Goal: Task Accomplishment & Management: Manage account settings

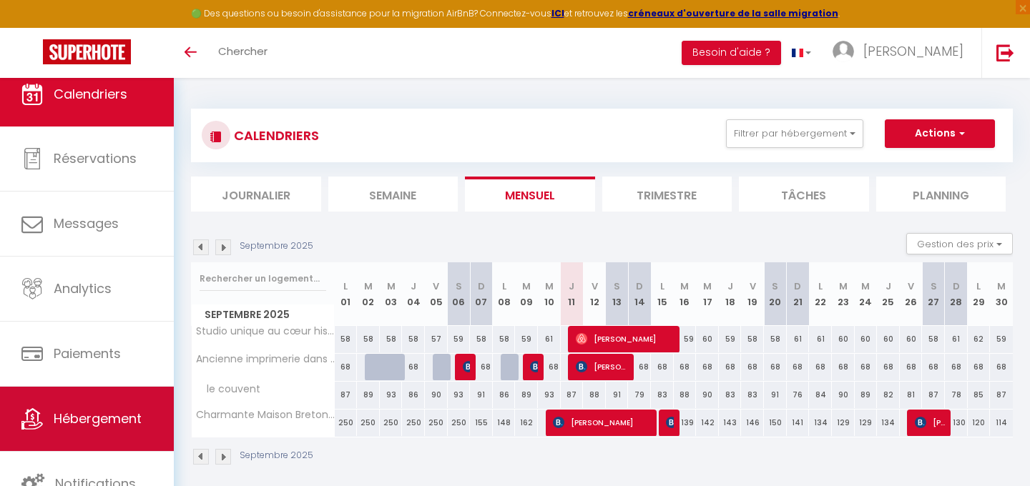
click at [77, 391] on link "Hébergement" at bounding box center [87, 419] width 174 height 64
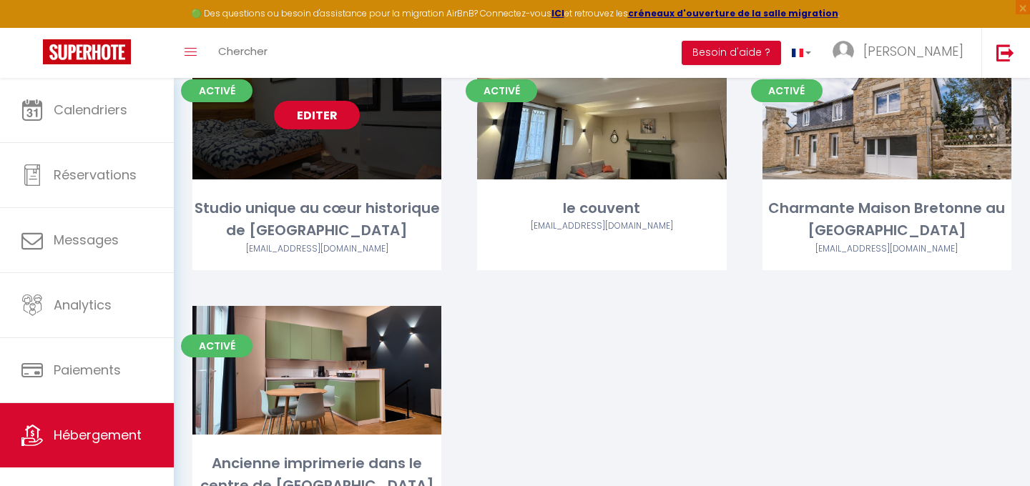
scroll to position [112, 0]
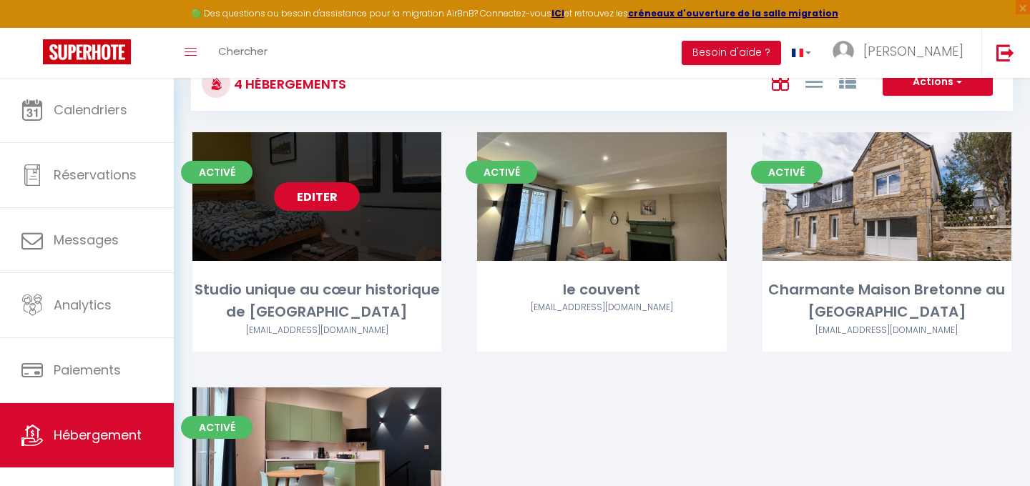
click at [333, 205] on link "Editer" at bounding box center [317, 196] width 86 height 29
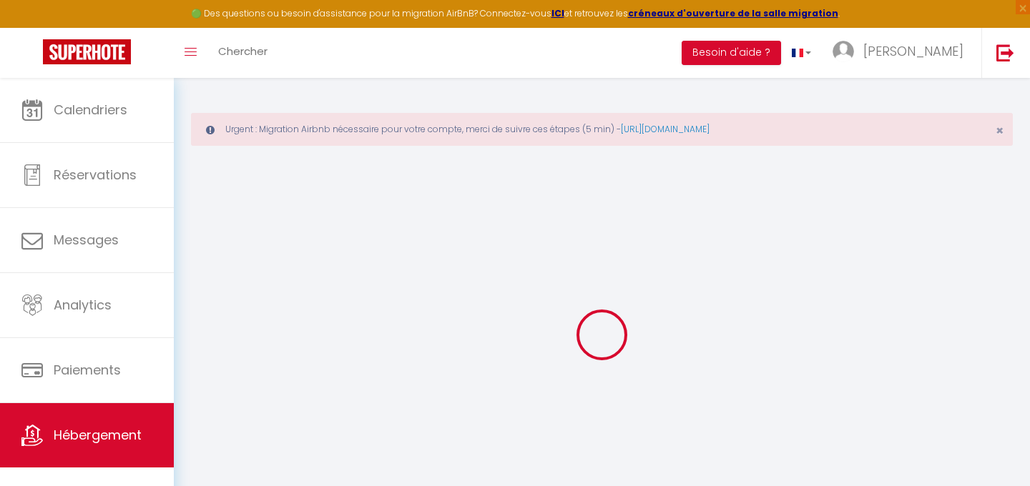
select select
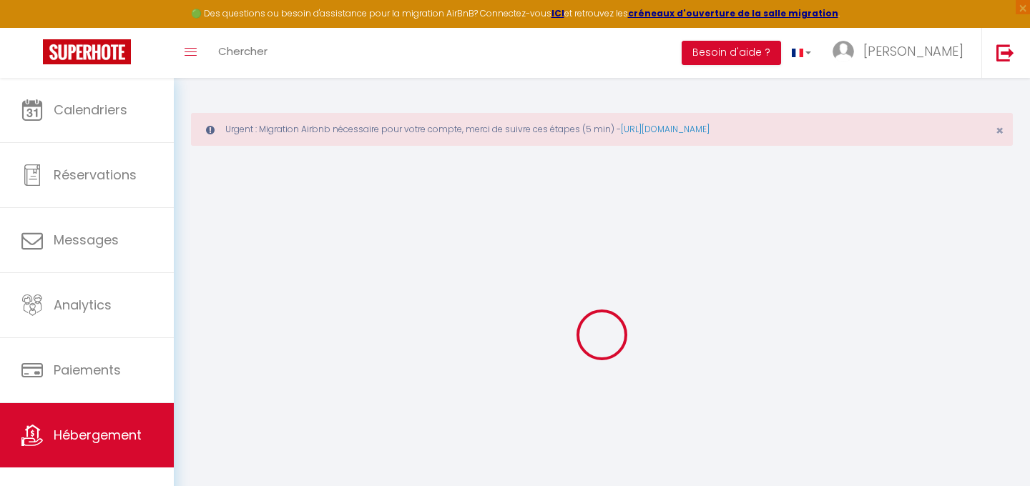
select select
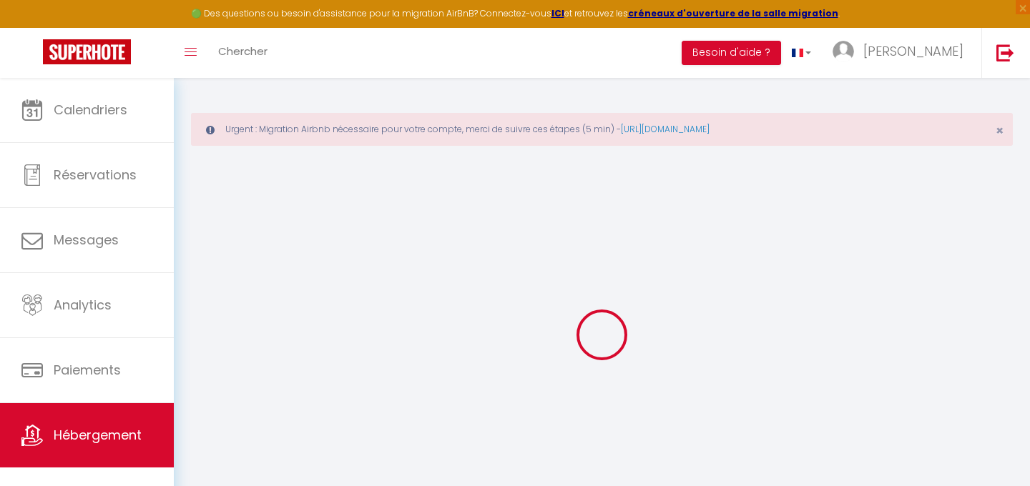
type input "adam-lakhal-h8566jei_property@reply.superhote.com"
type input "[EMAIL_ADDRESS][DOMAIN_NAME]"
type input "13702949"
select select "+ 3 %"
select select "+ 7 %"
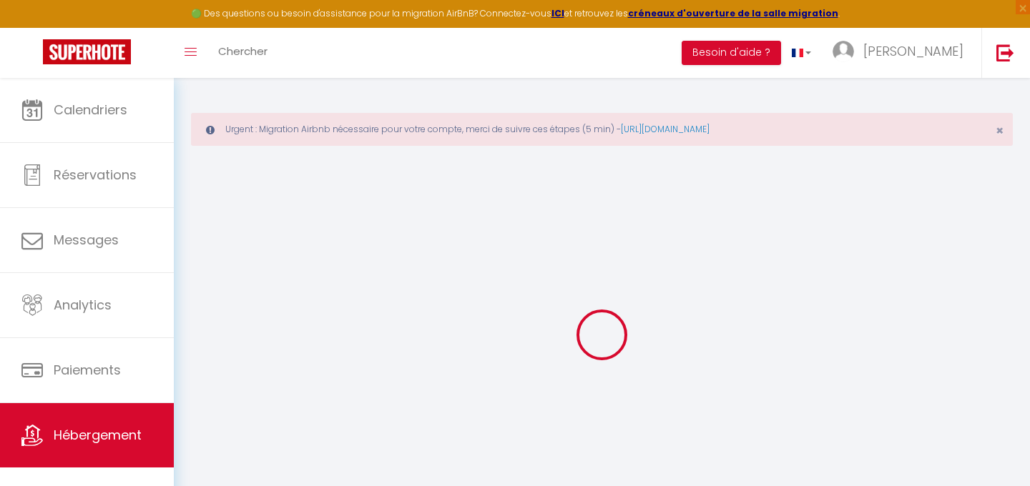
select select "+ 2 %"
select select "7079-1307158908948474795"
select select
checkbox input "false"
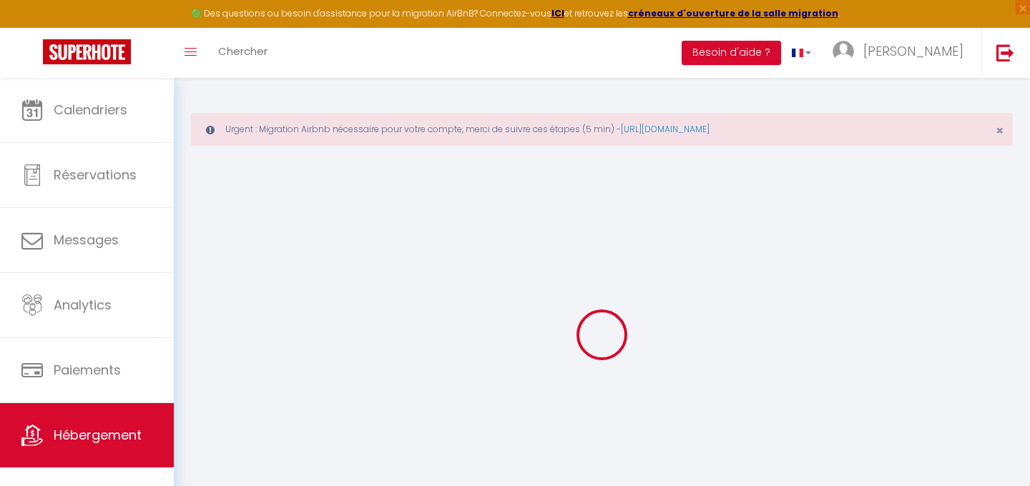
checkbox input "false"
select select "15:00"
select select "22:00"
select select "11:00"
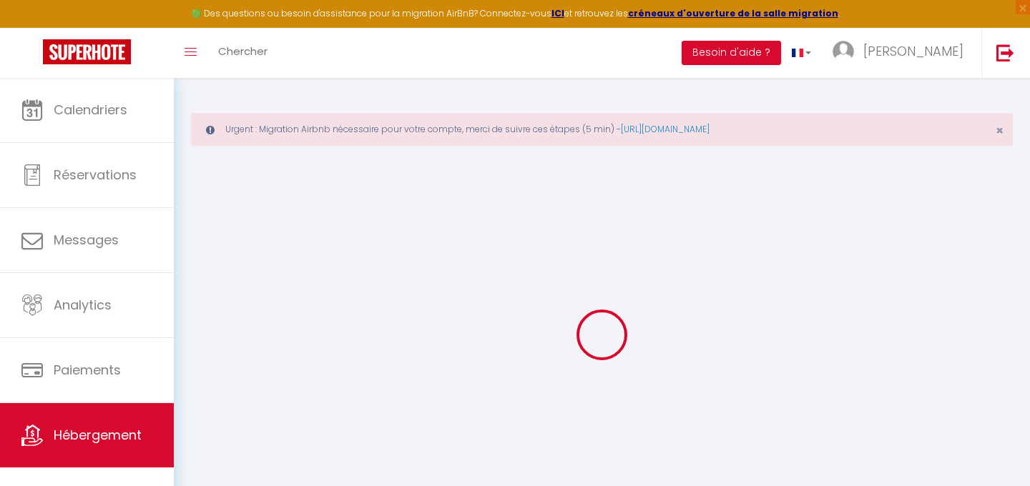
select select "30"
select select "120"
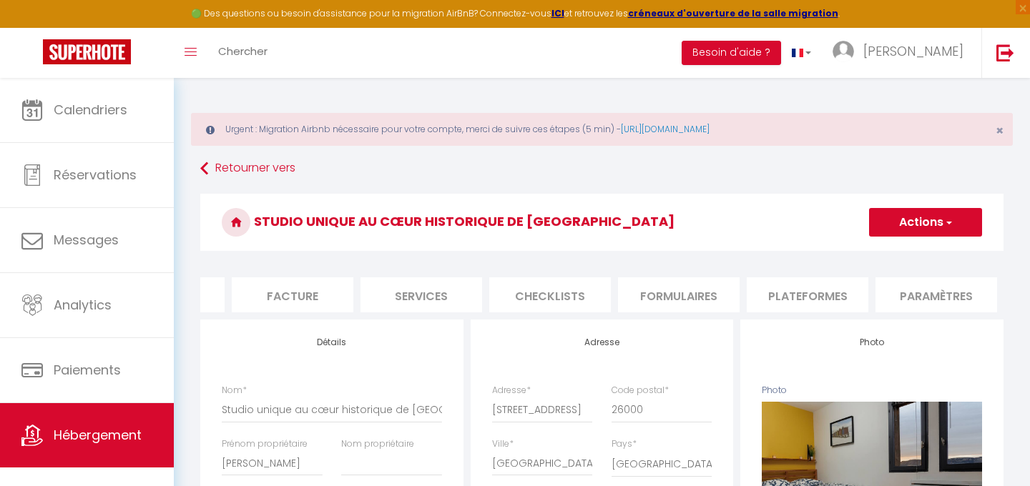
scroll to position [0, 240]
click at [787, 293] on li "Plateformes" at bounding box center [793, 295] width 122 height 35
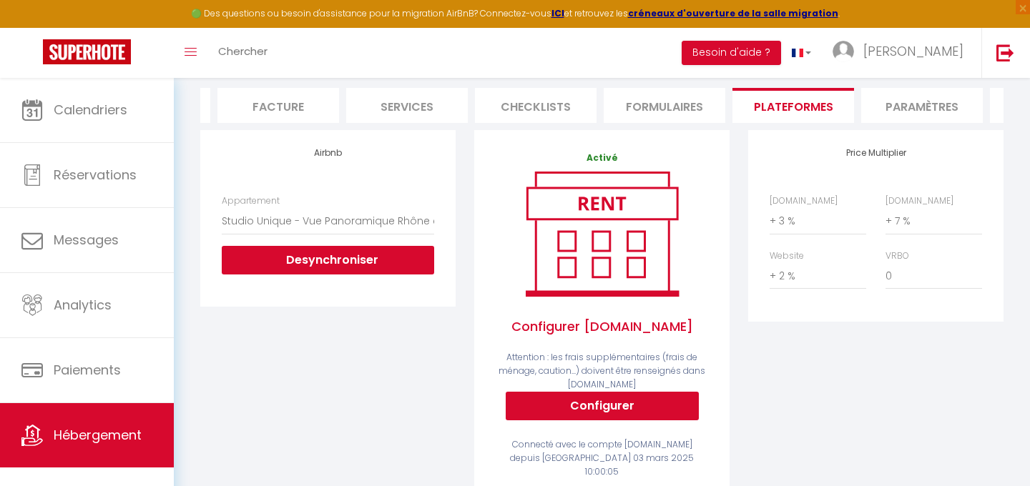
scroll to position [202, 0]
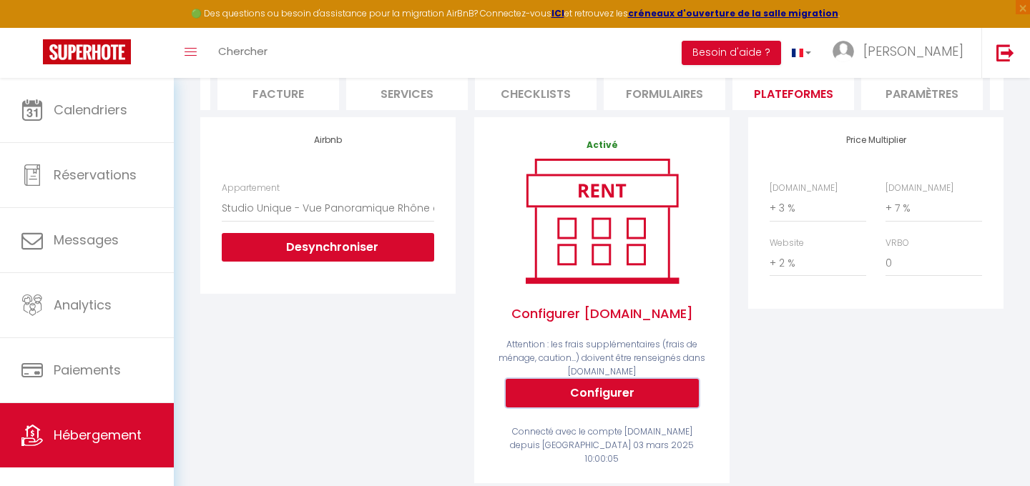
click at [599, 392] on button "Configurer" at bounding box center [602, 393] width 193 height 29
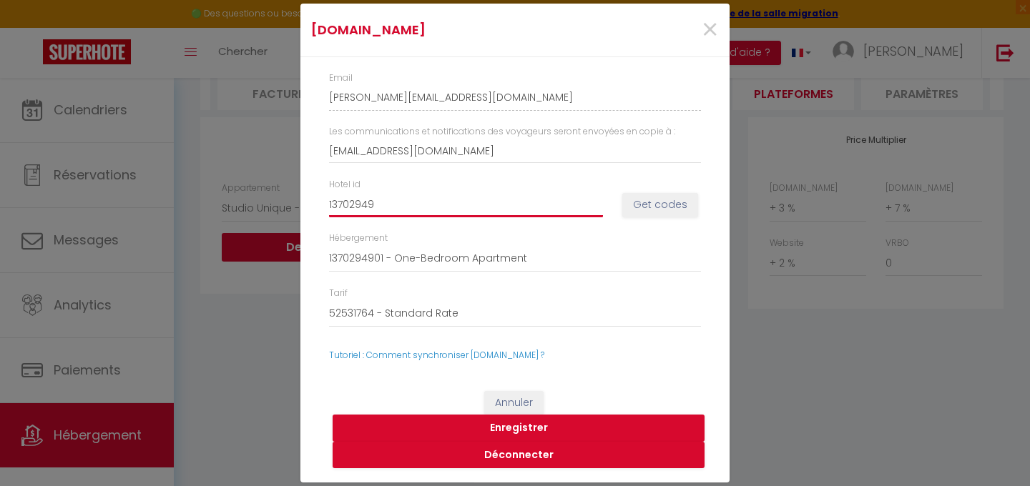
click at [449, 194] on input "13702949" at bounding box center [466, 205] width 274 height 26
paste input "4910290"
click at [510, 235] on div "Hébergement 1370294901 - One-Bedroom Apartment" at bounding box center [515, 252] width 391 height 41
click at [647, 212] on button "Get codes" at bounding box center [660, 205] width 76 height 24
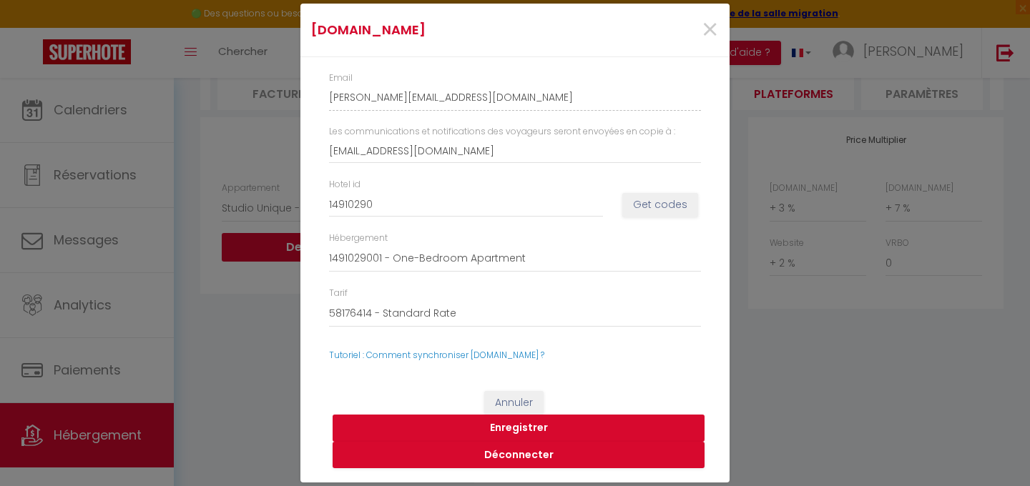
click at [525, 433] on button "Enregistrer" at bounding box center [519, 428] width 372 height 27
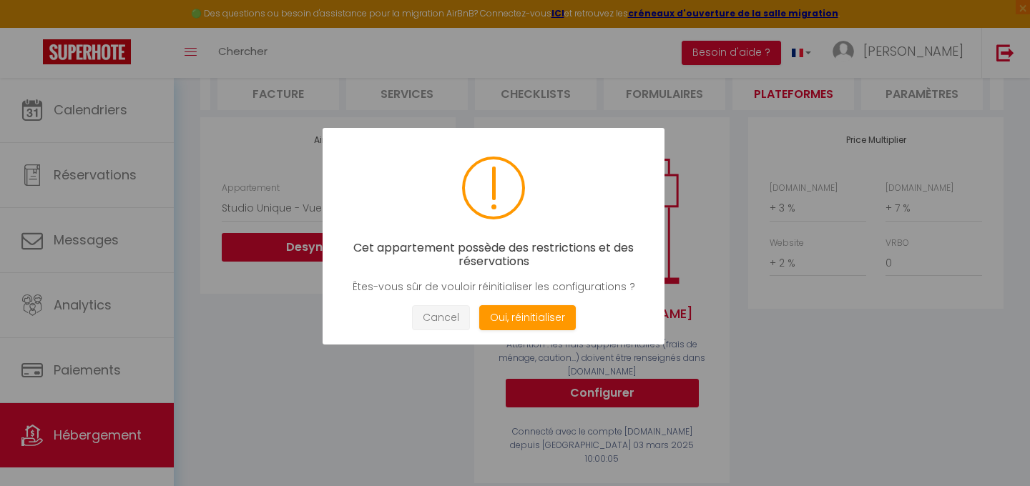
click at [458, 317] on button "Cancel" at bounding box center [441, 317] width 58 height 25
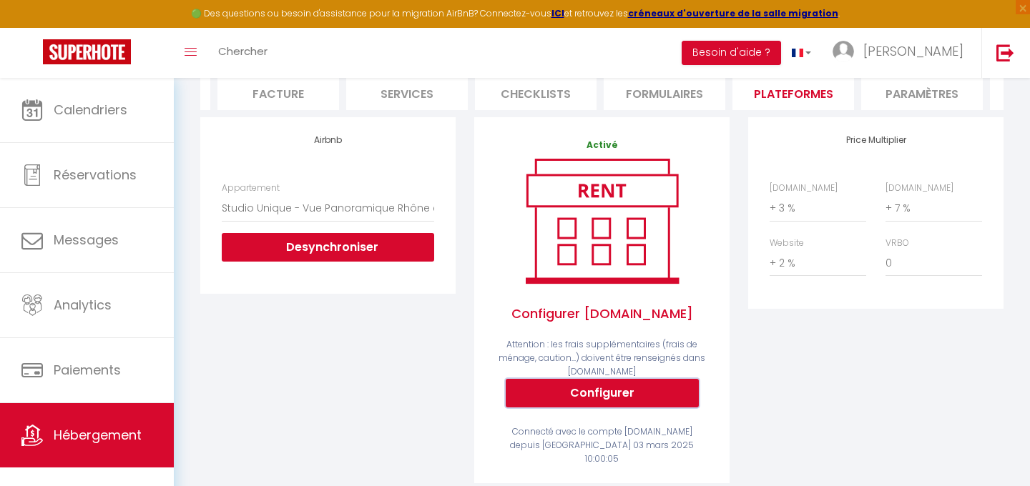
click at [589, 397] on button "Configurer" at bounding box center [602, 393] width 193 height 29
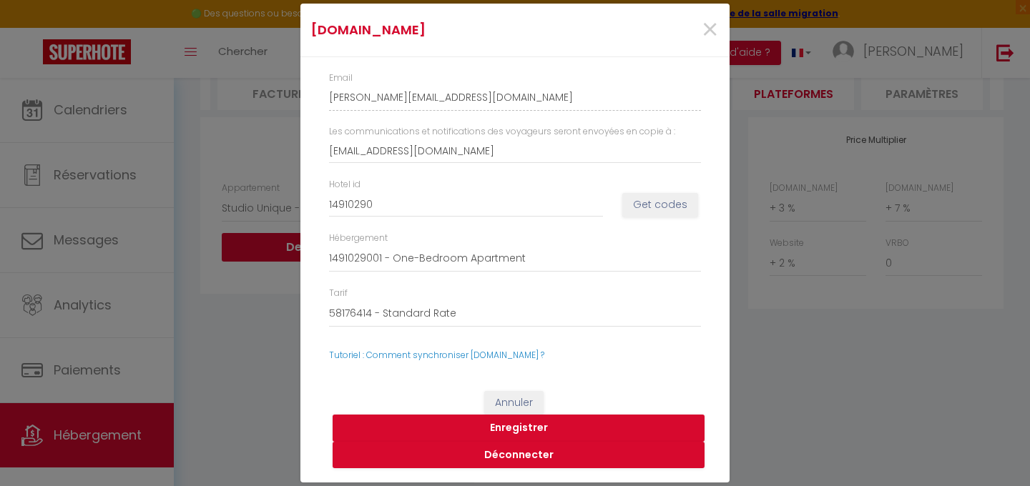
type input "13702949"
select select
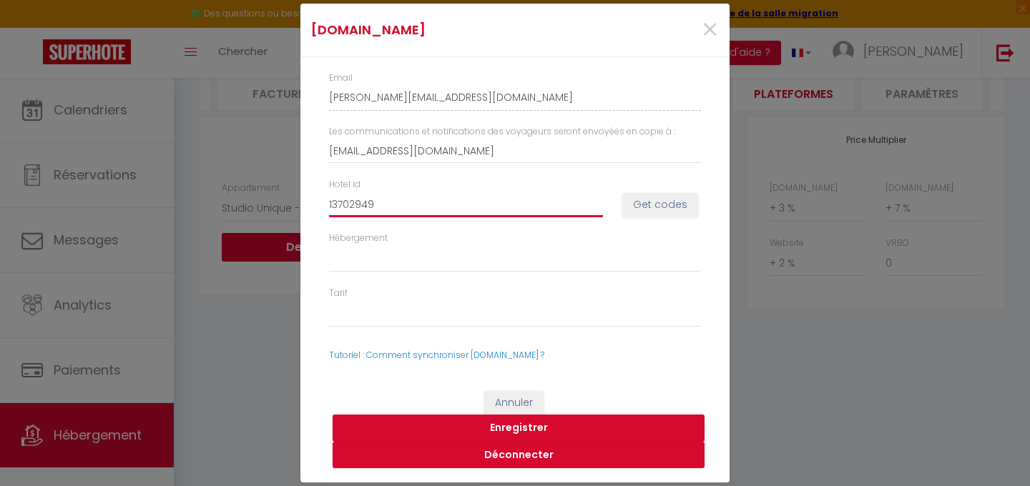
click at [407, 200] on input "13702949" at bounding box center [466, 205] width 274 height 26
paste input "4910290"
type input "14910290"
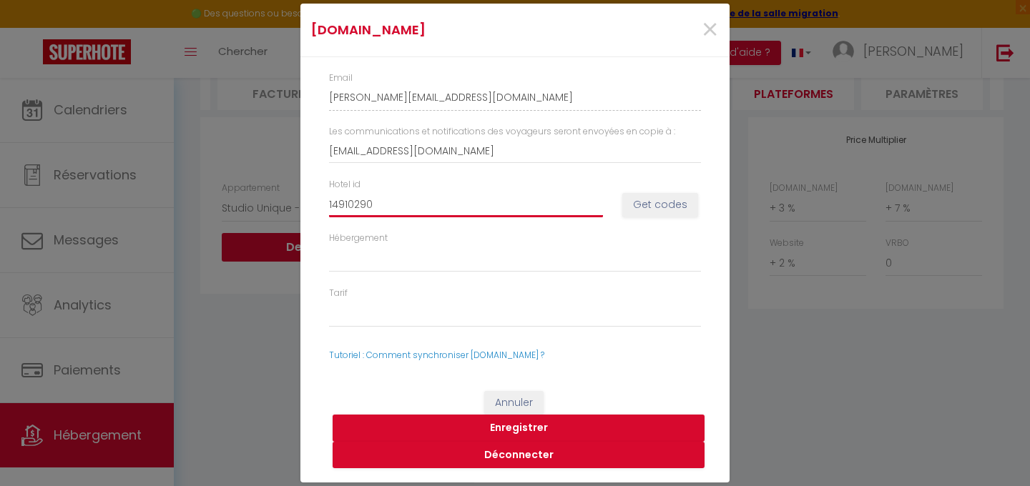
select select
type input "14910290"
click at [635, 210] on button "Get codes" at bounding box center [660, 205] width 76 height 24
select select
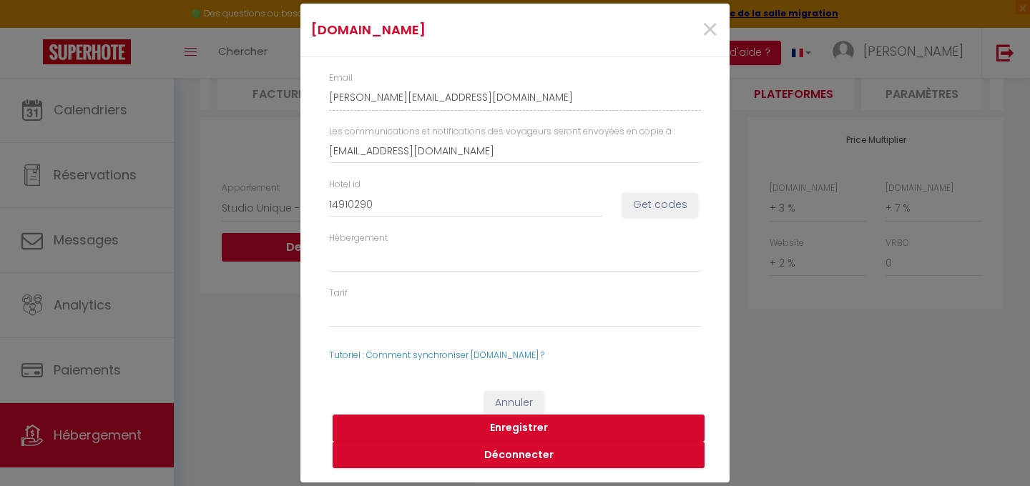
select select
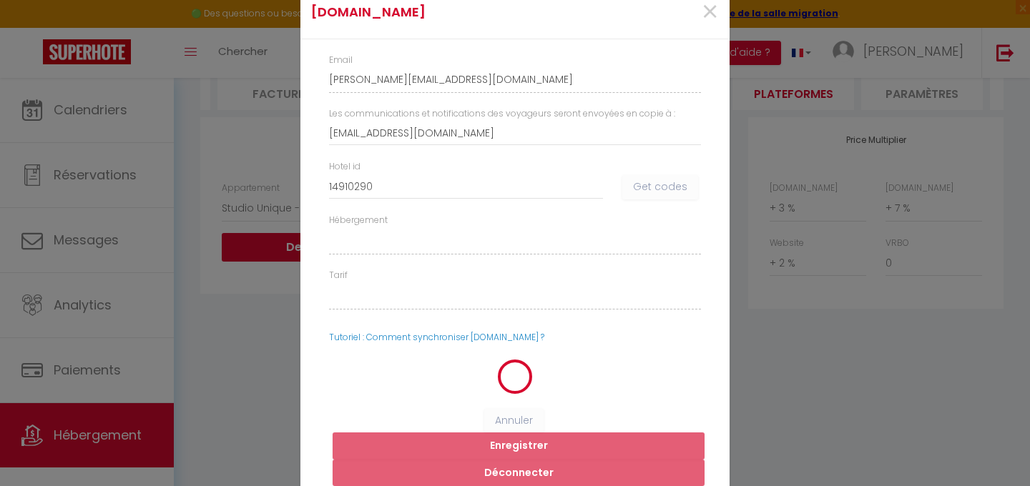
select select "1491029001"
select select "58176414"
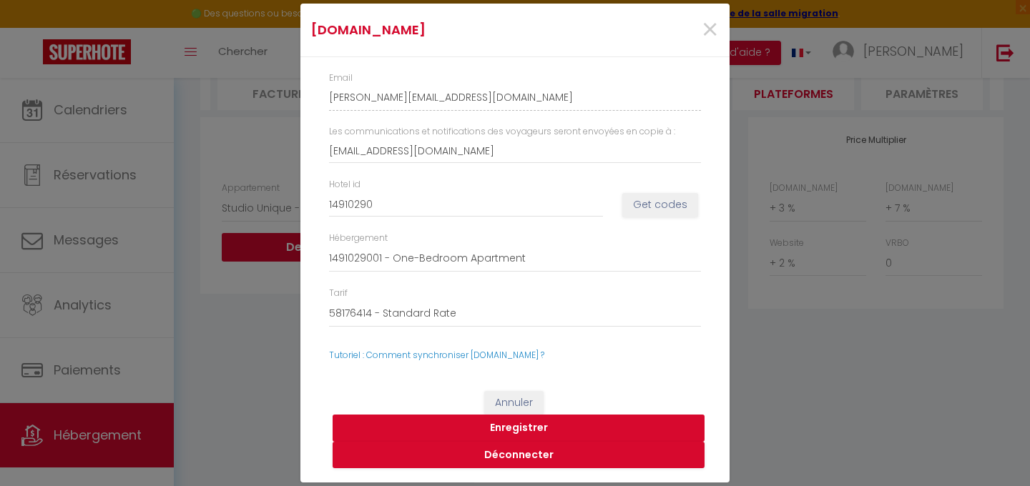
click at [501, 428] on button "Enregistrer" at bounding box center [519, 428] width 372 height 27
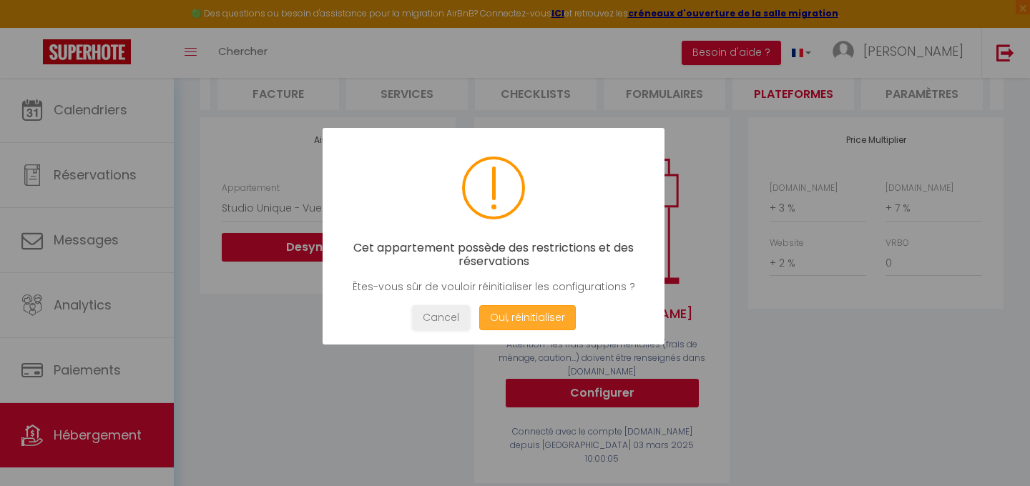
click at [515, 313] on button "Oui, réinitialiser" at bounding box center [527, 317] width 97 height 25
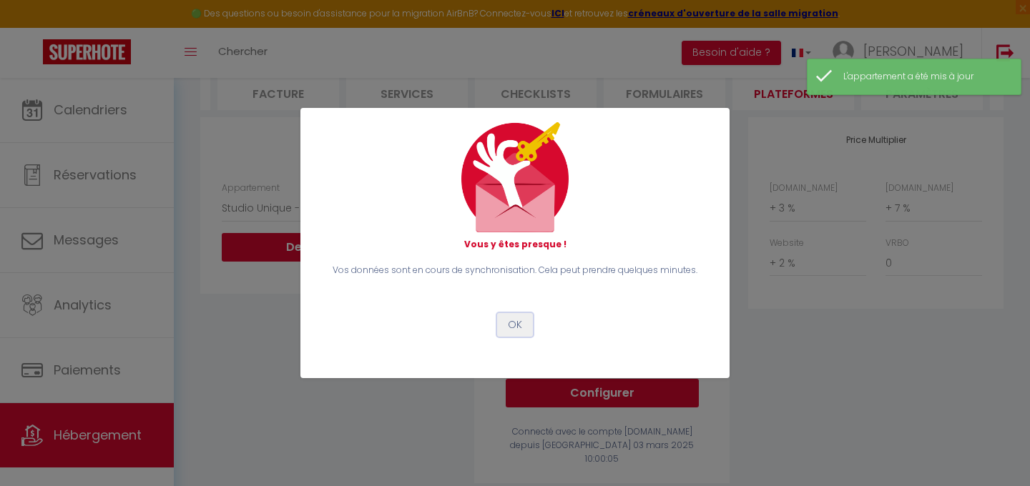
click at [514, 322] on button "OK" at bounding box center [515, 325] width 36 height 24
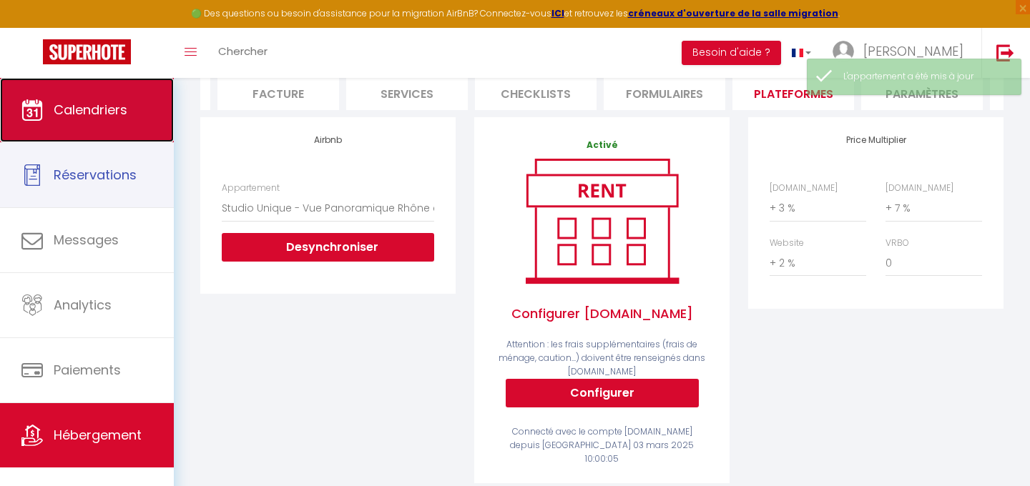
click at [92, 122] on link "Calendriers" at bounding box center [87, 110] width 174 height 64
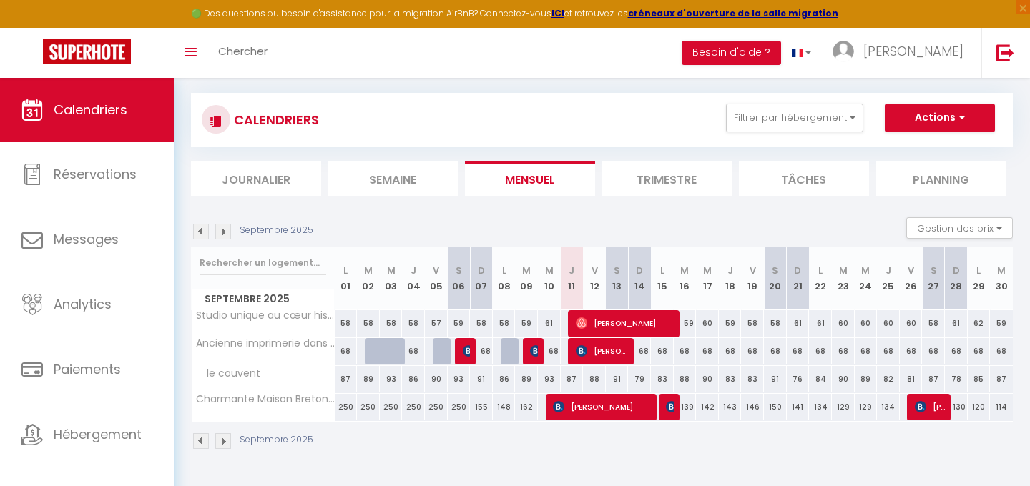
scroll to position [78, 0]
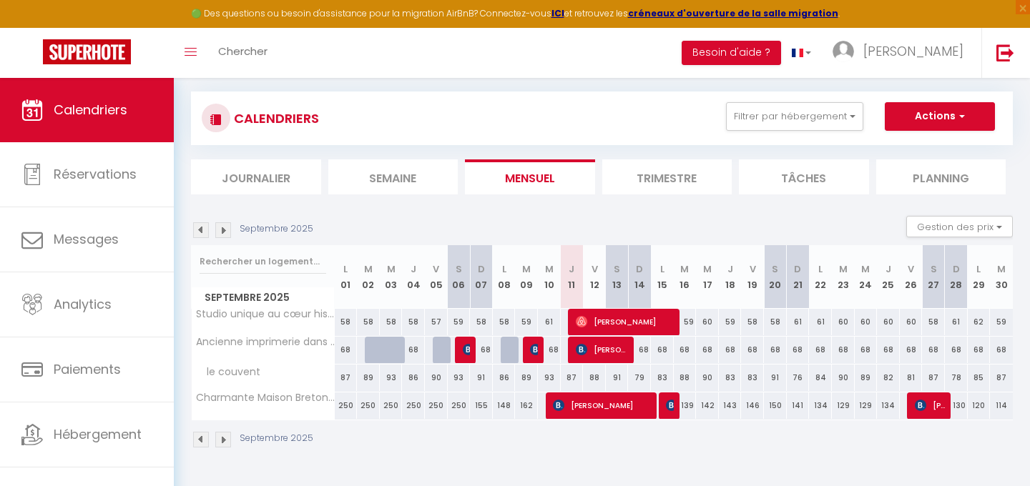
click at [307, 214] on section "Septembre 2025 Gestion des prix Nb Nuits minimum Règles Disponibilité Septembre…" at bounding box center [602, 332] width 822 height 261
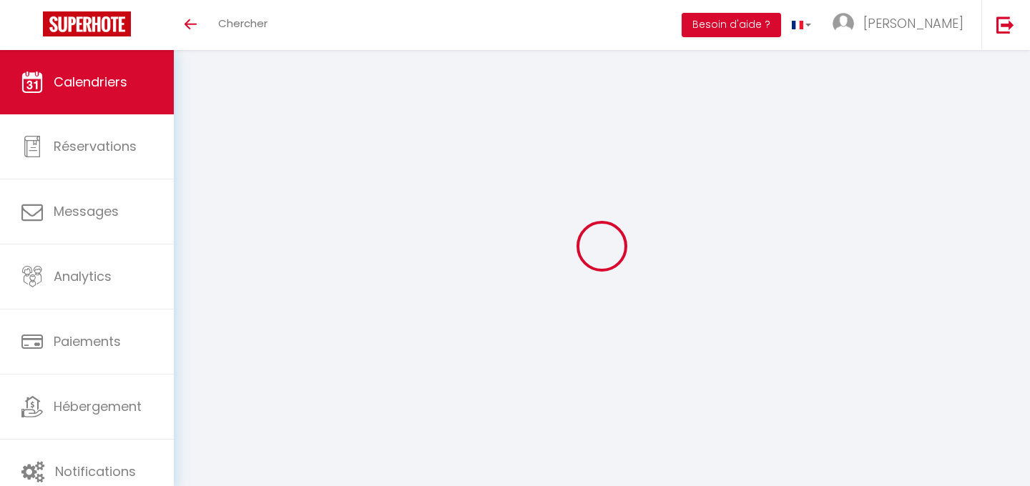
scroll to position [78, 0]
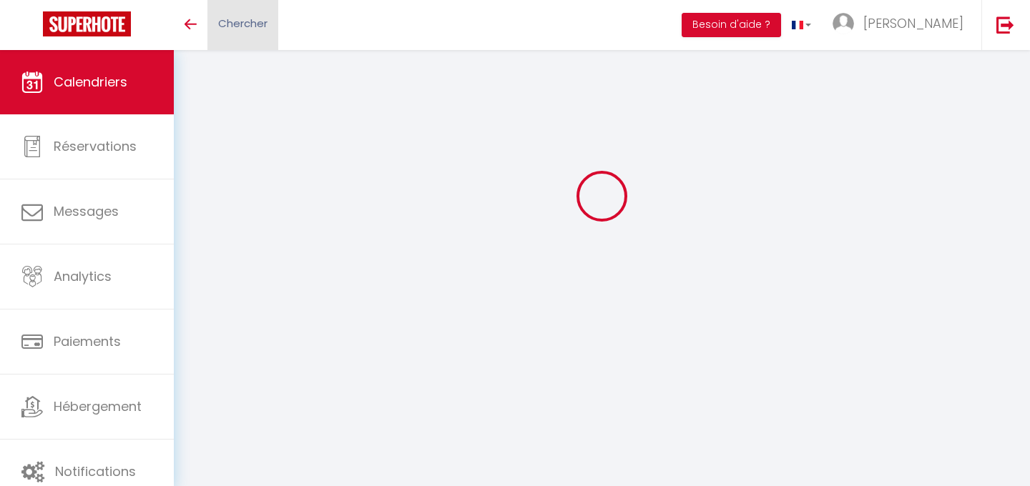
select select
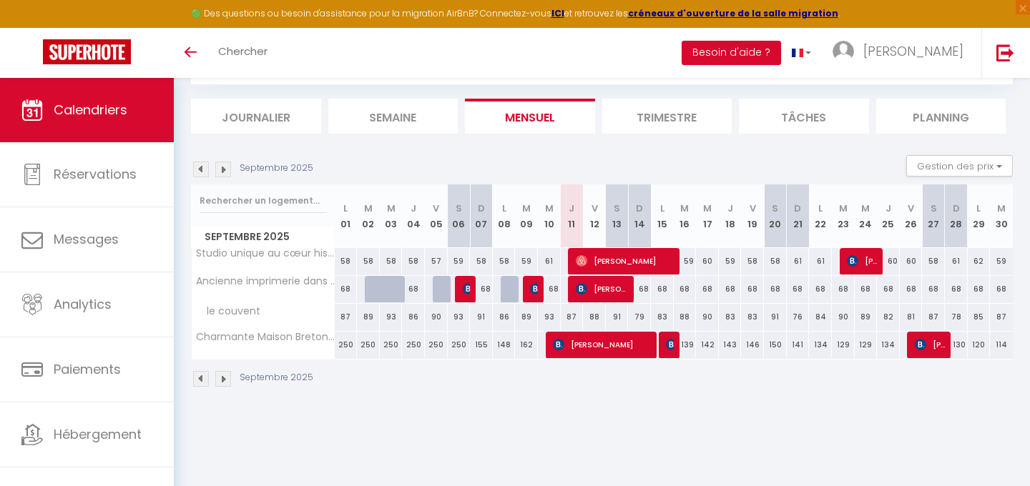
scroll to position [0, 0]
click at [599, 288] on span "[PERSON_NAME]" at bounding box center [603, 288] width 54 height 27
select select "OK"
select select "KO"
select select "0"
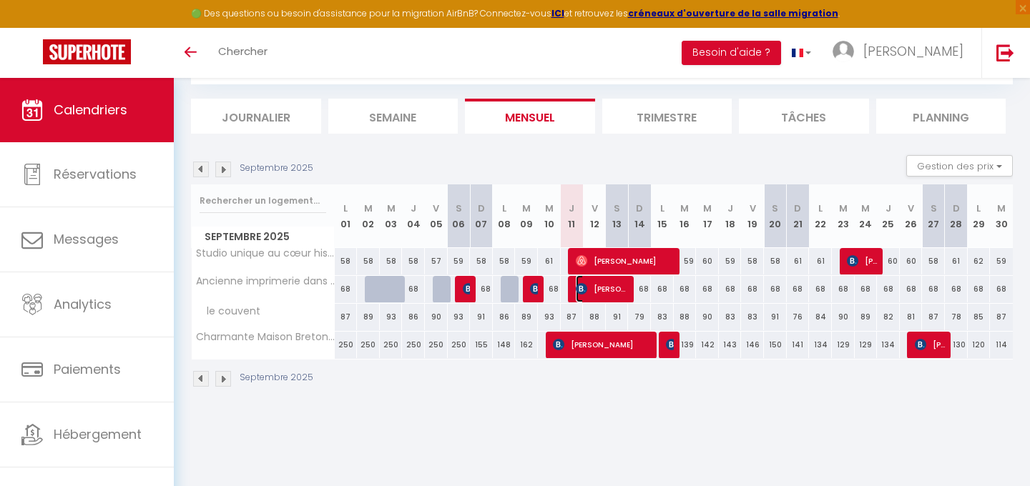
select select "0"
select select "1"
select select
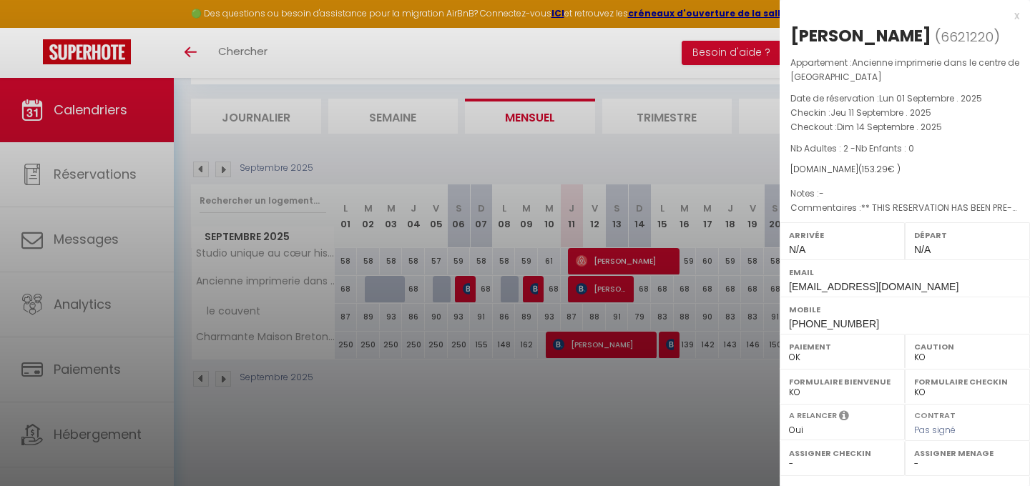
click at [1011, 13] on div "x" at bounding box center [900, 15] width 240 height 17
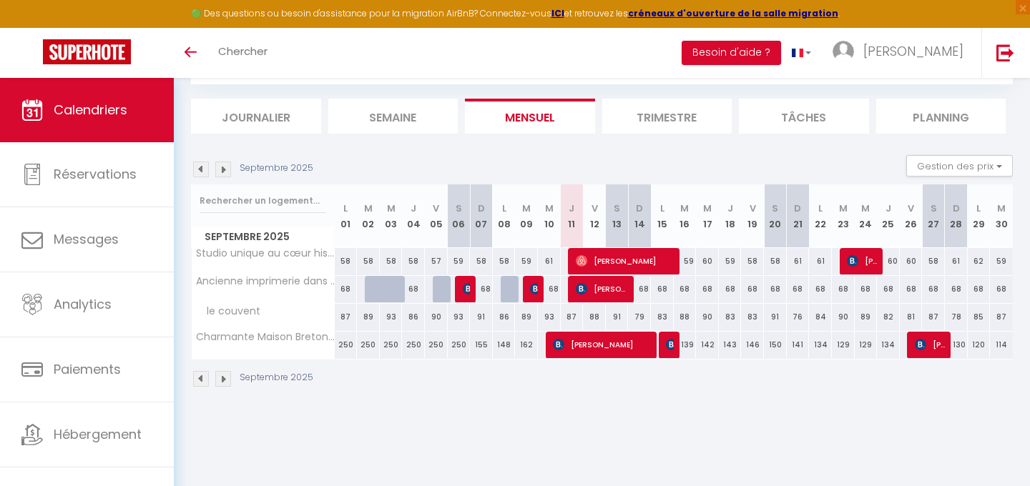
click at [529, 262] on div "59" at bounding box center [526, 261] width 23 height 26
type input "59"
type input "Mar 09 Septembre 2025"
type input "Mer 10 Septembre 2025"
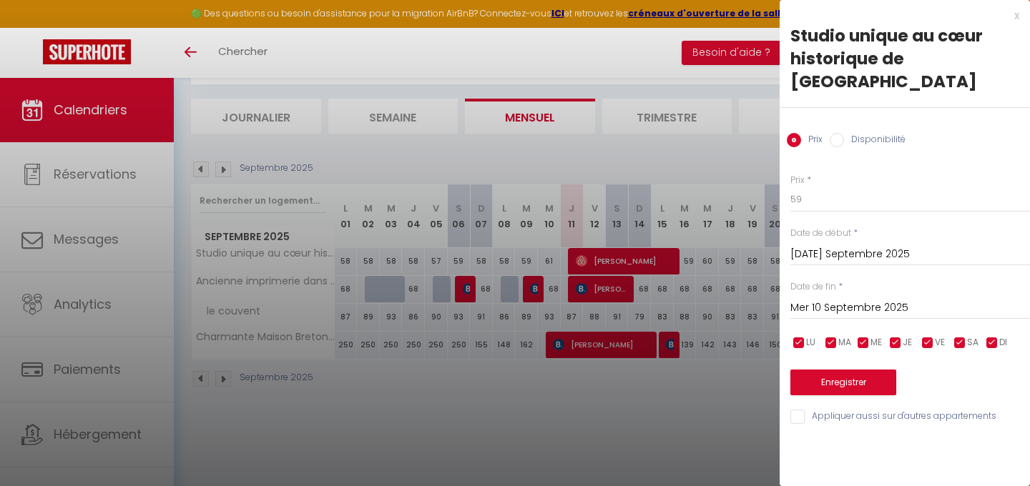
click at [1017, 14] on div "x" at bounding box center [900, 15] width 240 height 17
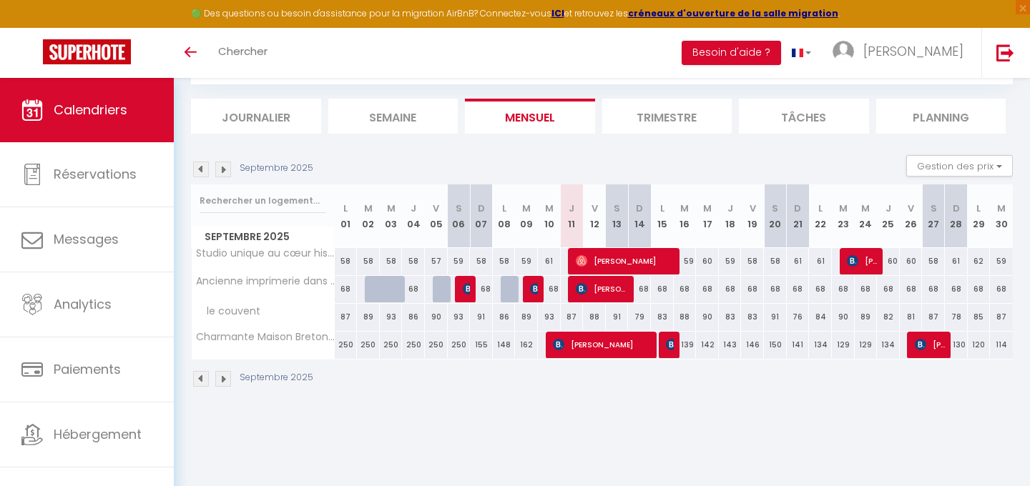
click at [221, 172] on img at bounding box center [223, 170] width 16 height 16
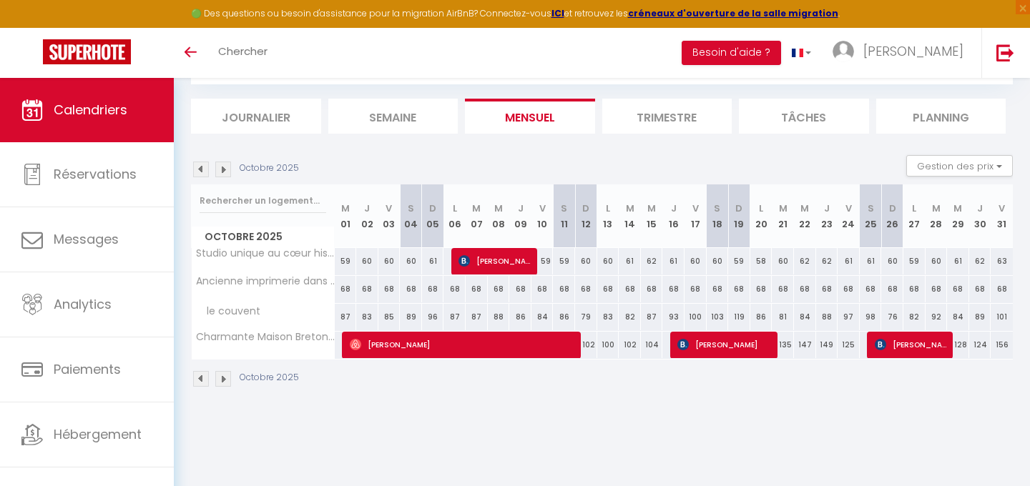
click at [200, 165] on img at bounding box center [201, 170] width 16 height 16
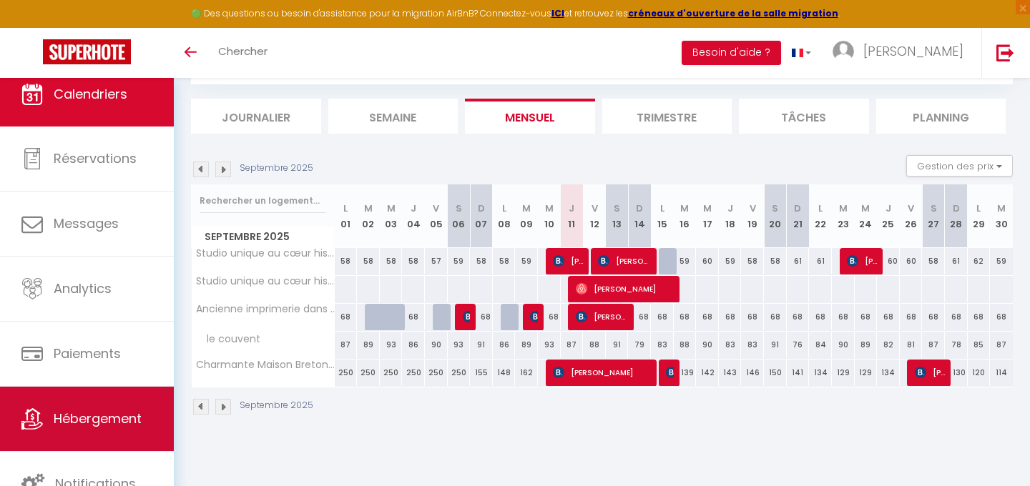
click at [97, 408] on link "Hébergement" at bounding box center [87, 419] width 174 height 64
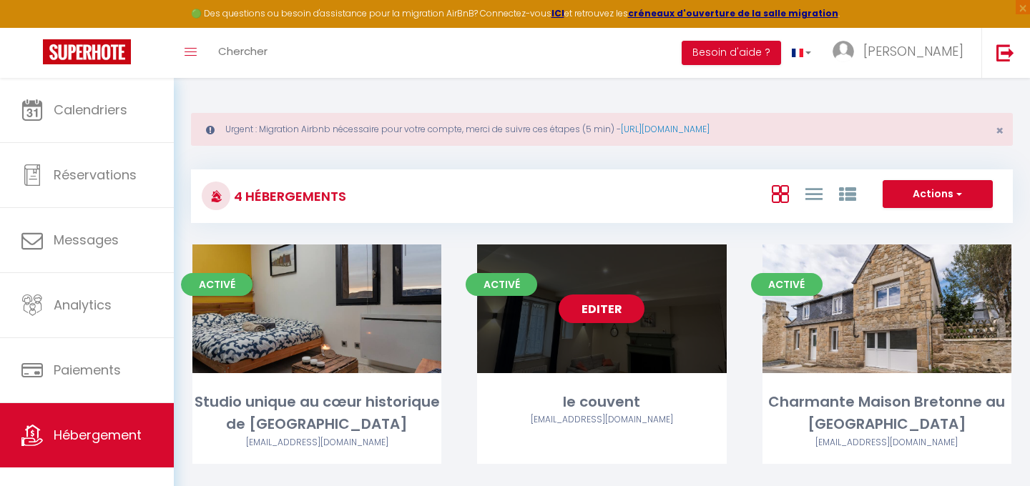
click at [612, 313] on link "Editer" at bounding box center [602, 309] width 86 height 29
click at [595, 306] on link "Editer" at bounding box center [602, 309] width 86 height 29
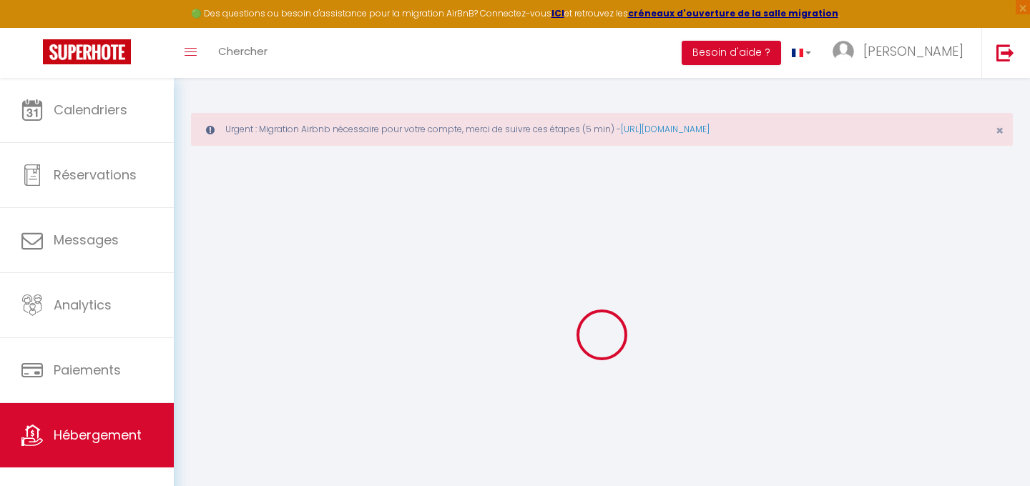
select select "+ 17 %"
select select "7079-1384052030103853134"
select select
checkbox input "false"
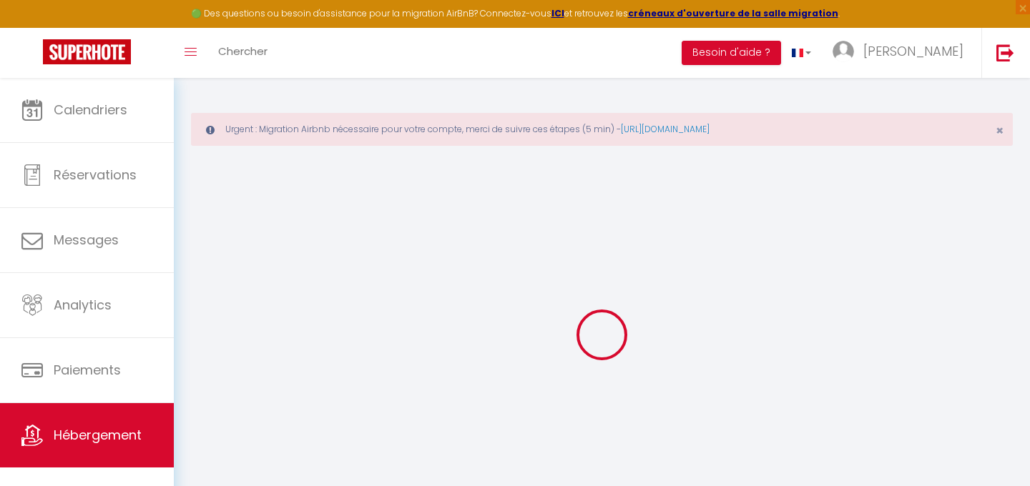
checkbox input "false"
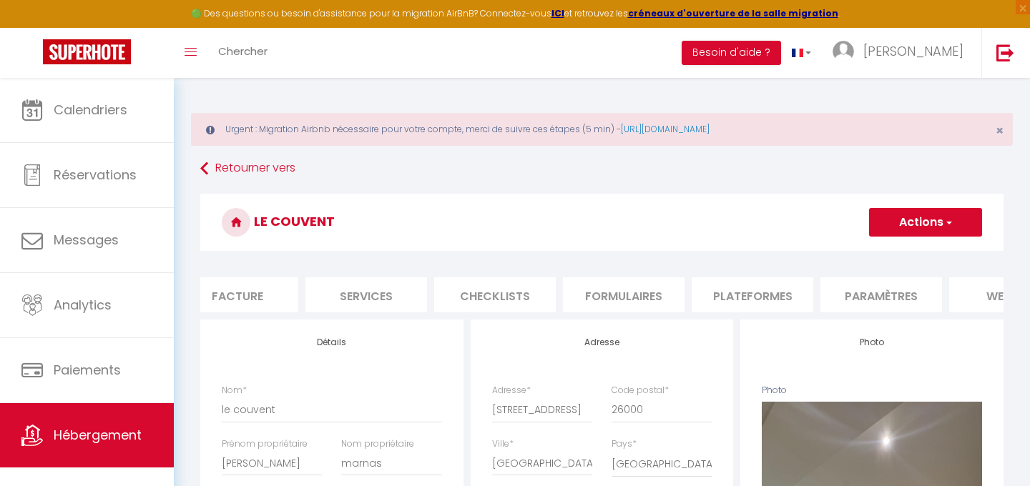
scroll to position [0, 320]
click at [728, 292] on li "Plateformes" at bounding box center [713, 295] width 122 height 35
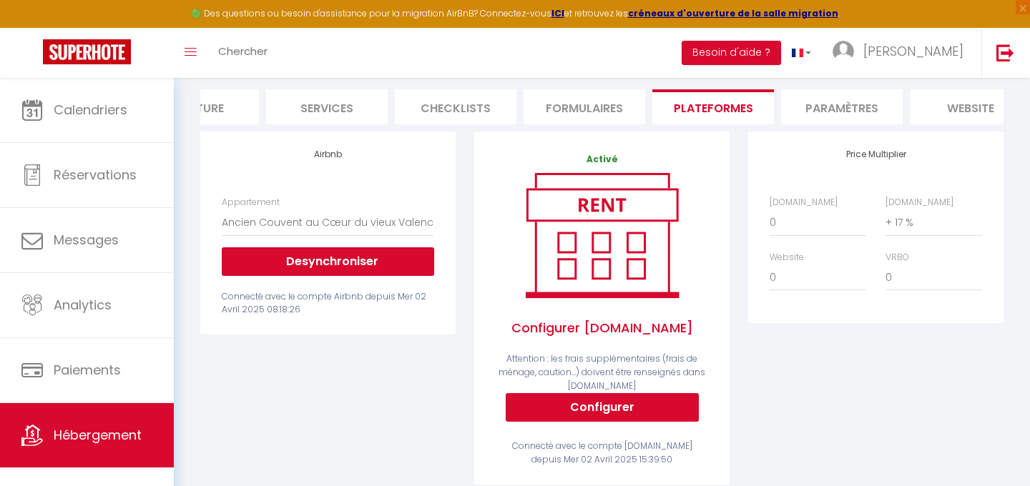
scroll to position [190, 0]
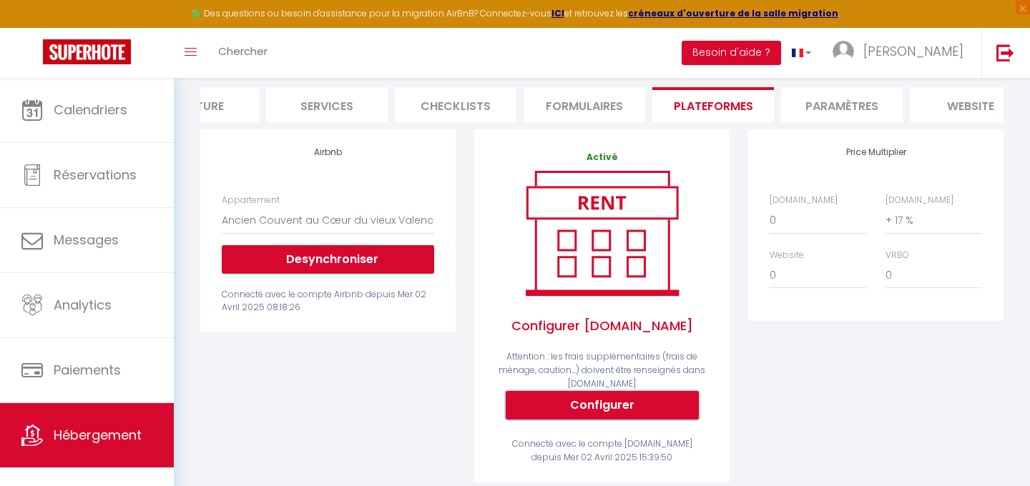
click at [541, 403] on button "Configurer" at bounding box center [602, 405] width 193 height 29
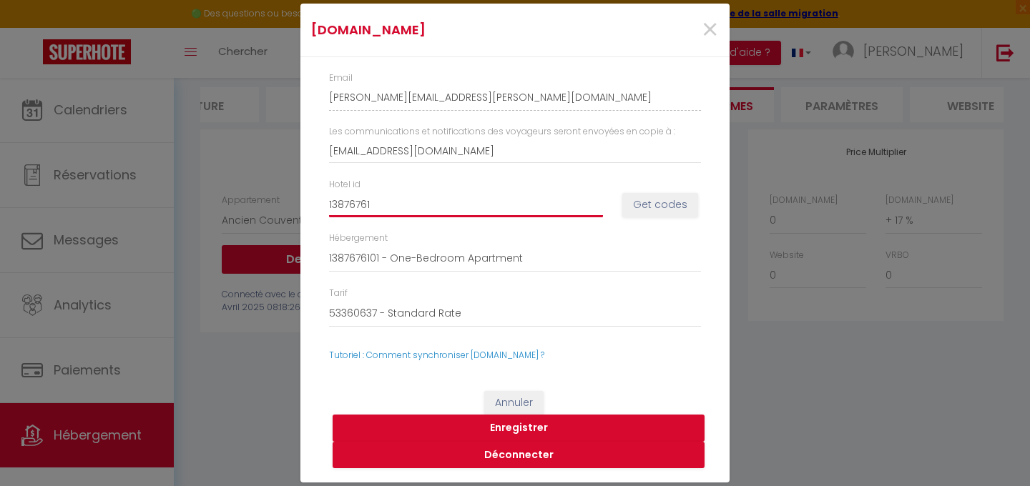
click at [481, 210] on input "13876761" at bounding box center [466, 205] width 274 height 26
click at [480, 210] on input "13876761" at bounding box center [466, 205] width 274 height 26
paste input "4918018"
type input "14918018"
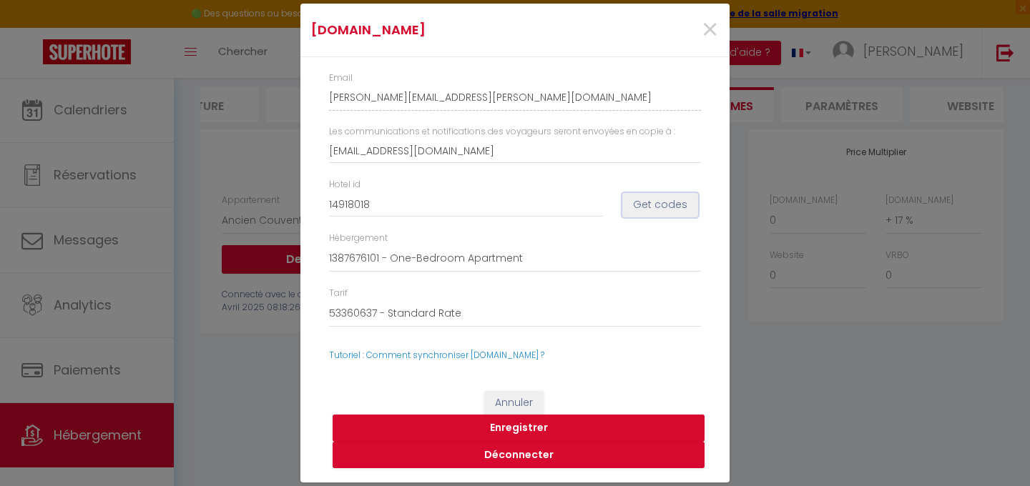
click at [637, 205] on button "Get codes" at bounding box center [660, 205] width 76 height 24
click at [504, 426] on button "Enregistrer" at bounding box center [519, 428] width 372 height 27
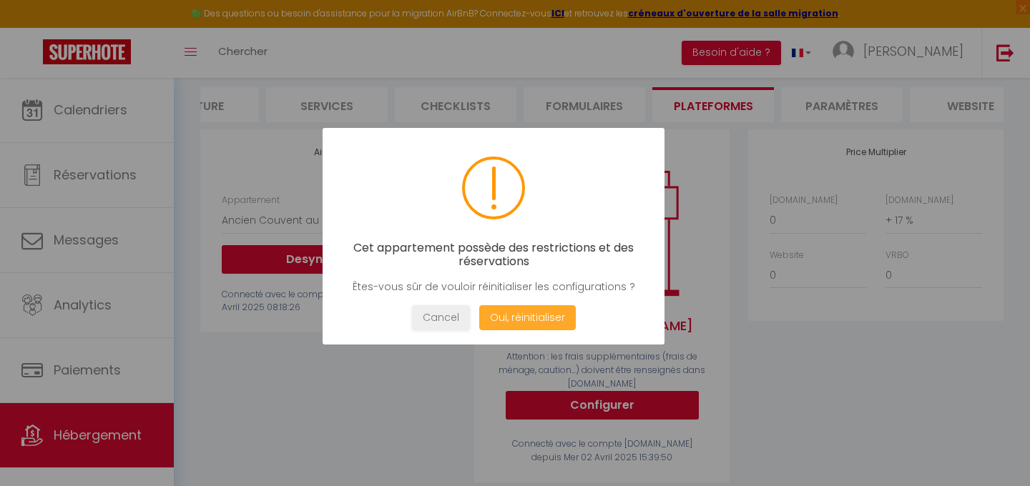
click at [511, 315] on button "Oui, réinitialiser" at bounding box center [527, 317] width 97 height 25
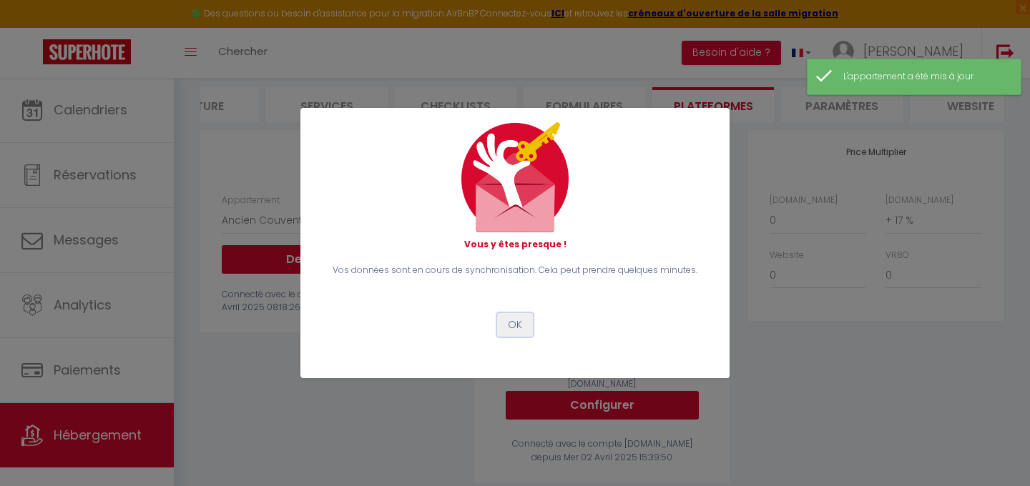
click at [511, 318] on button "OK" at bounding box center [515, 325] width 36 height 24
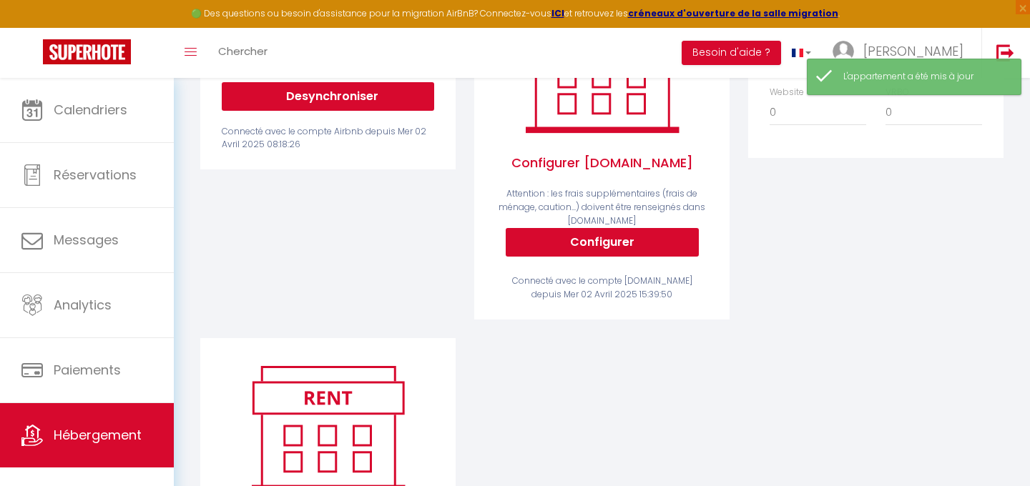
scroll to position [299, 0]
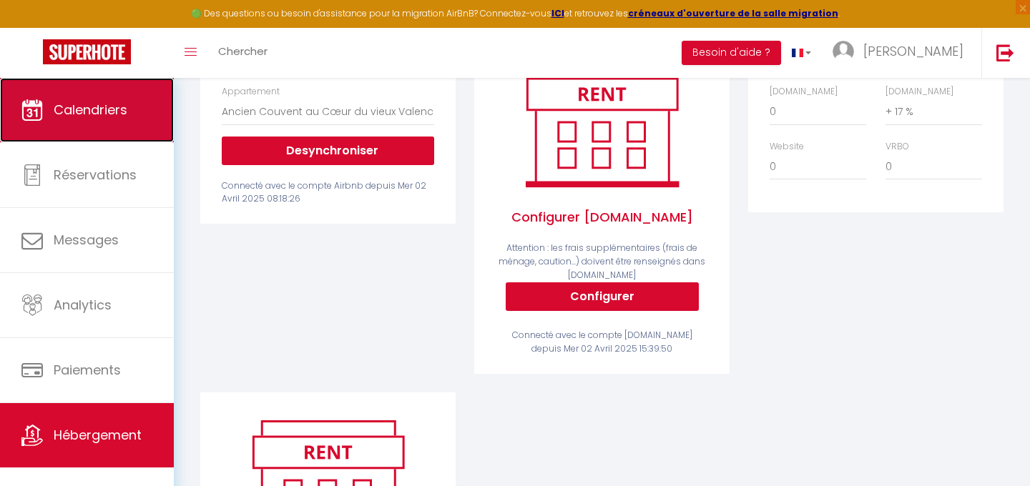
click at [117, 134] on link "Calendriers" at bounding box center [87, 110] width 174 height 64
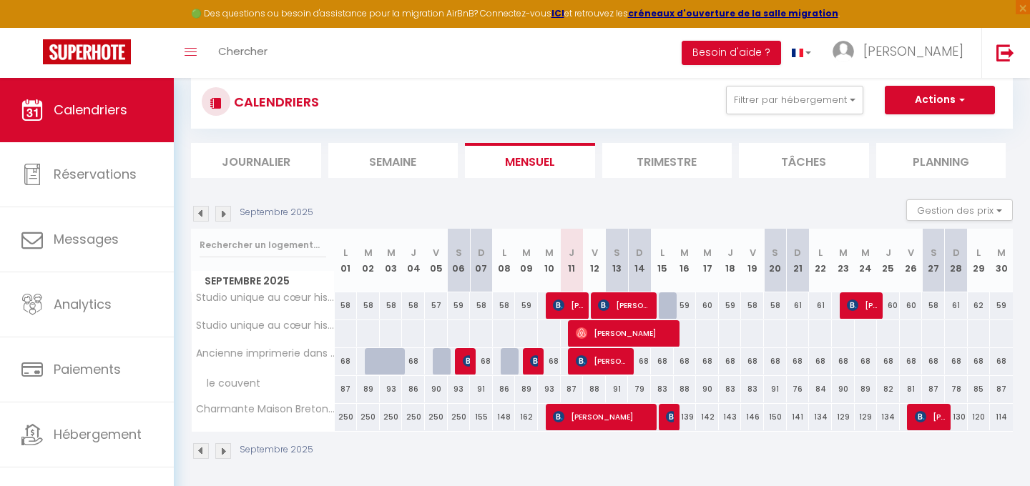
scroll to position [95, 0]
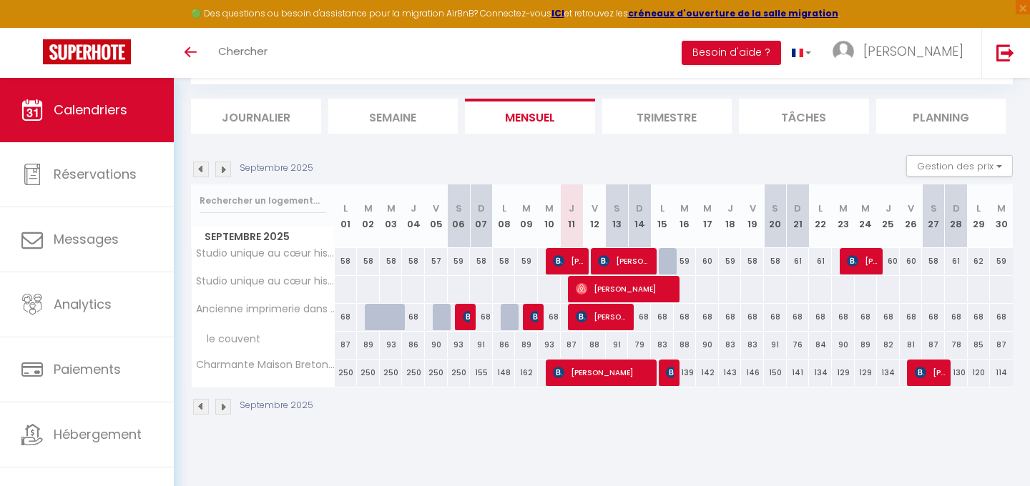
click at [345, 343] on div "87" at bounding box center [346, 345] width 23 height 26
type input "87"
type input "Lun 01 Septembre 2025"
type input "Mar 02 Septembre 2025"
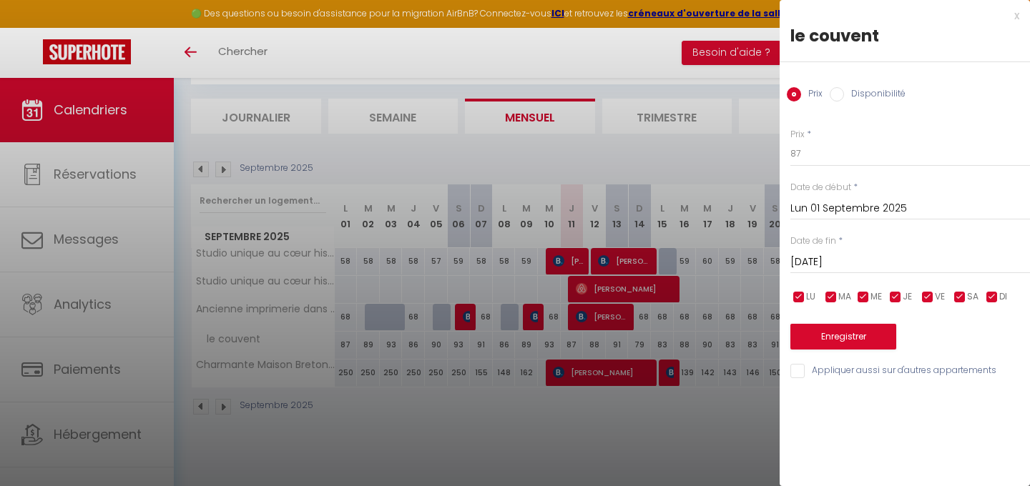
click at [838, 93] on input "Disponibilité" at bounding box center [837, 94] width 14 height 14
radio input "true"
click at [799, 97] on input "Prix" at bounding box center [794, 94] width 14 height 14
radio input "true"
radio input "false"
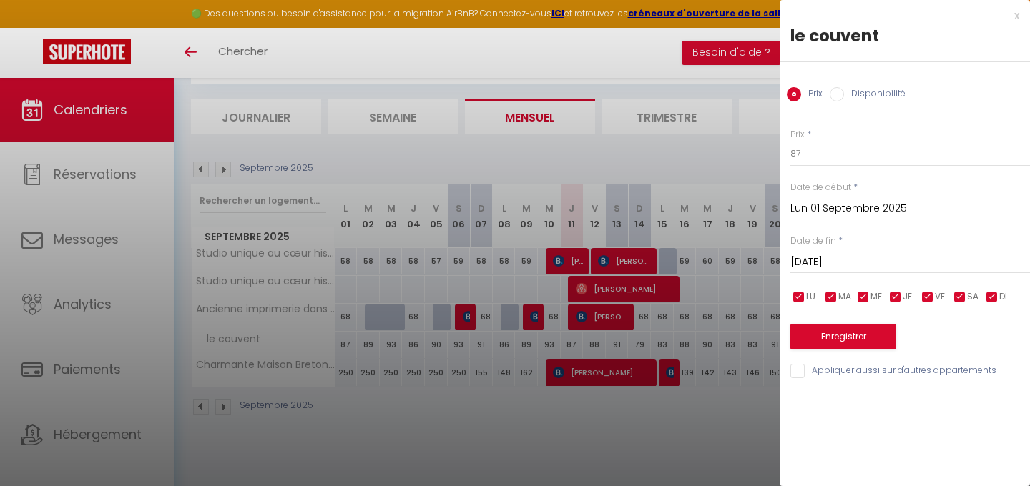
click at [1018, 15] on div "x" at bounding box center [900, 15] width 240 height 17
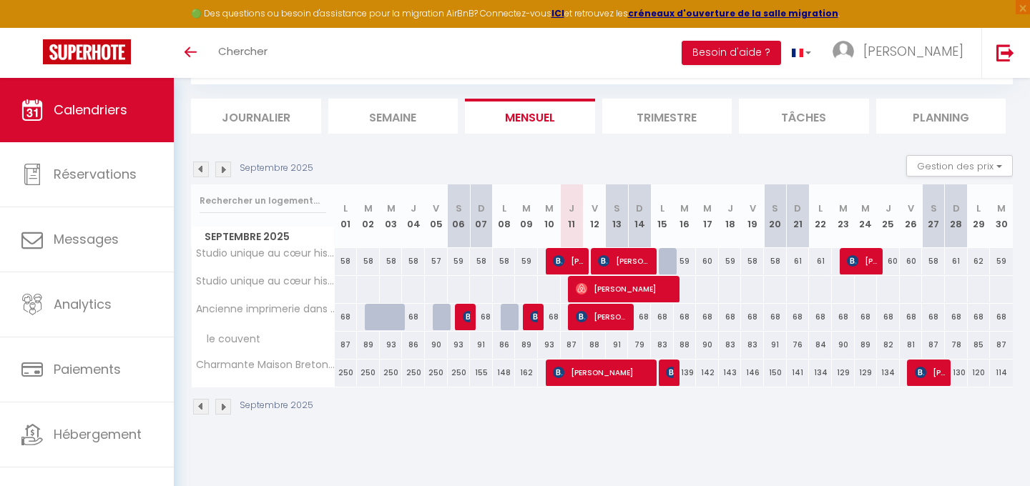
click at [347, 348] on div "87" at bounding box center [346, 345] width 23 height 26
type input "87"
type input "Lun 01 Septembre 2025"
type input "Mar 02 Septembre 2025"
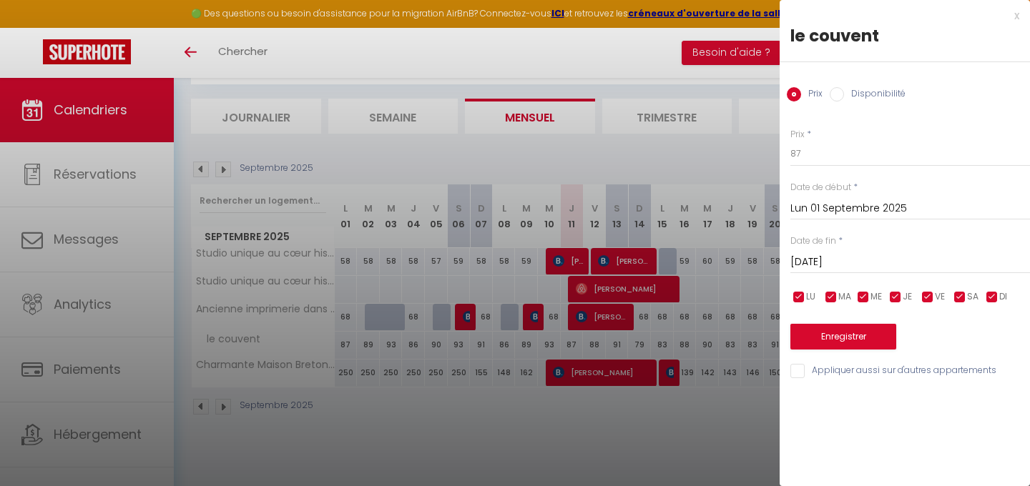
click at [1015, 14] on div "x" at bounding box center [900, 15] width 240 height 17
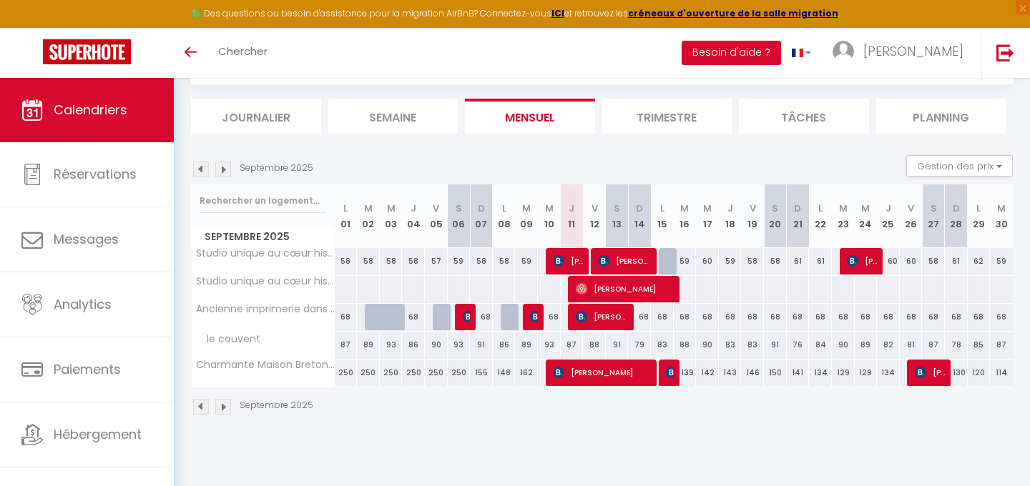
click at [593, 345] on div "88" at bounding box center [594, 345] width 23 height 26
type input "88"
type input "Ven 12 Septembre 2025"
type input "[DATE]"
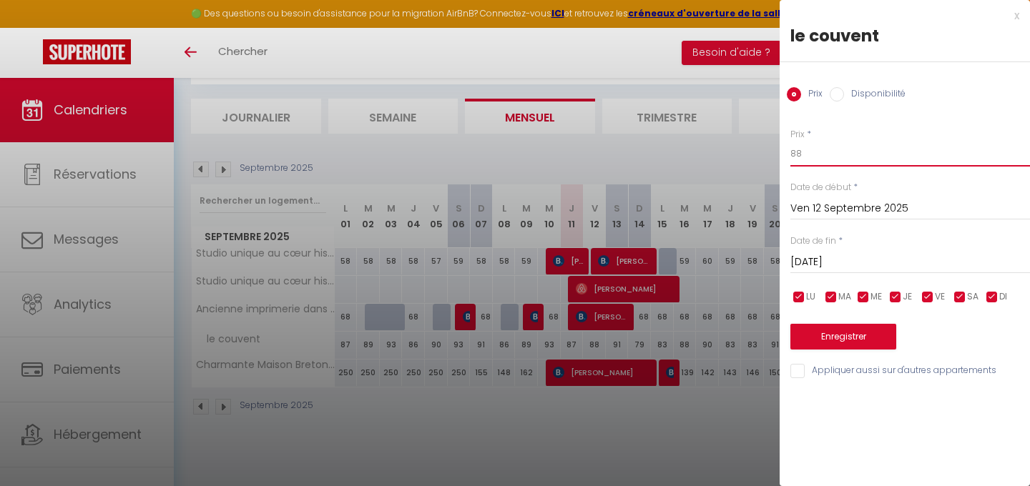
click at [828, 151] on input "88" at bounding box center [910, 154] width 240 height 26
type input "8"
type input "60"
click at [852, 112] on div "Prix * 60 Statut * Disponible Indisponible Date de début * Ven 12 Septembre 202…" at bounding box center [905, 245] width 250 height 270
click at [823, 256] on input "[DATE]" at bounding box center [910, 262] width 240 height 19
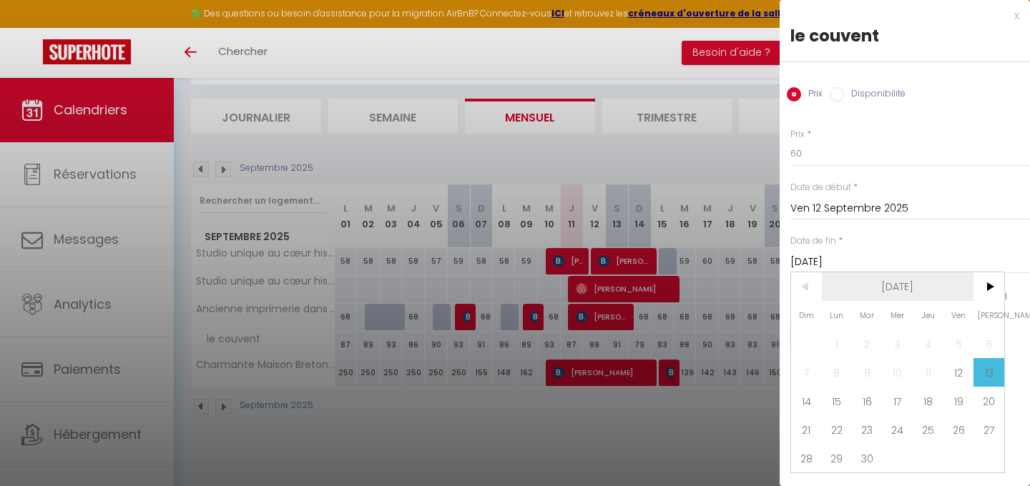
click at [915, 283] on span "[DATE]" at bounding box center [898, 286] width 152 height 29
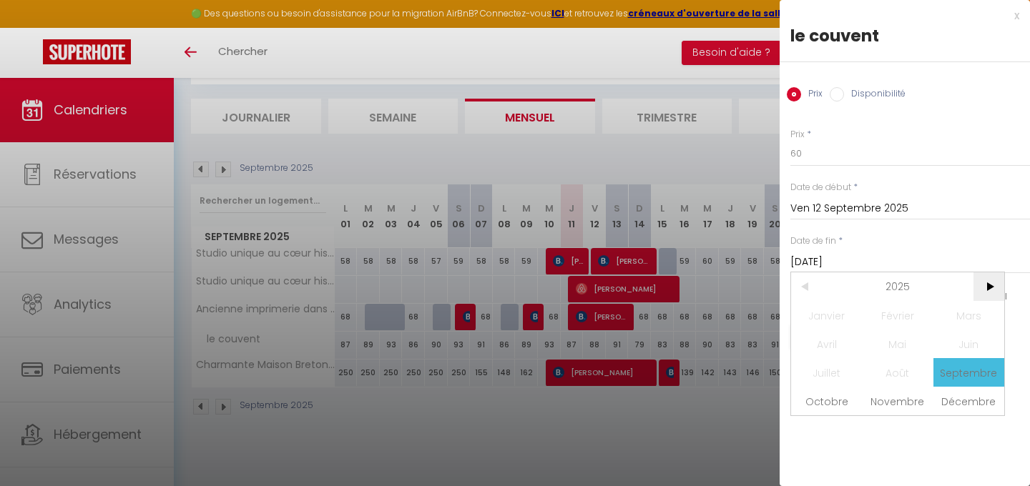
click at [993, 277] on span ">" at bounding box center [988, 286] width 31 height 29
click at [968, 364] on span "Septembre" at bounding box center [968, 372] width 71 height 29
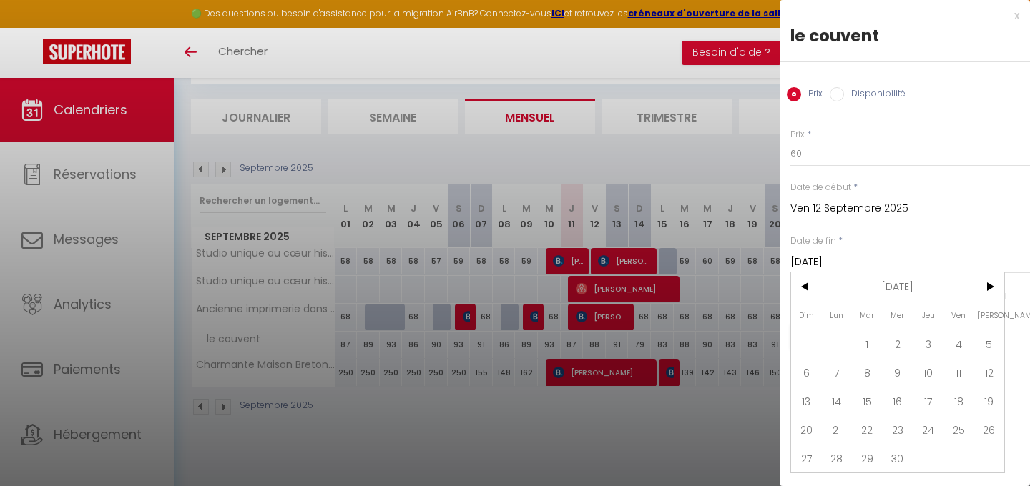
click at [929, 399] on span "17" at bounding box center [928, 401] width 31 height 29
type input "Jeu 17 Septembre 2026"
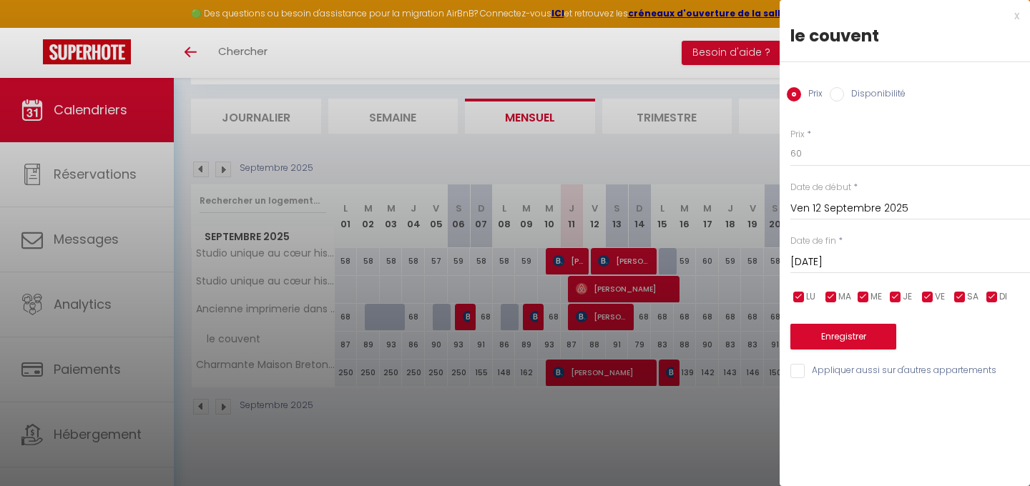
click at [810, 368] on input "Appliquer aussi sur d'autres appartements" at bounding box center [910, 371] width 240 height 14
checkbox input "false"
click at [818, 336] on button "Enregistrer" at bounding box center [843, 337] width 106 height 26
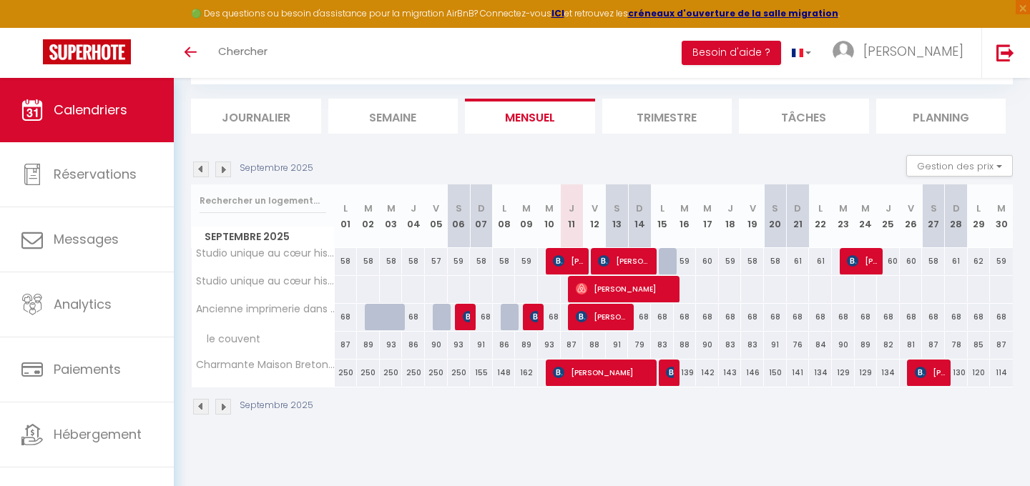
click at [596, 344] on div "88" at bounding box center [594, 345] width 23 height 26
type input "88"
type input "[DATE]"
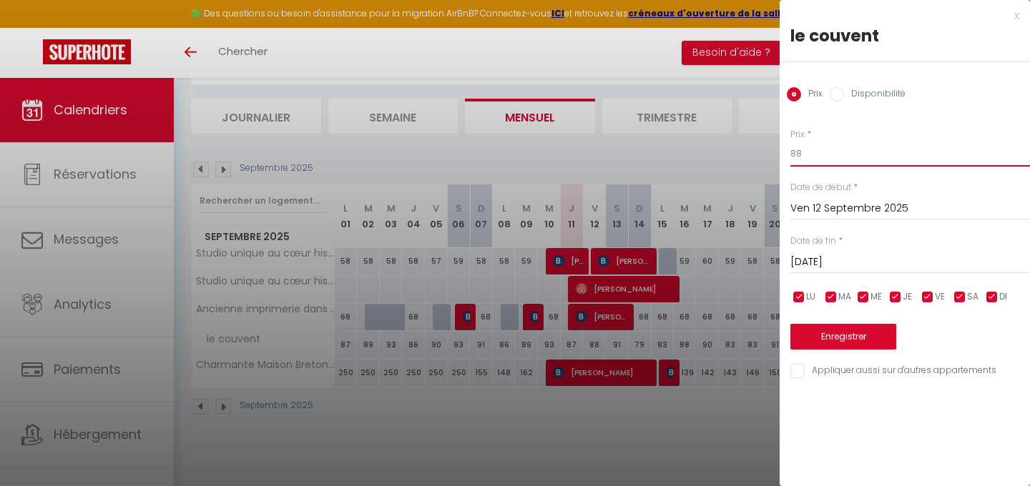
click at [821, 149] on input "88" at bounding box center [910, 154] width 240 height 26
type input "8"
type input "60"
click at [835, 133] on div "Prix * 60" at bounding box center [910, 147] width 240 height 39
click at [846, 266] on input "[DATE]" at bounding box center [910, 262] width 240 height 19
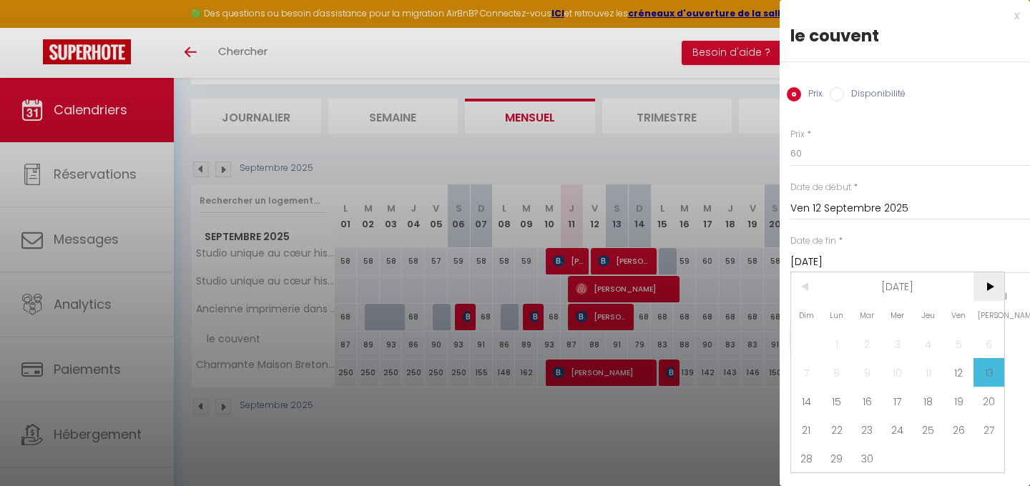
click at [991, 280] on span ">" at bounding box center [988, 286] width 31 height 29
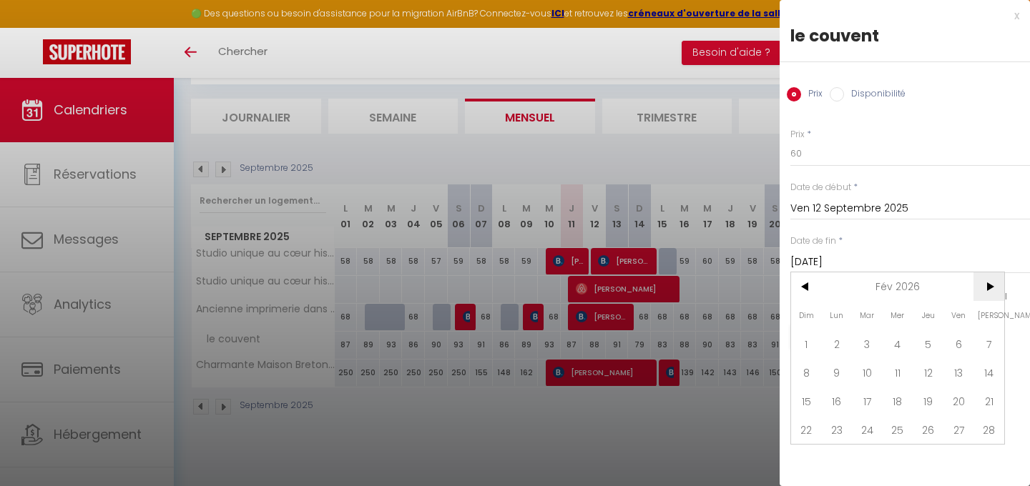
click at [991, 280] on span ">" at bounding box center [988, 286] width 31 height 29
click at [985, 286] on span ">" at bounding box center [988, 286] width 31 height 29
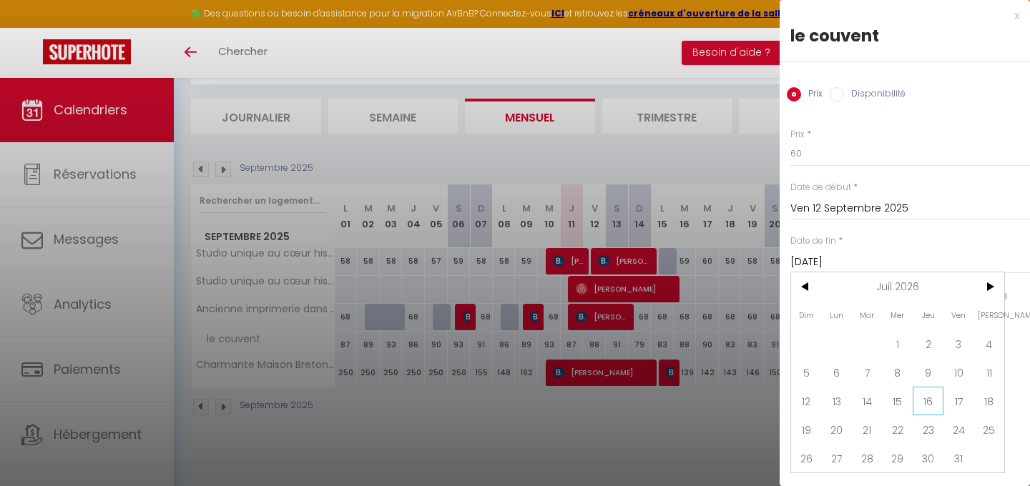
click at [928, 411] on span "16" at bounding box center [928, 401] width 31 height 29
type input "Jeu 16 Juillet 2026"
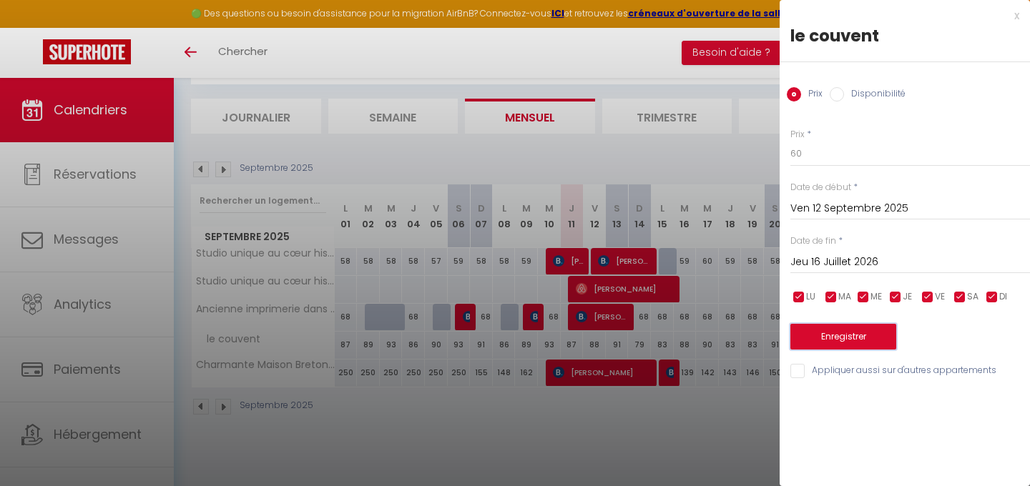
click at [848, 330] on button "Enregistrer" at bounding box center [843, 337] width 106 height 26
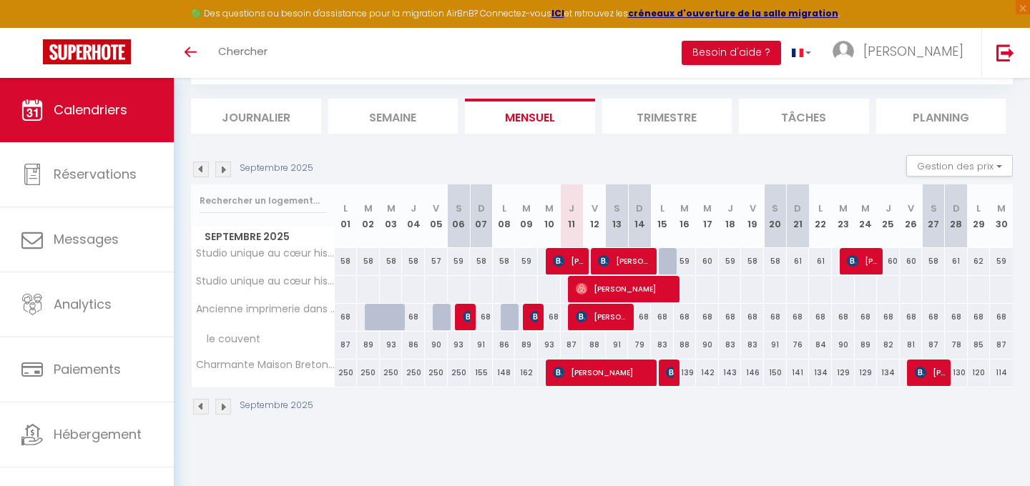
click at [618, 343] on div "91" at bounding box center [617, 345] width 23 height 26
type input "91"
type input "[DATE]"
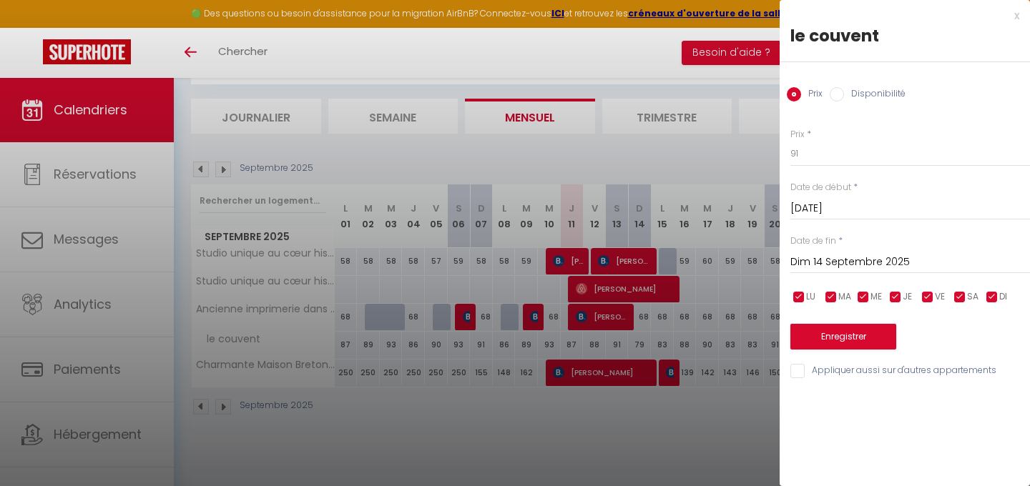
click at [856, 261] on input "Dim 14 Septembre 2025" at bounding box center [910, 262] width 240 height 19
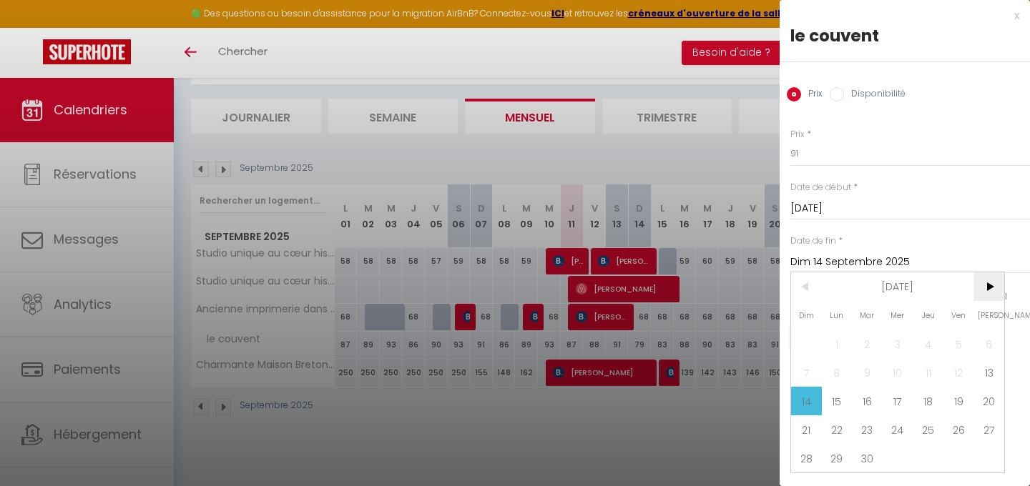
click at [998, 285] on span ">" at bounding box center [988, 286] width 31 height 29
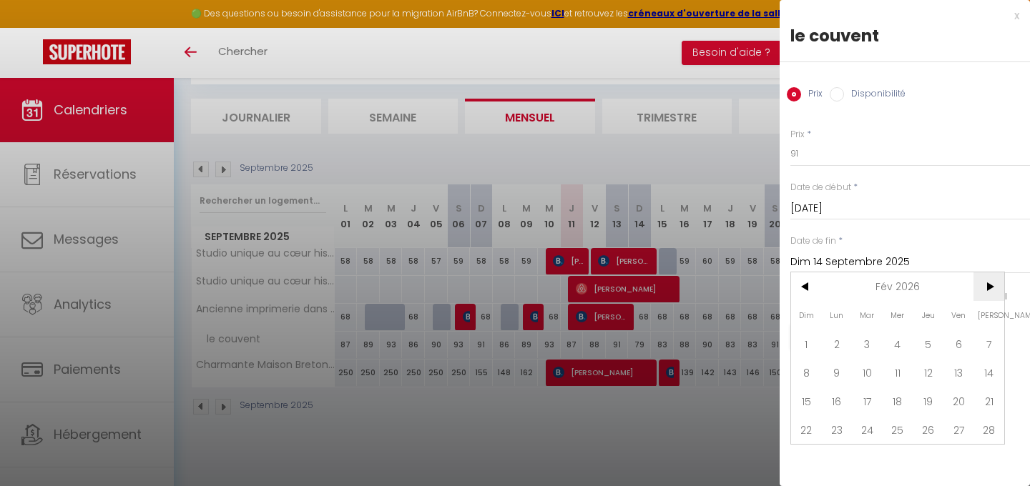
click at [998, 285] on span ">" at bounding box center [988, 286] width 31 height 29
click at [956, 391] on span "19" at bounding box center [958, 401] width 31 height 29
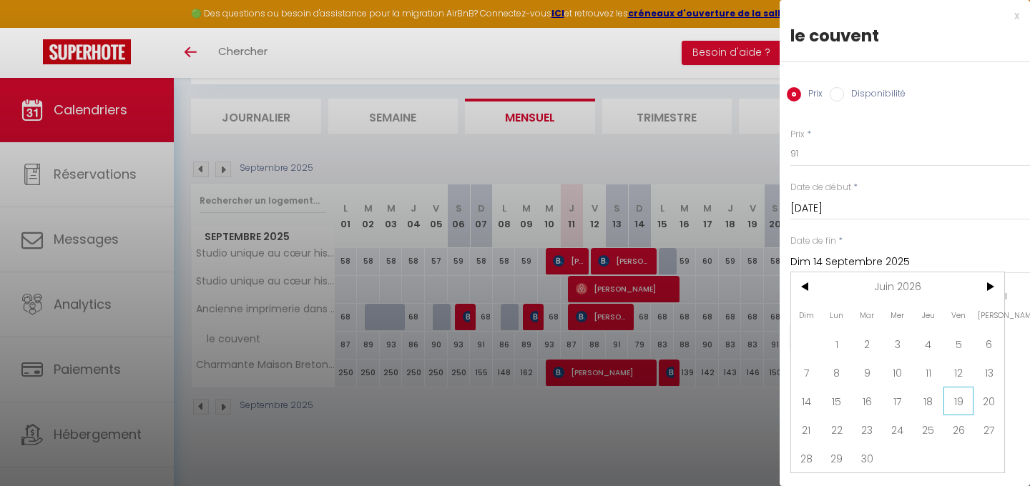
type input "Ven 19 Juin 2026"
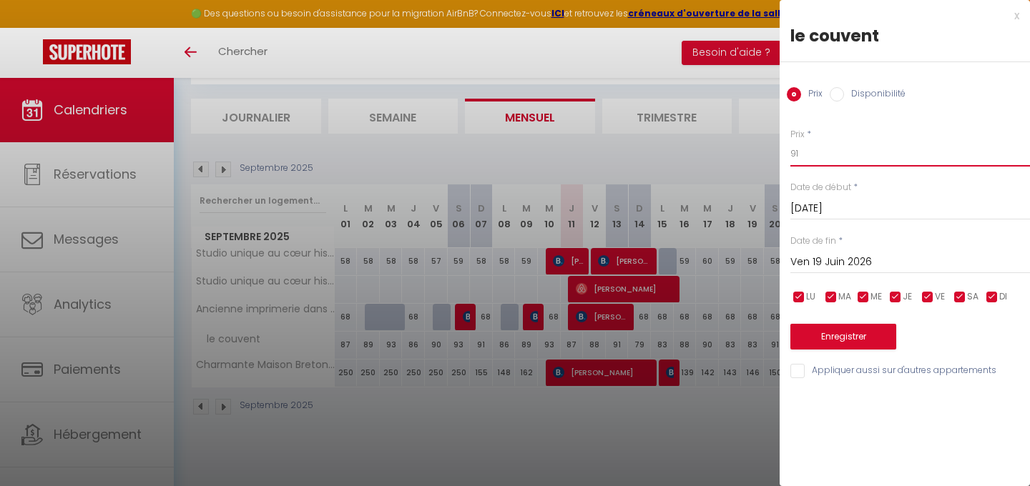
click at [875, 149] on input "91" at bounding box center [910, 154] width 240 height 26
type input "9"
type input "60"
click at [820, 328] on button "Enregistrer" at bounding box center [843, 337] width 106 height 26
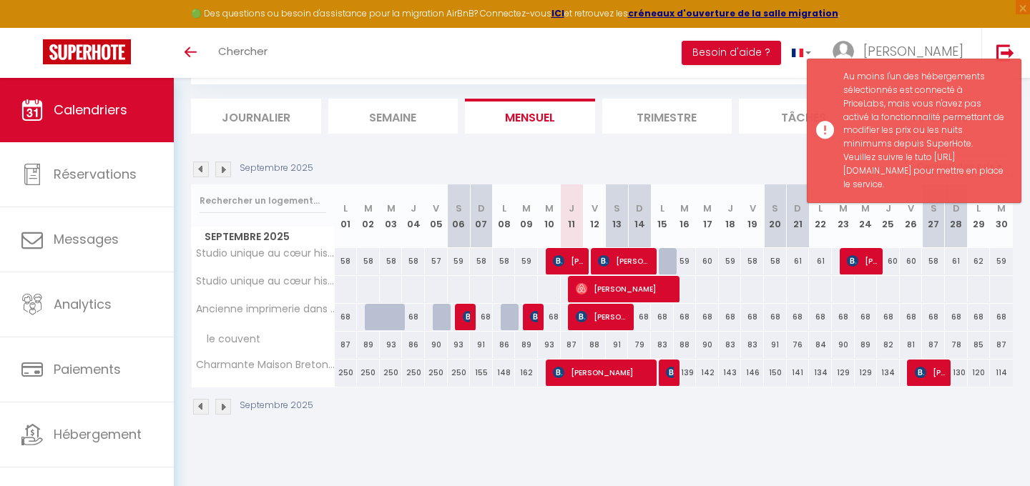
click at [559, 347] on div "93" at bounding box center [549, 345] width 23 height 26
type input "93"
type input "Mer 10 Septembre 2025"
type input "Jeu 11 Septembre 2025"
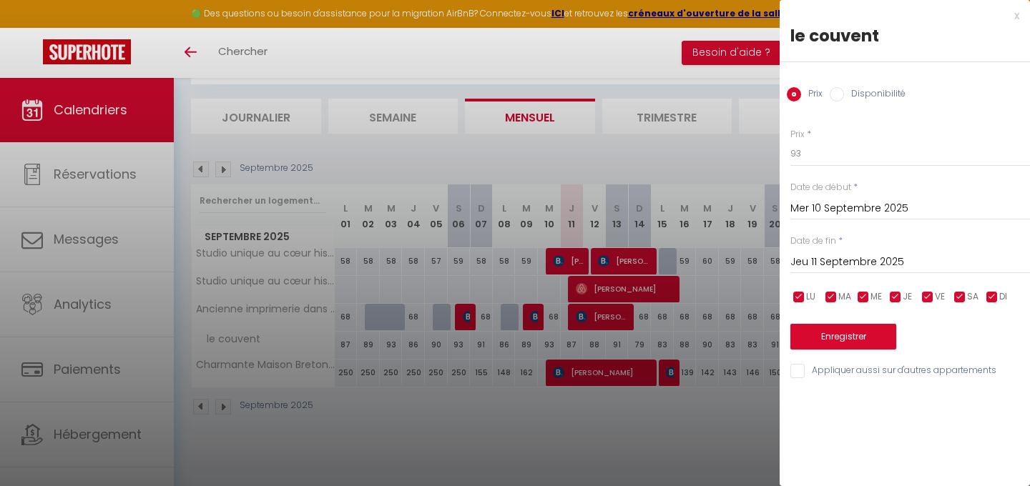
click at [1014, 14] on div "x" at bounding box center [900, 15] width 240 height 17
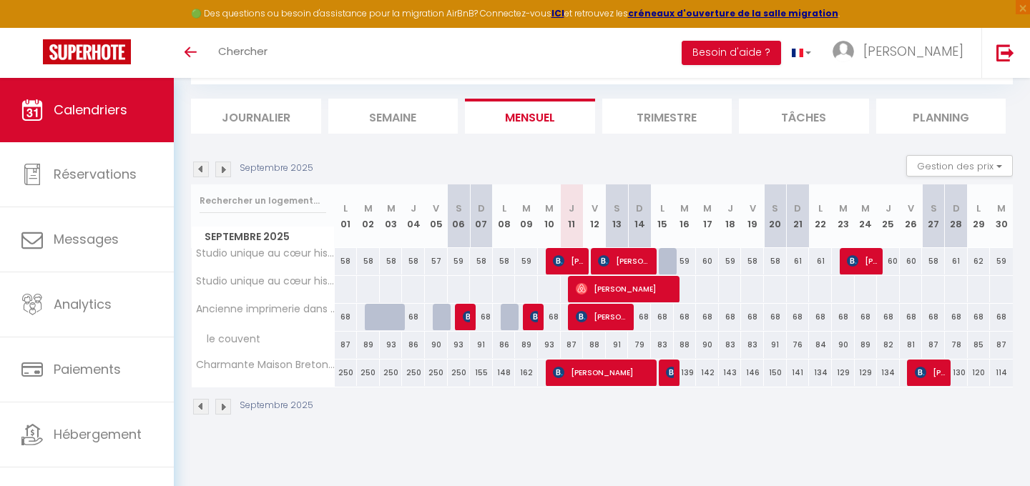
click at [694, 170] on div "Septembre 2025 Gestion des prix Nb Nuits minimum Règles Disponibilité" at bounding box center [602, 169] width 822 height 29
click at [591, 343] on div "88" at bounding box center [594, 345] width 23 height 26
type input "88"
type input "Ven 12 Septembre 2025"
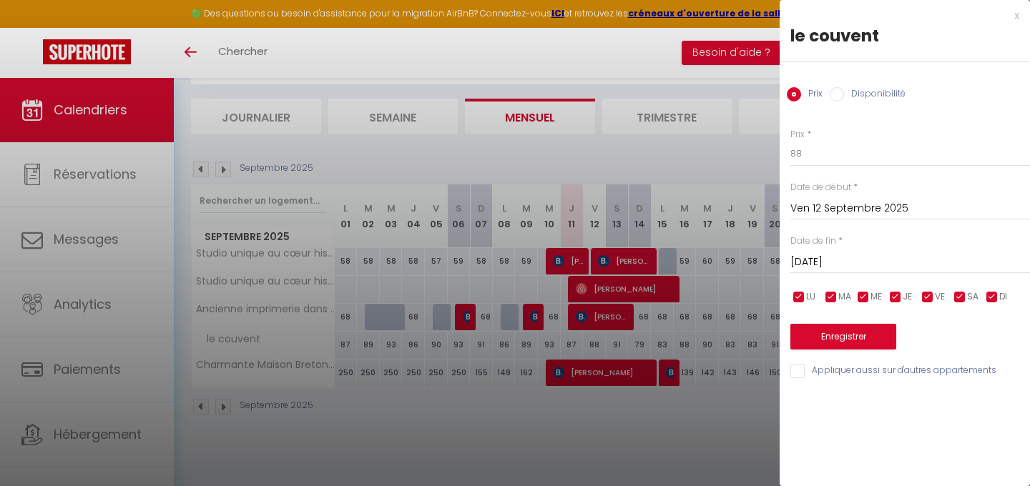
click at [846, 257] on input "[DATE]" at bounding box center [910, 262] width 240 height 19
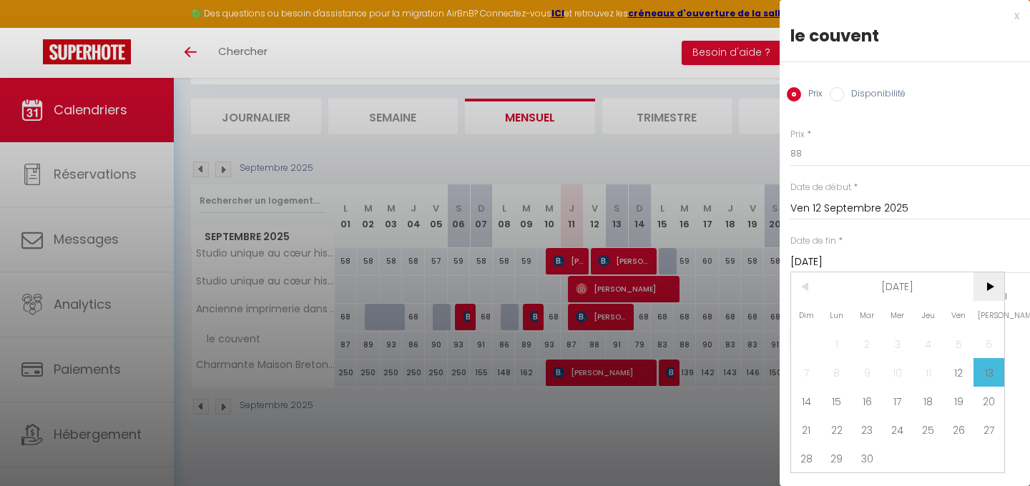
click at [978, 282] on span ">" at bounding box center [988, 286] width 31 height 29
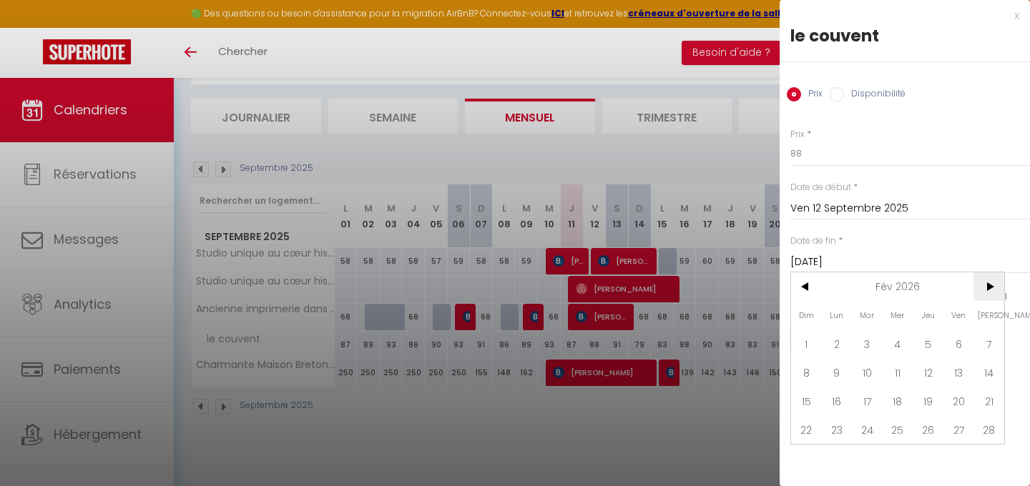
click at [978, 282] on span ">" at bounding box center [988, 286] width 31 height 29
click at [960, 375] on span "10" at bounding box center [958, 372] width 31 height 29
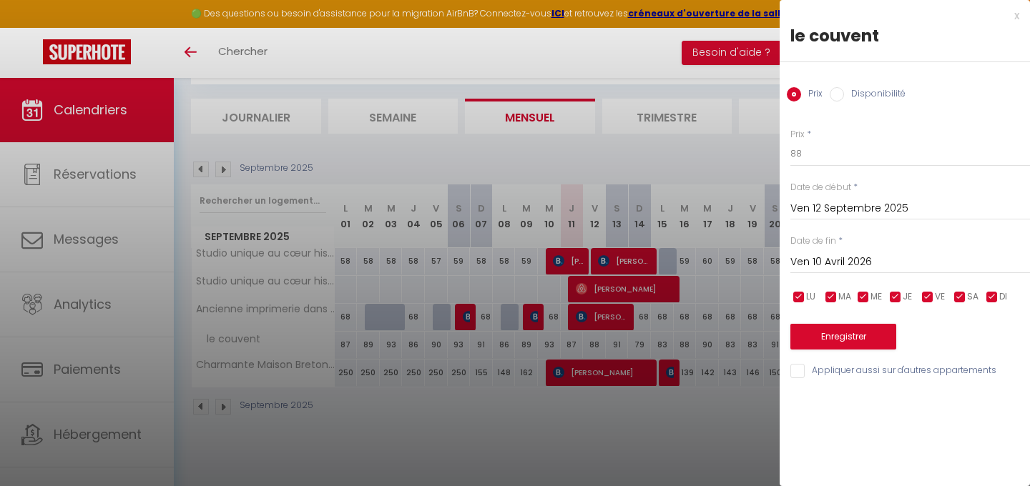
click at [886, 266] on input "Ven 10 Avril 2026" at bounding box center [910, 262] width 240 height 19
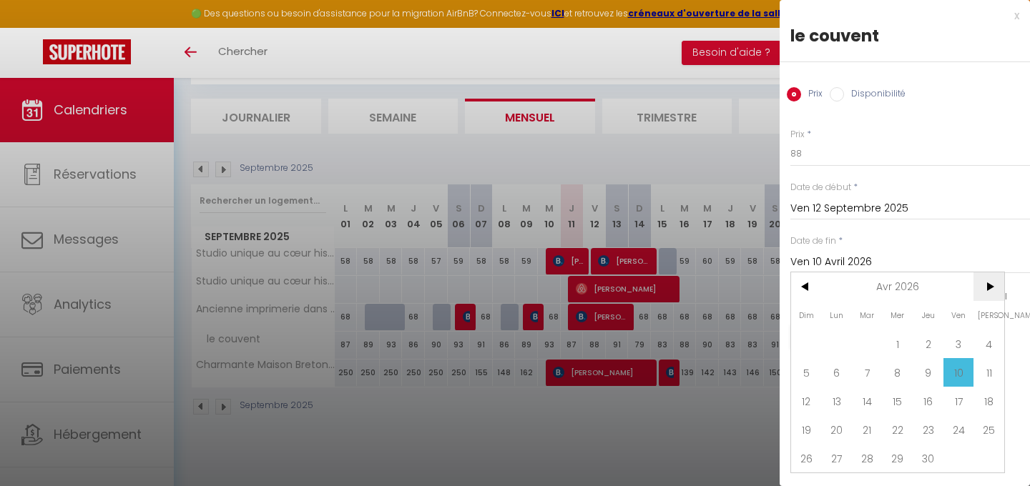
click at [981, 280] on span ">" at bounding box center [988, 286] width 31 height 29
click at [895, 411] on span "12" at bounding box center [898, 401] width 31 height 29
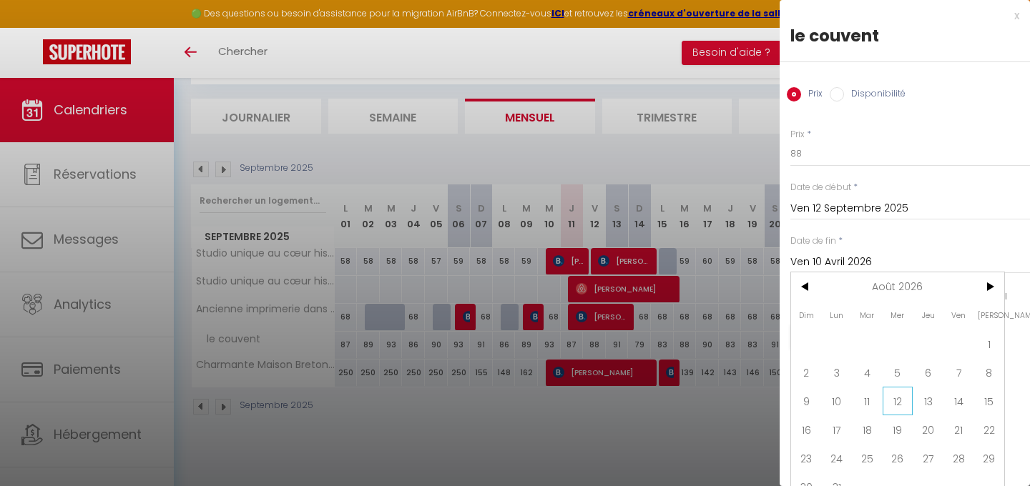
type input "[DATE]"
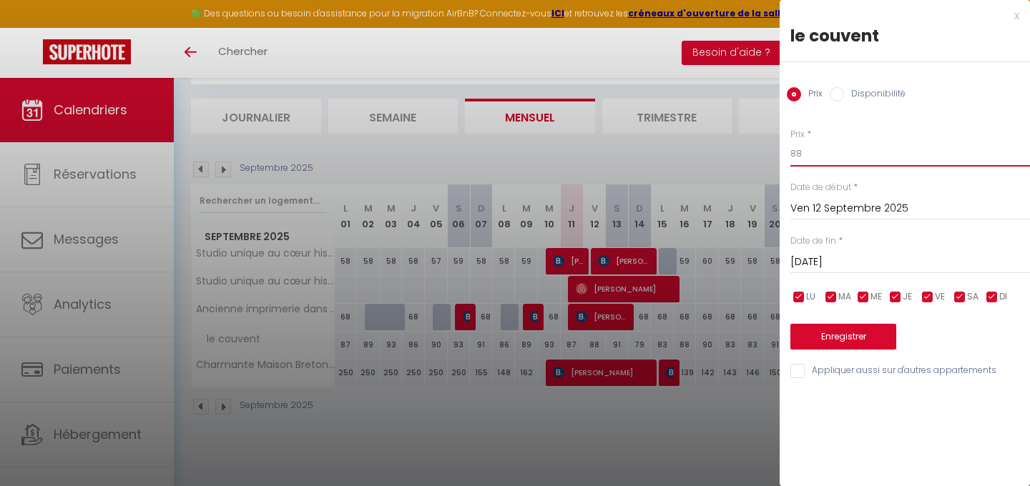
click at [838, 151] on input "88" at bounding box center [910, 154] width 240 height 26
type input "8"
type input "60"
click at [822, 338] on button "Enregistrer" at bounding box center [843, 337] width 106 height 26
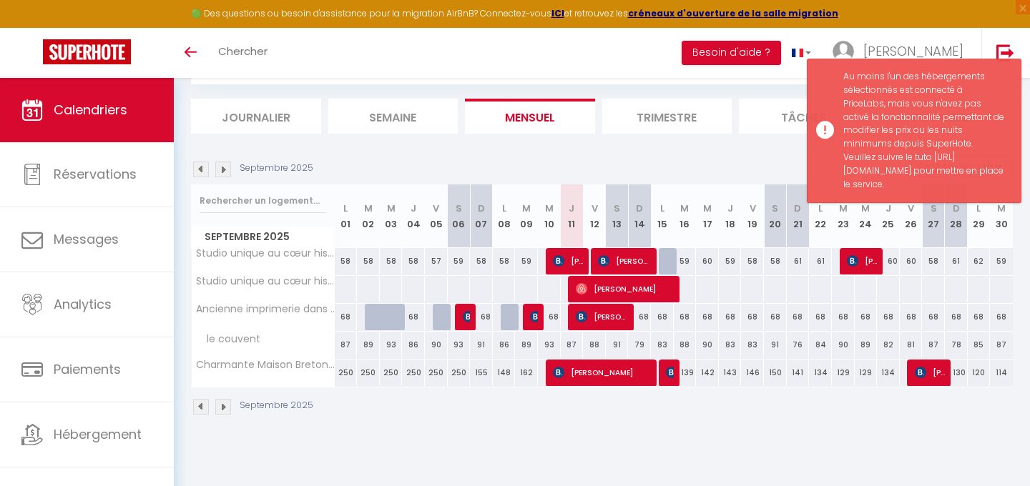
click at [683, 458] on body "🟢 Des questions ou besoin d'assistance pour la migration AirBnB? Connectez-vous…" at bounding box center [515, 243] width 1030 height 486
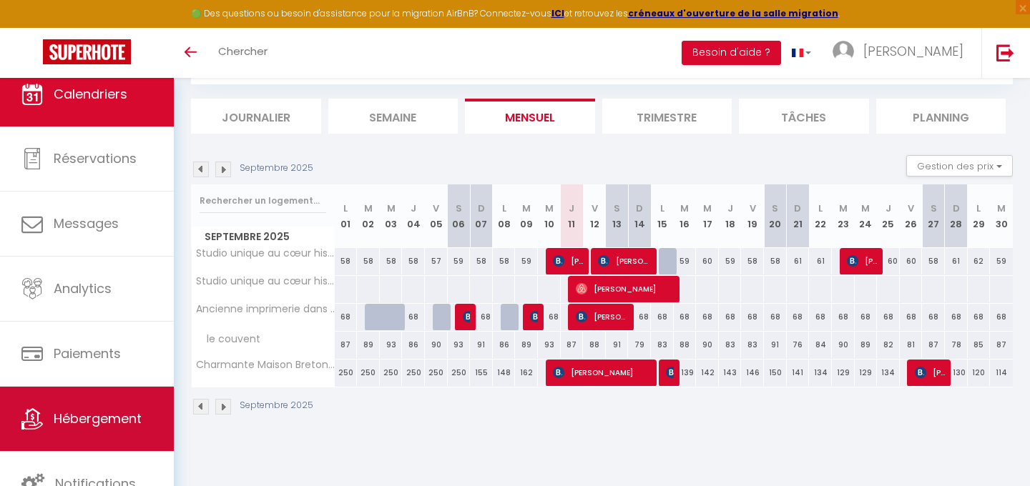
click at [88, 392] on link "Hébergement" at bounding box center [87, 419] width 174 height 64
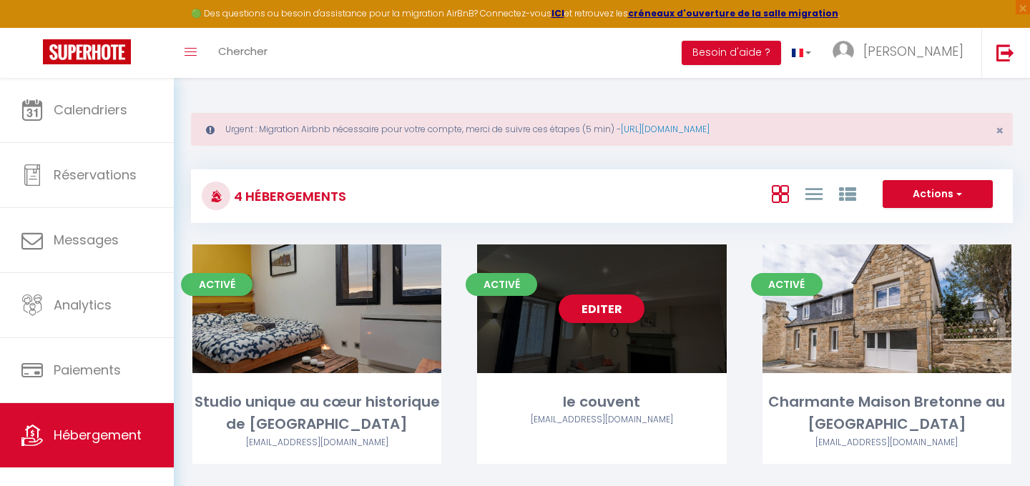
click at [586, 324] on div "Editer" at bounding box center [601, 309] width 249 height 129
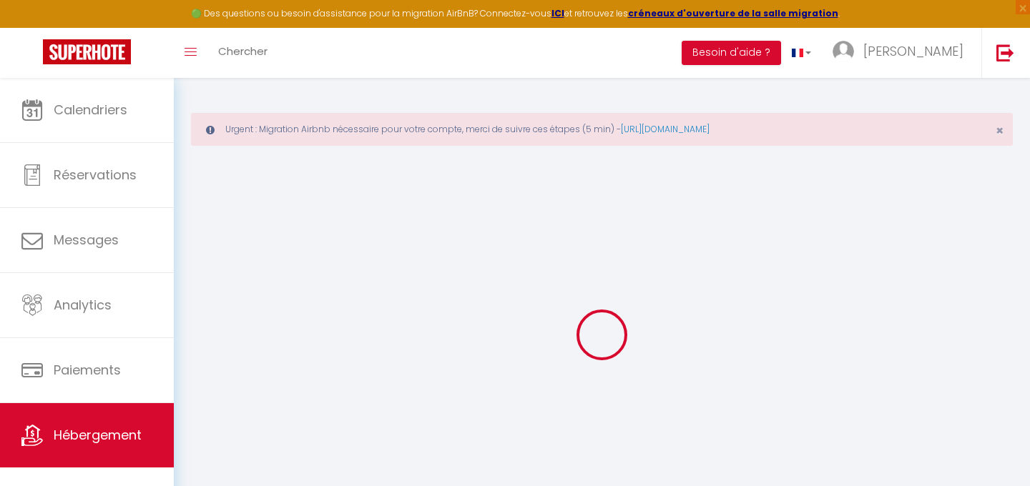
select select "7079-1384052030103853134"
select select "+ 17 %"
select select "15:00"
select select "23:45"
select select "11:00"
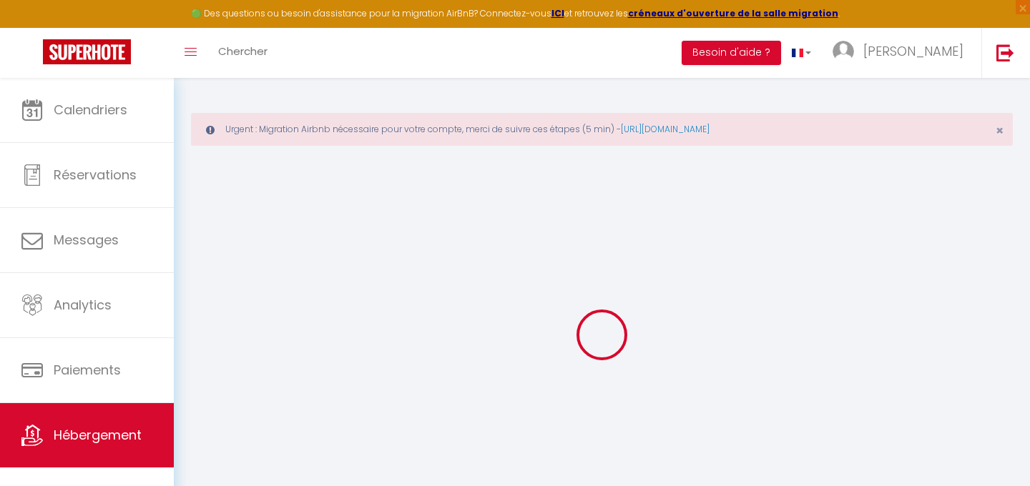
select select "30"
select select "120"
select select
checkbox input "false"
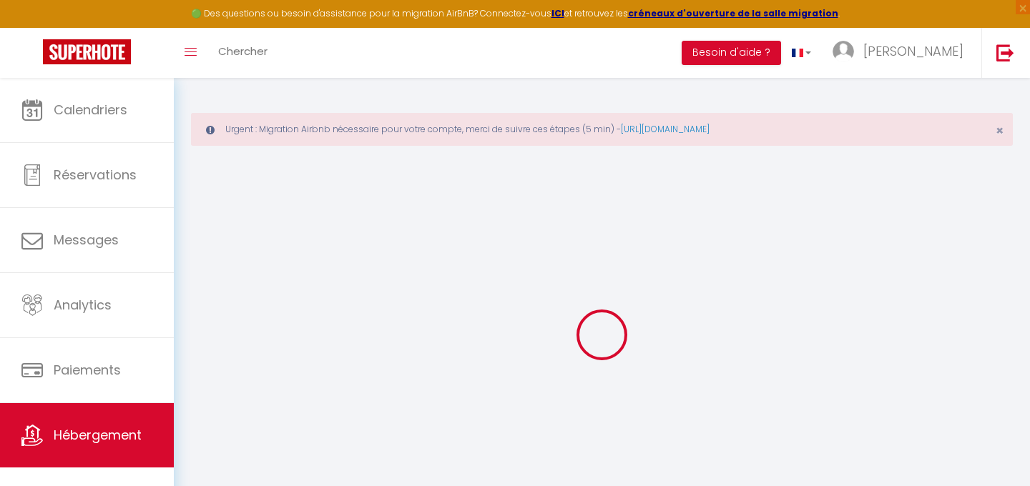
checkbox input "false"
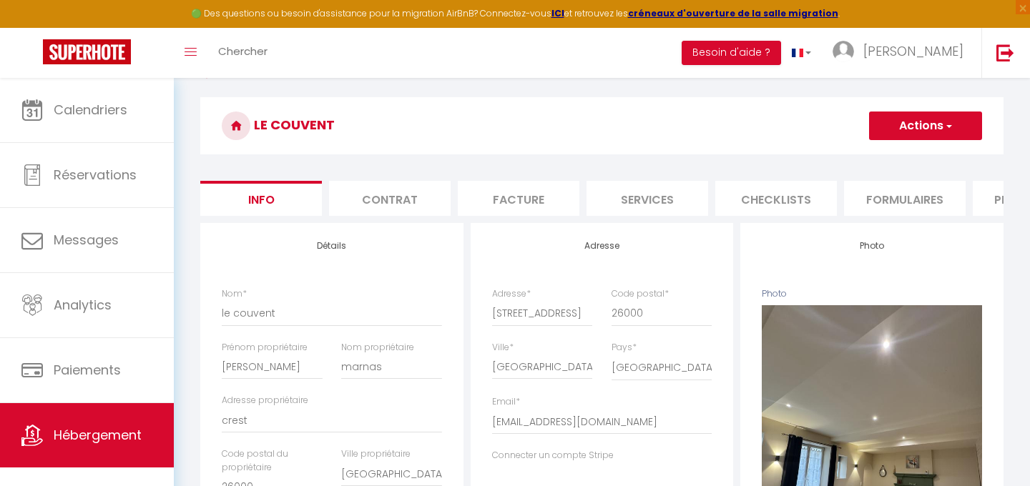
scroll to position [0, 107]
click at [895, 191] on li "Plateformes" at bounding box center [926, 198] width 122 height 35
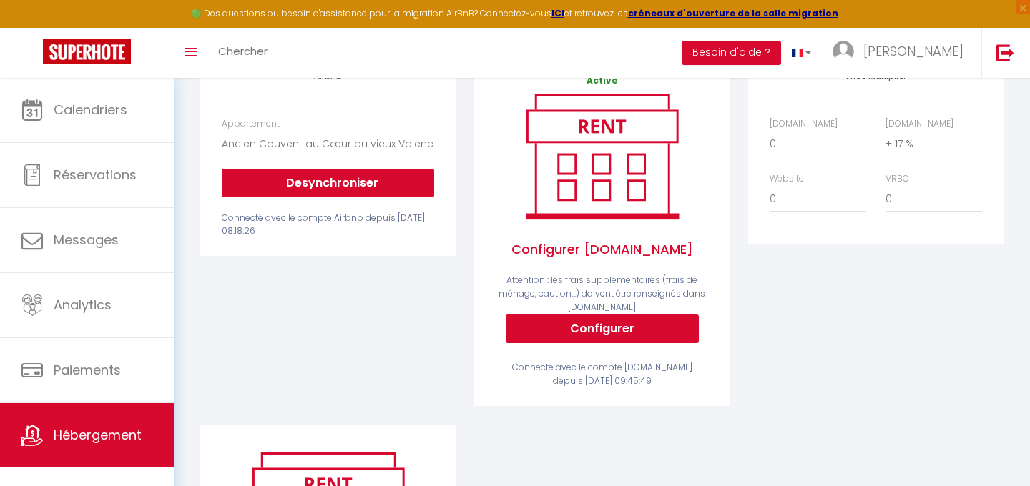
scroll to position [280, 0]
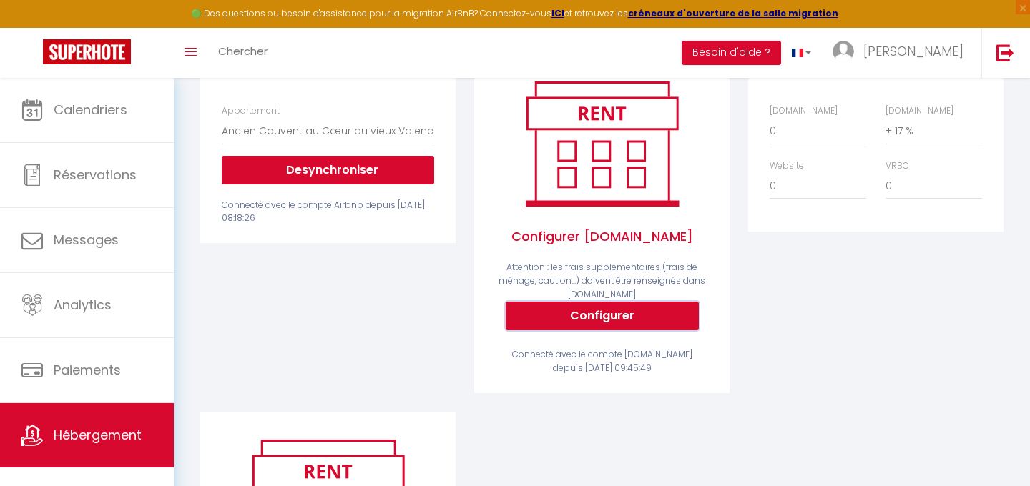
click at [596, 322] on button "Configurer" at bounding box center [602, 316] width 193 height 29
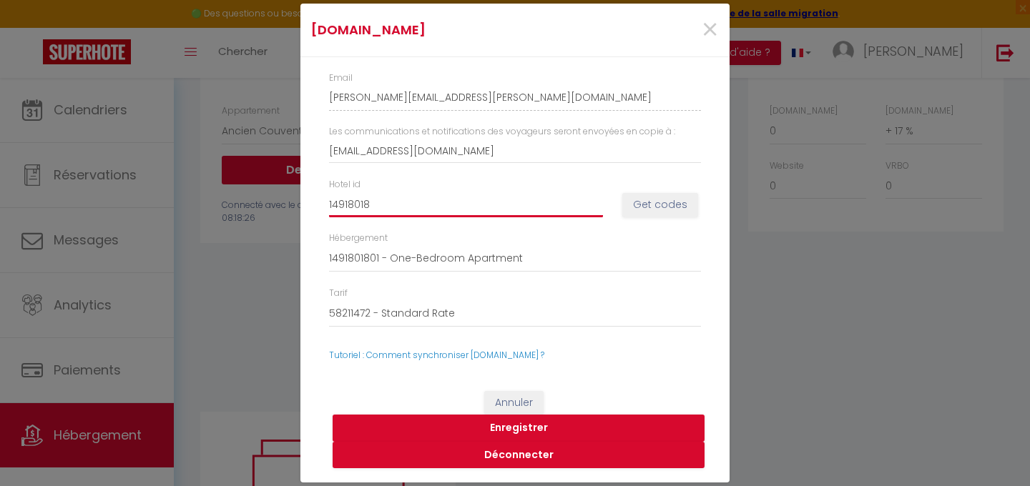
click at [537, 202] on input "14918018" at bounding box center [466, 205] width 274 height 26
paste input "2263"
type input "14922638"
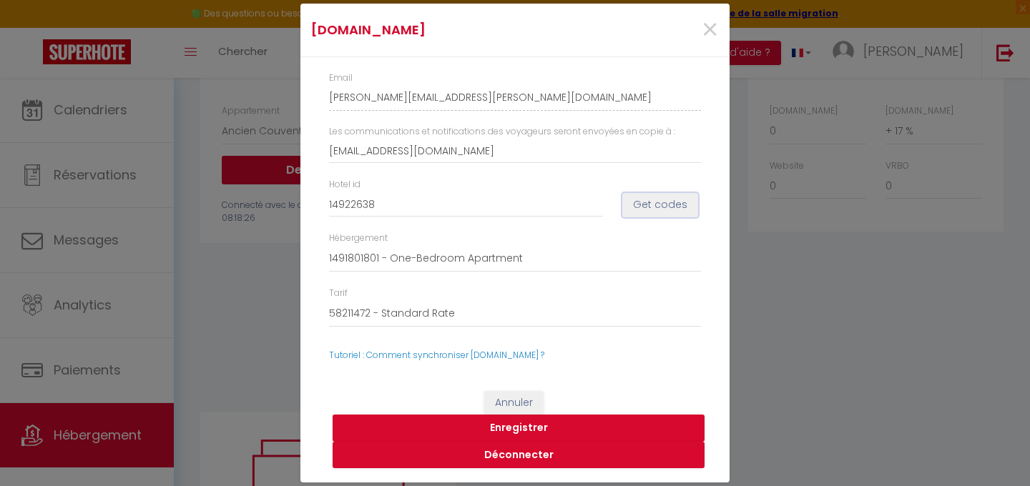
click at [655, 210] on button "Get codes" at bounding box center [660, 205] width 76 height 24
click at [491, 422] on button "Enregistrer" at bounding box center [519, 428] width 372 height 27
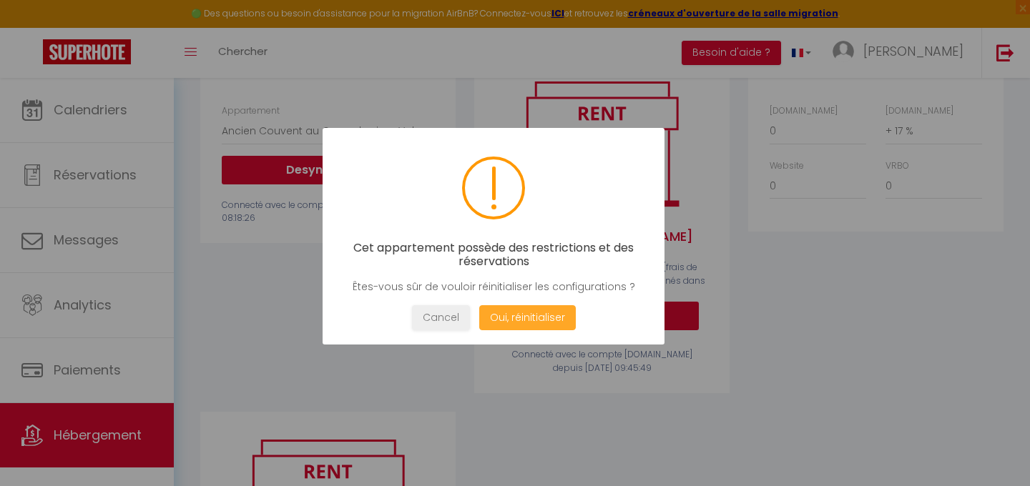
click at [534, 319] on button "Oui, réinitialiser" at bounding box center [527, 317] width 97 height 25
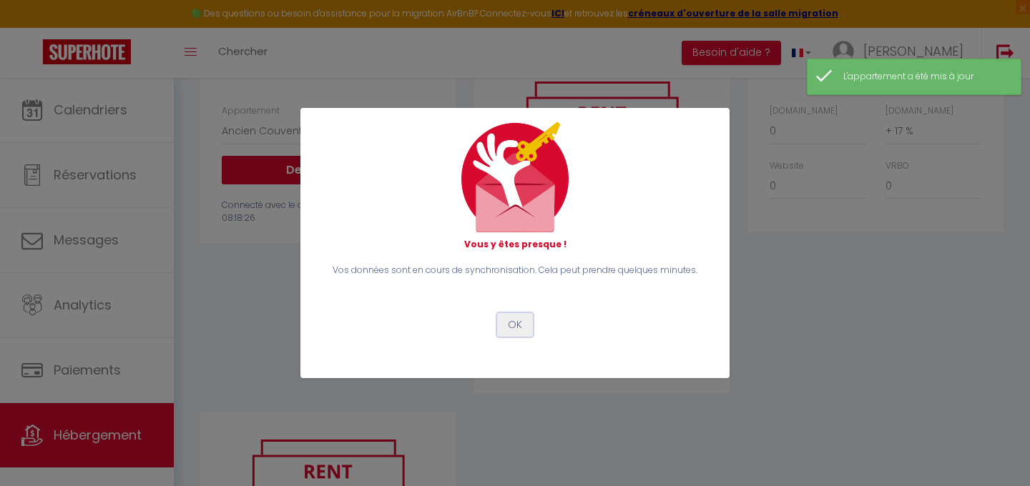
click at [514, 331] on button "OK" at bounding box center [515, 325] width 36 height 24
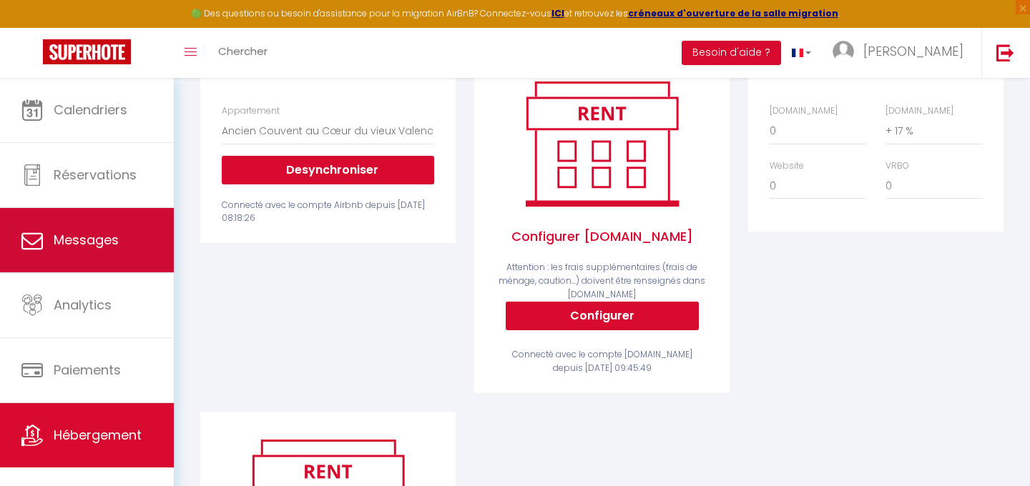
scroll to position [0, 0]
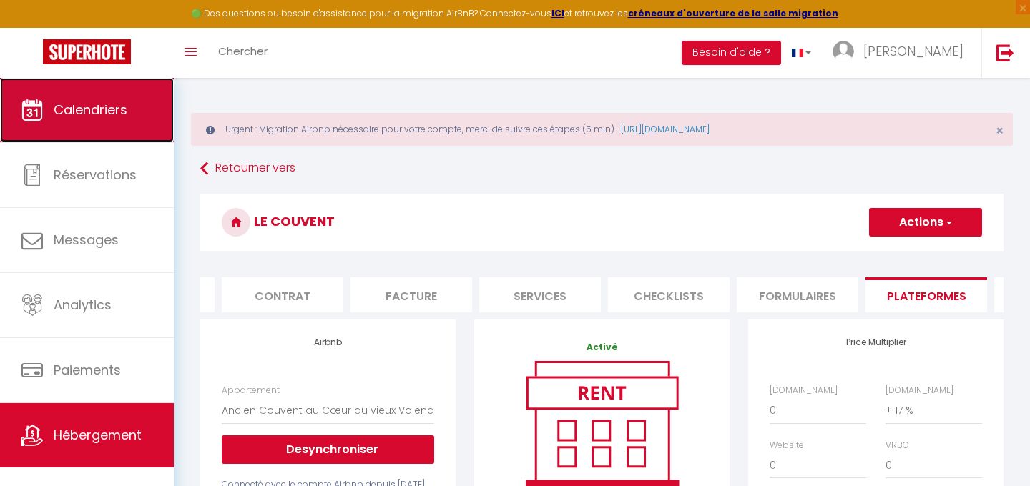
click at [105, 133] on link "Calendriers" at bounding box center [87, 110] width 174 height 64
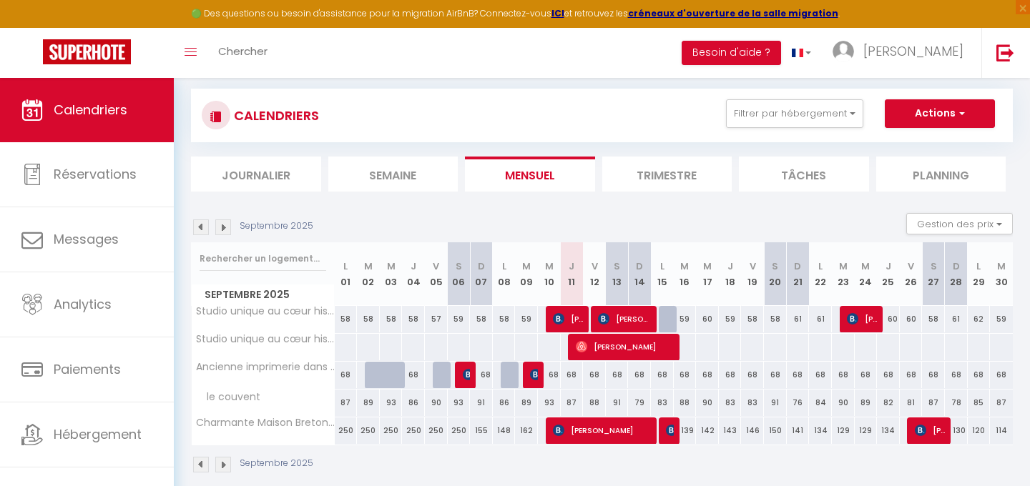
scroll to position [80, 0]
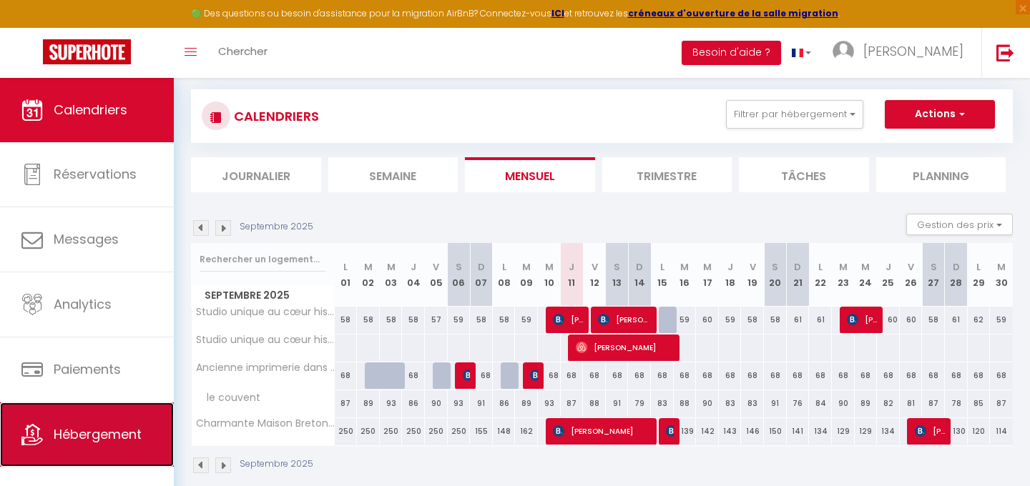
click at [100, 414] on link "Hébergement" at bounding box center [87, 435] width 174 height 64
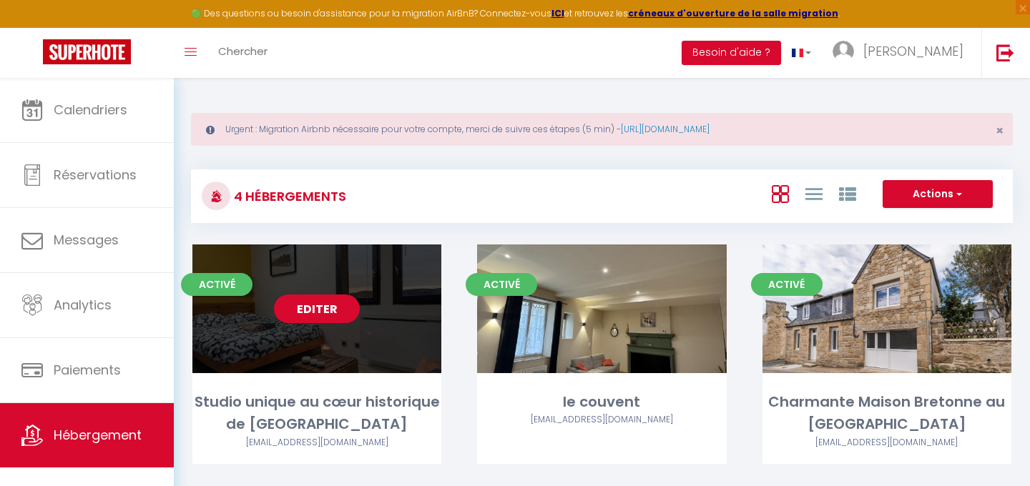
click at [321, 312] on link "Editer" at bounding box center [317, 309] width 86 height 29
select select "3"
select select "2"
select select "1"
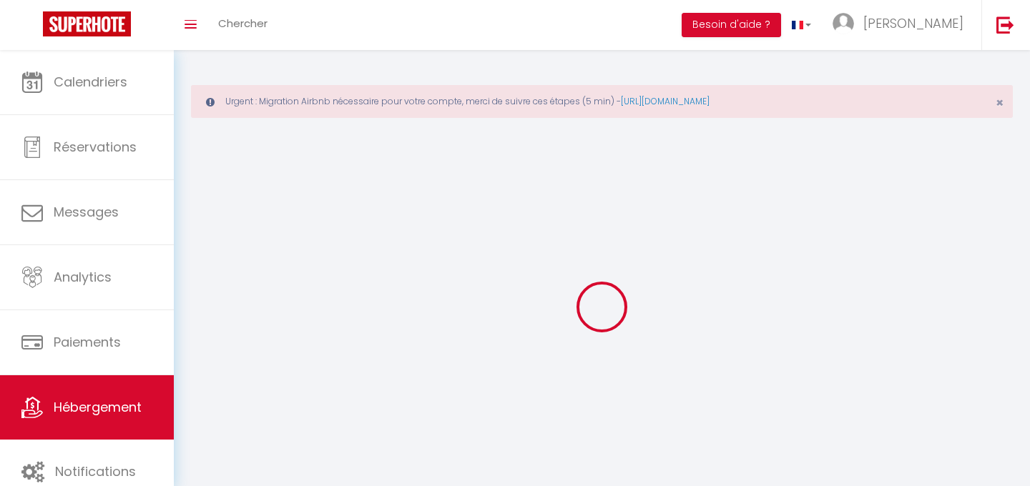
select select
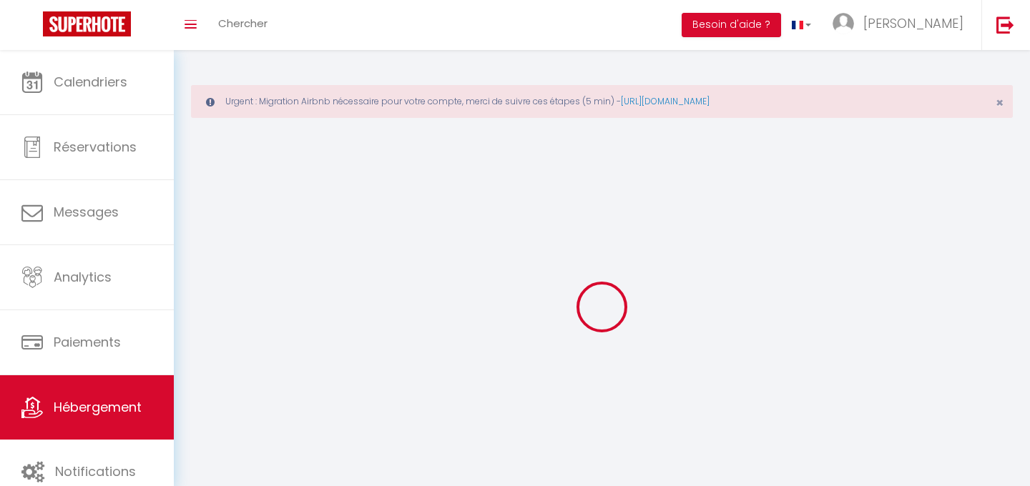
select select
checkbox input "false"
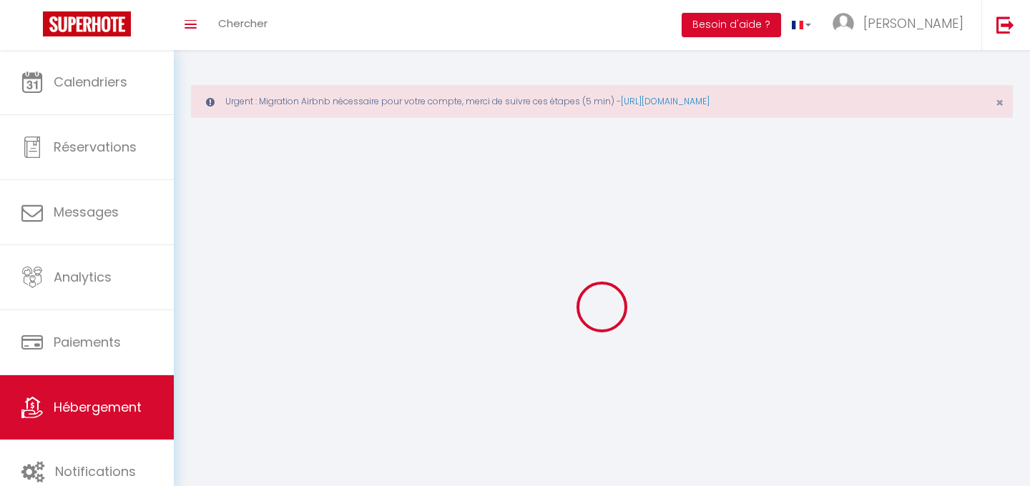
select select
select select "28"
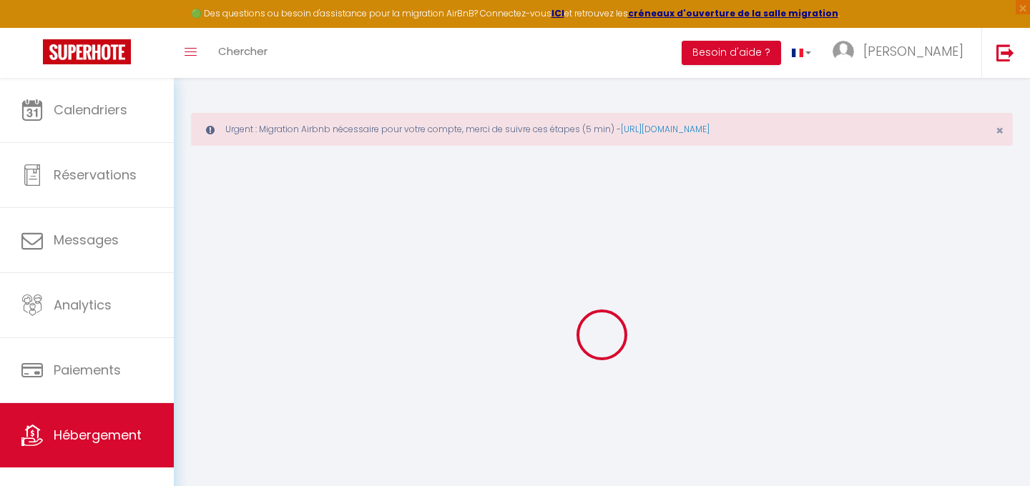
select select
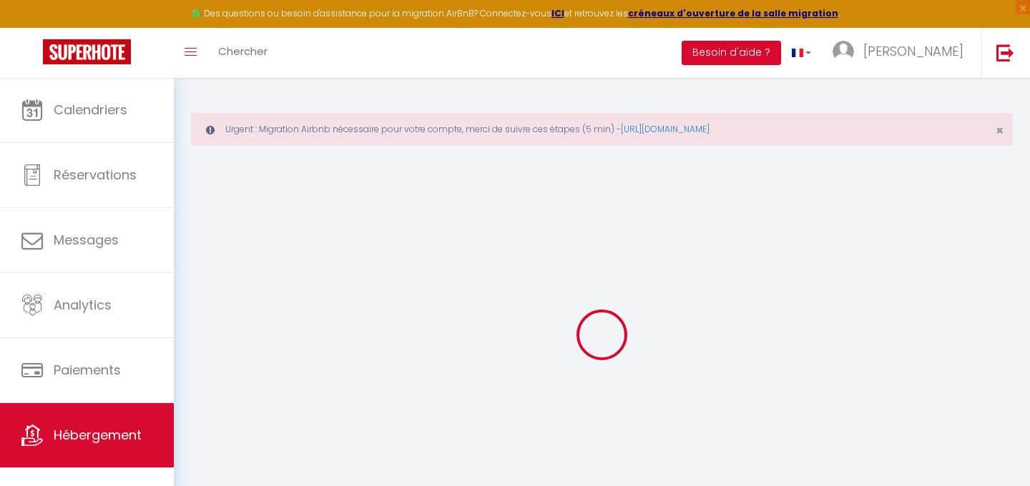
select select
checkbox input "false"
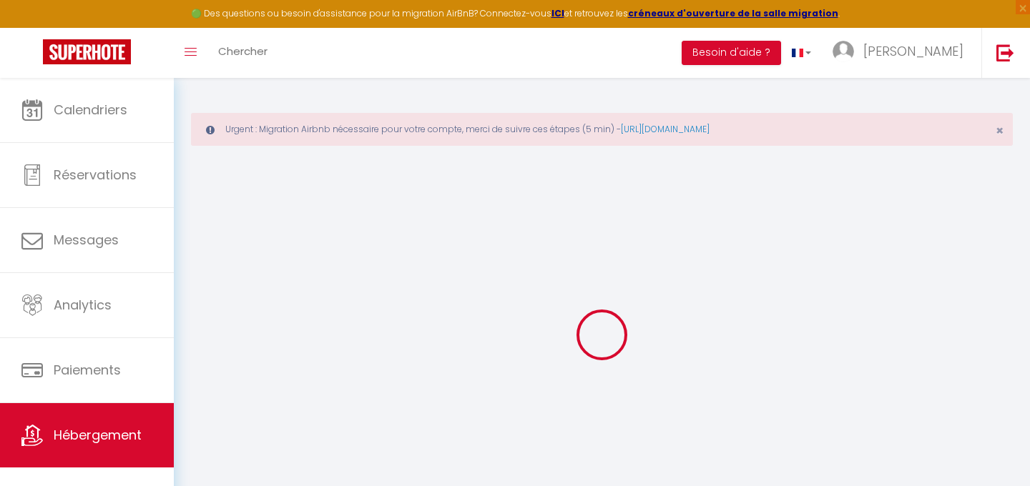
select select
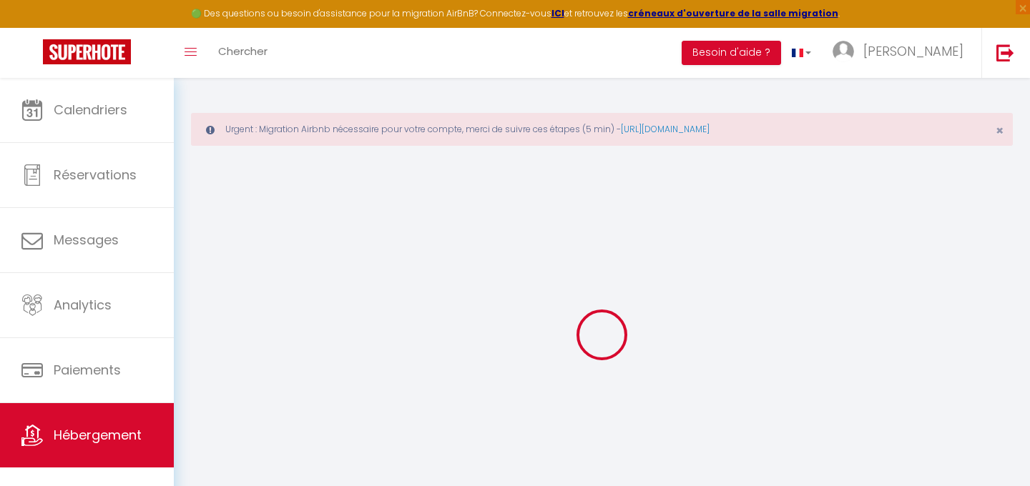
select select
checkbox input "false"
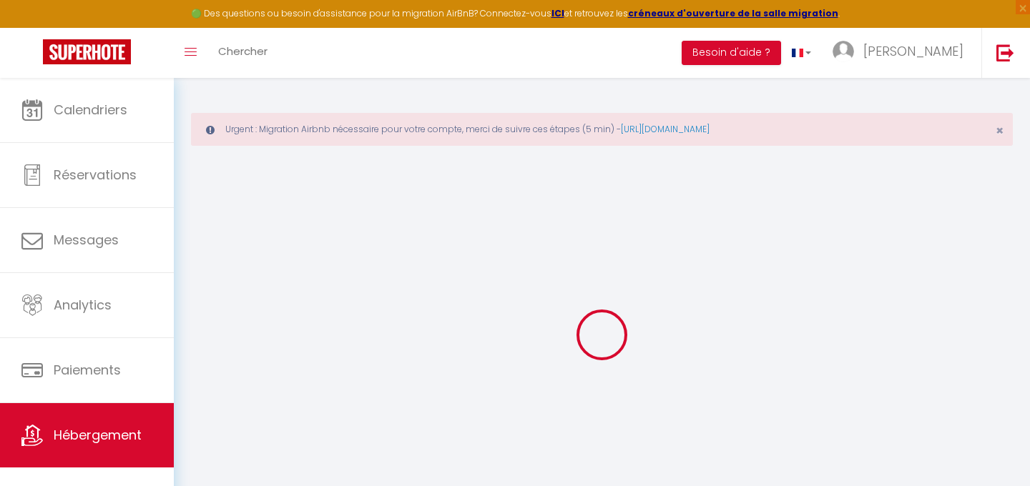
checkbox input "false"
select select
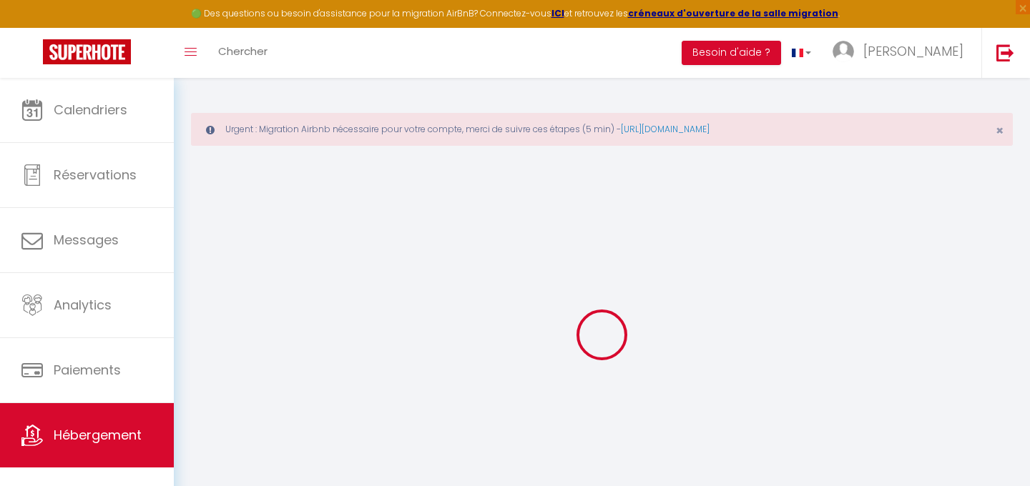
select select
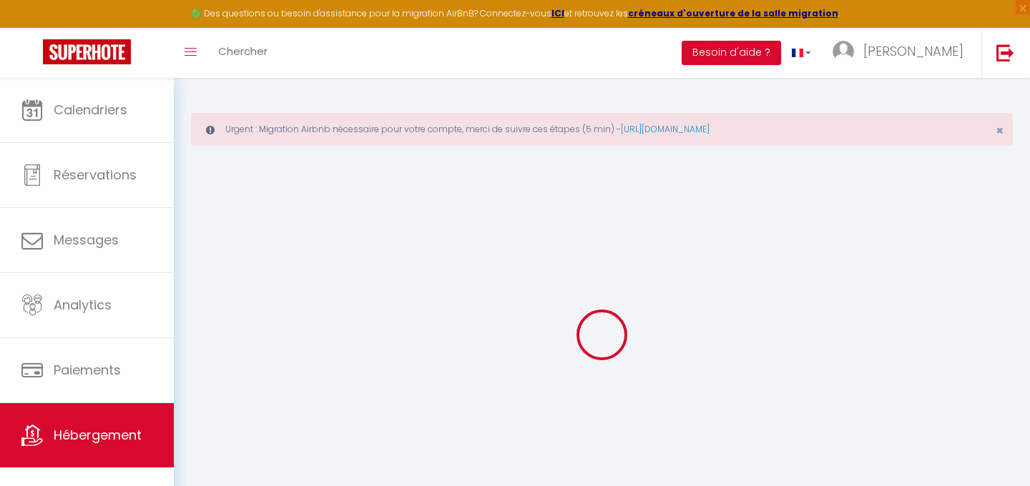
checkbox input "false"
select select
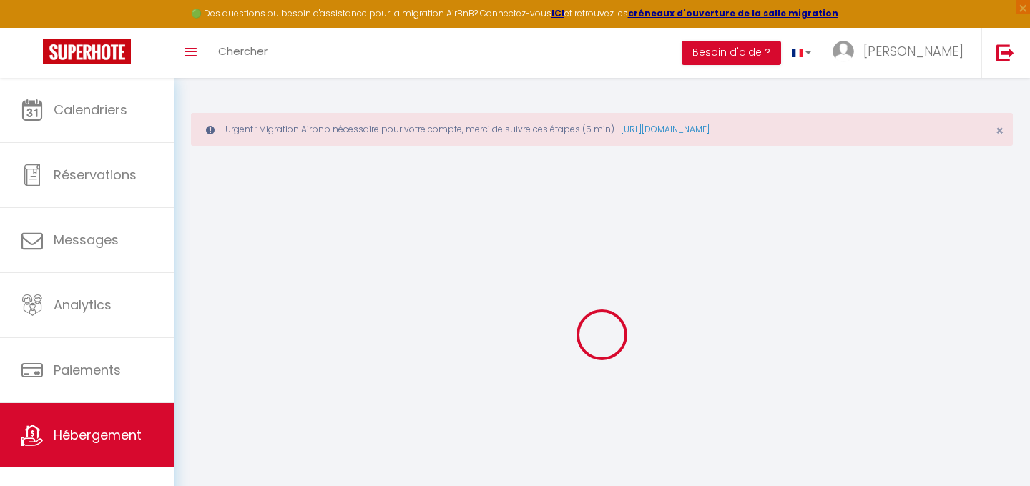
select select
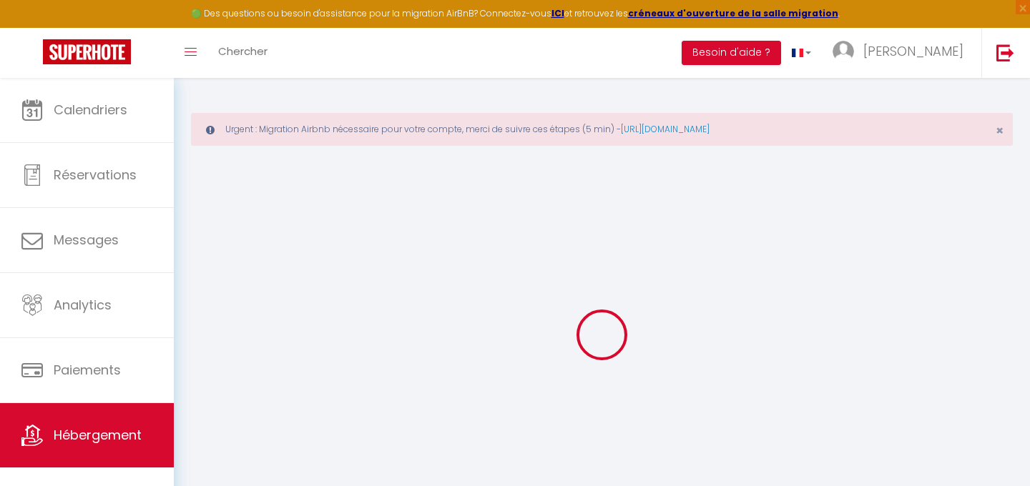
select select
checkbox input "false"
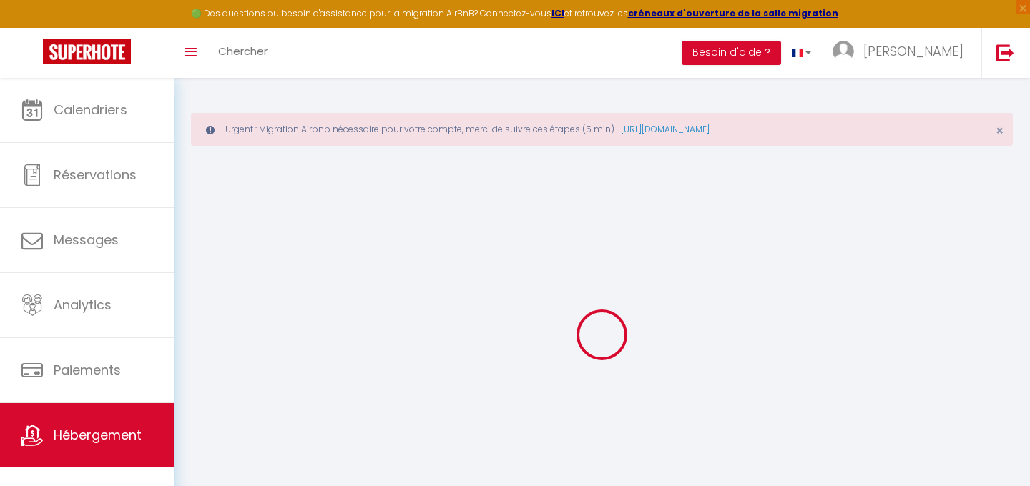
checkbox input "false"
select select
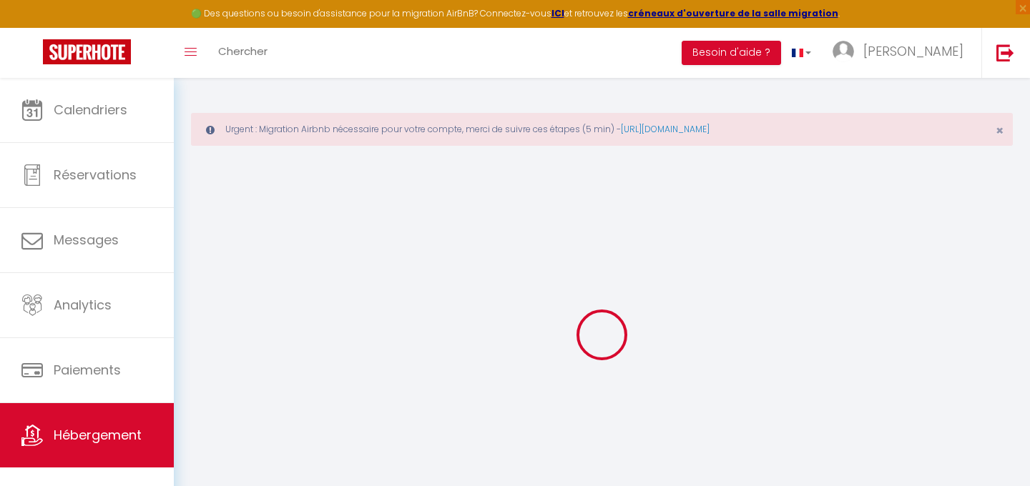
select select
checkbox input "false"
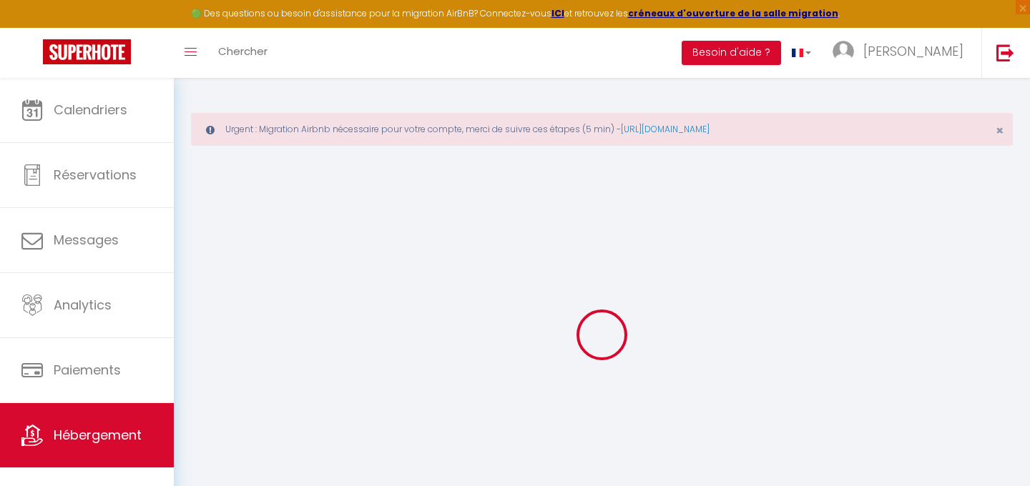
checkbox input "false"
select select
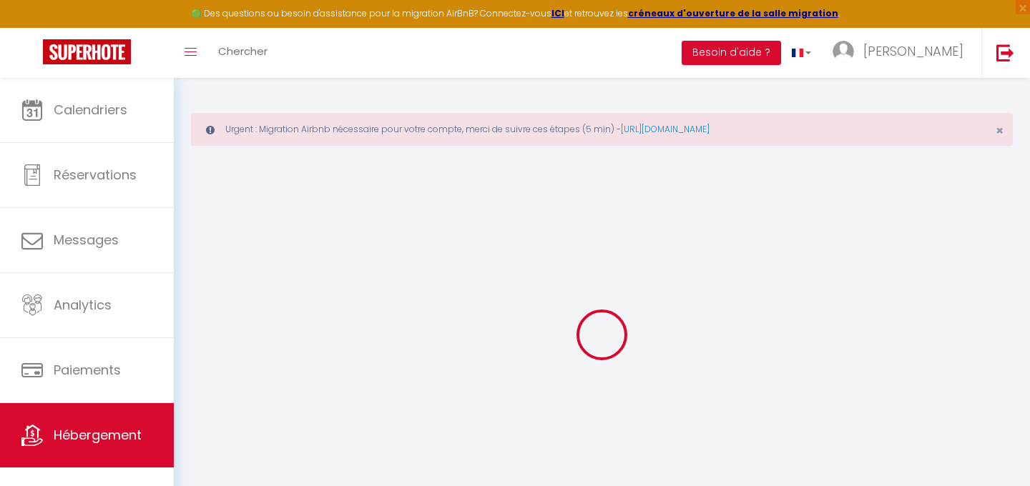
type input "Studio unique au cœur historique de [GEOGRAPHIC_DATA]"
type input "[PERSON_NAME]"
select select "2"
select select "0"
type input "51"
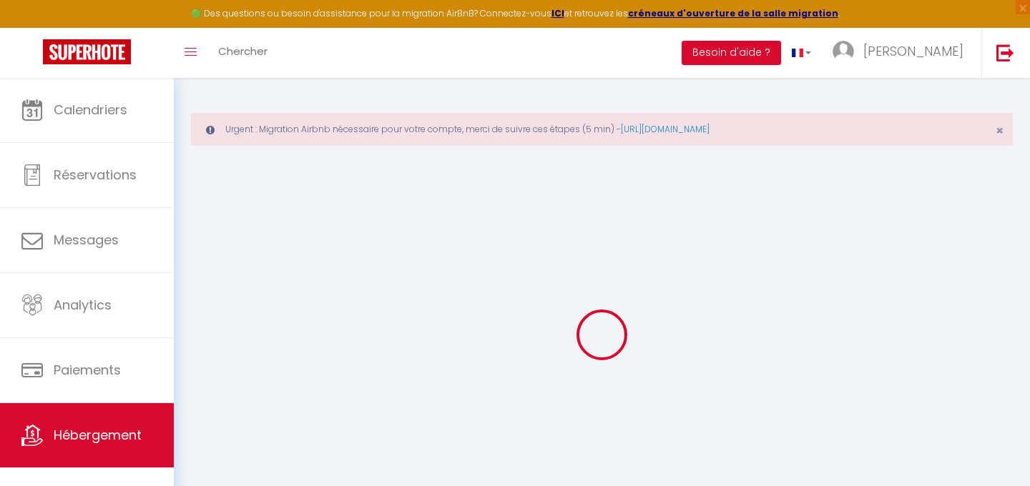
type input "15"
type input "5"
type input "0"
type input "200"
select select
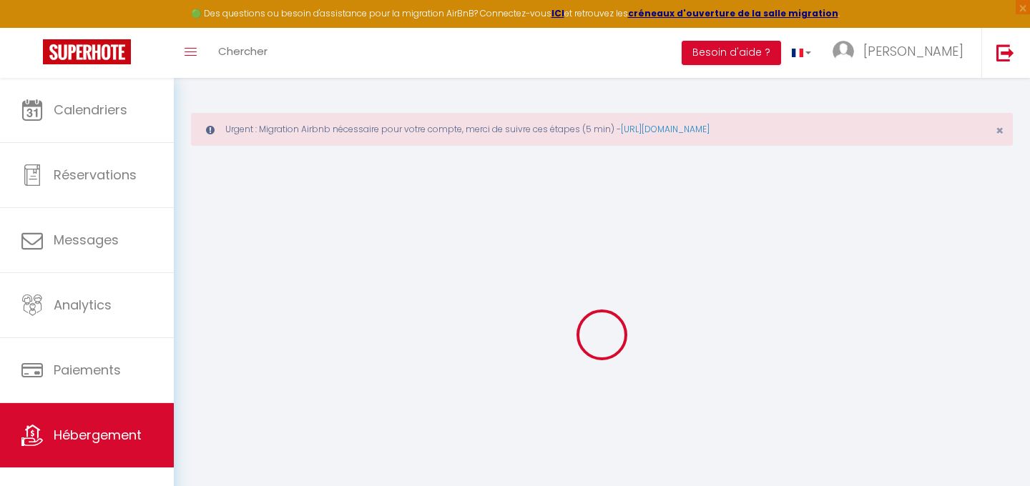
select select
type input "[STREET_ADDRESS]"
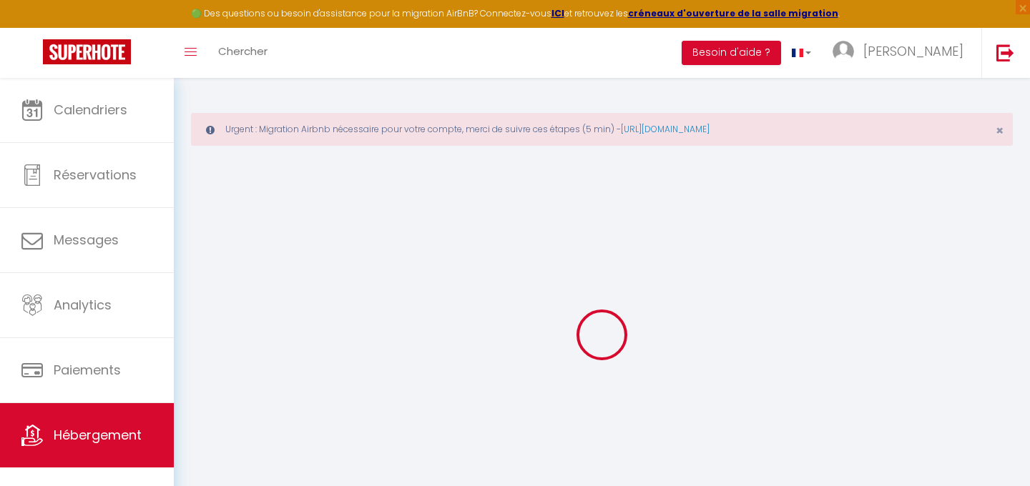
type input "26000"
type input "[GEOGRAPHIC_DATA]"
type input "[EMAIL_ADDRESS][DOMAIN_NAME]"
select select
checkbox input "false"
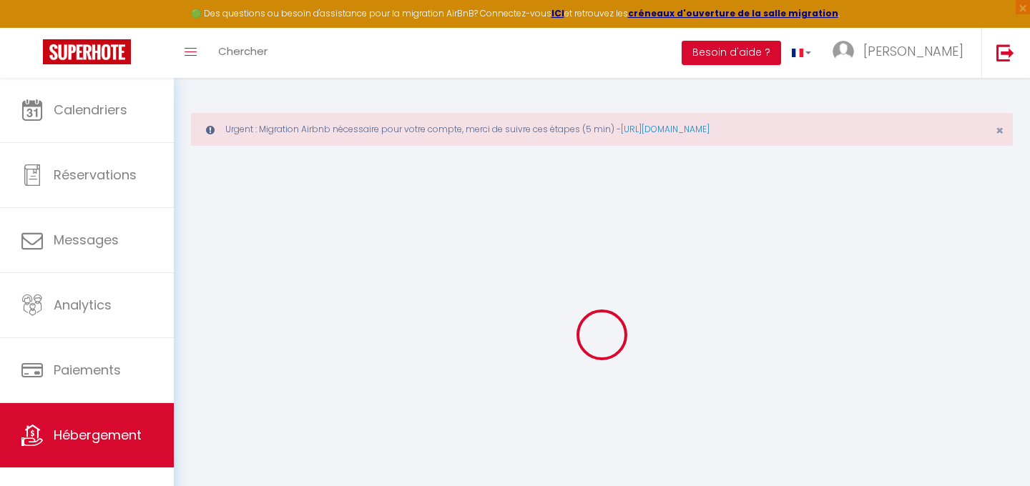
checkbox input "false"
radio input "true"
type input "15"
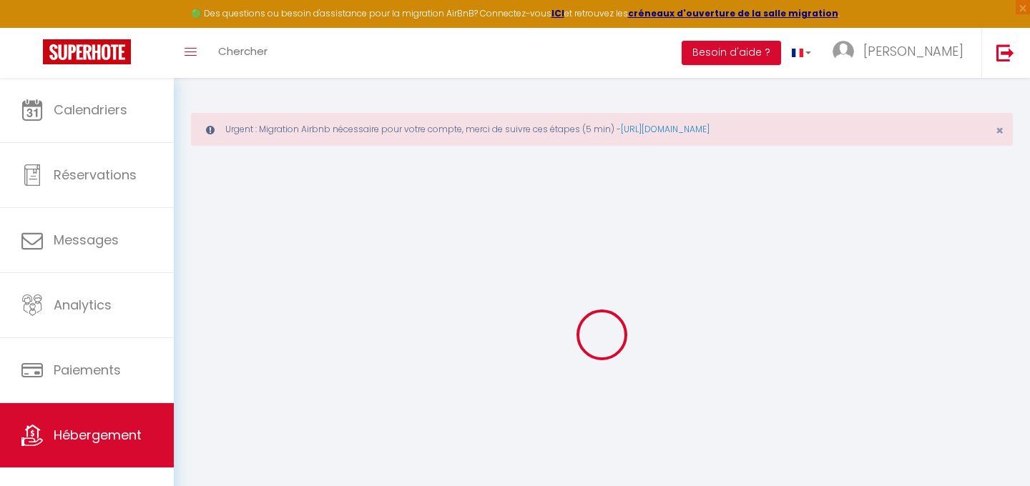
type input "0"
select select
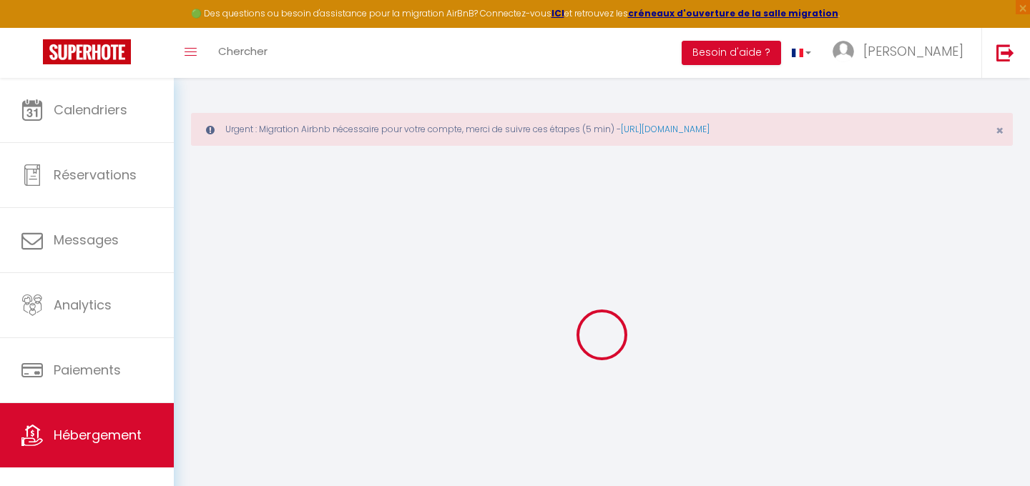
select select
checkbox input "false"
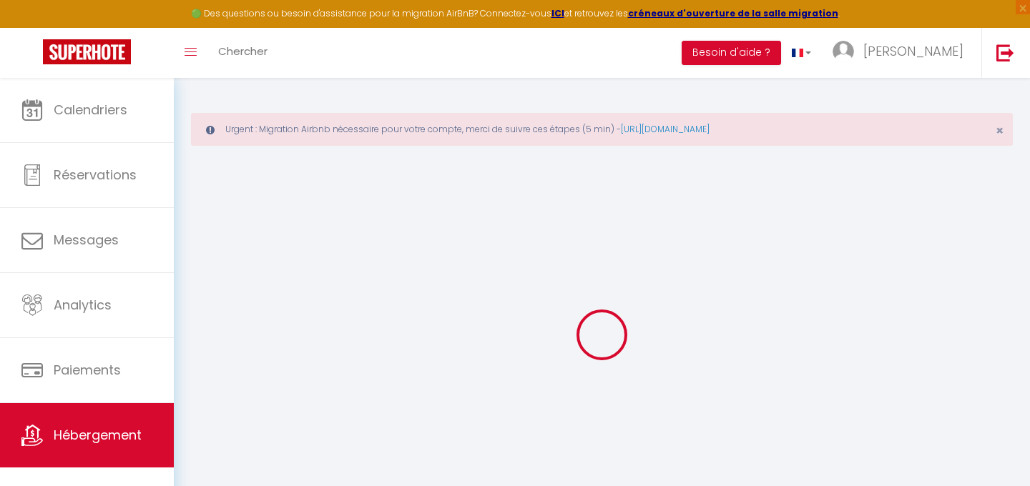
checkbox input "false"
select select
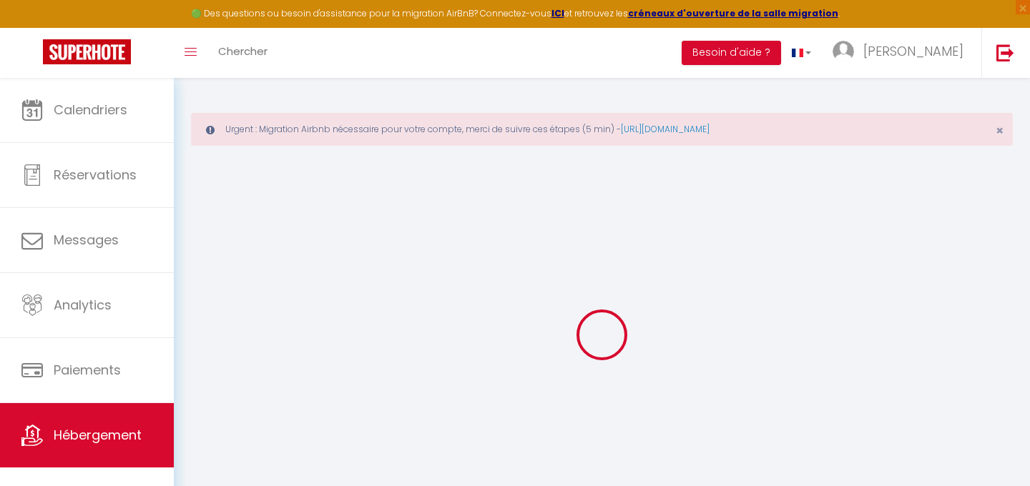
select select
checkbox input "false"
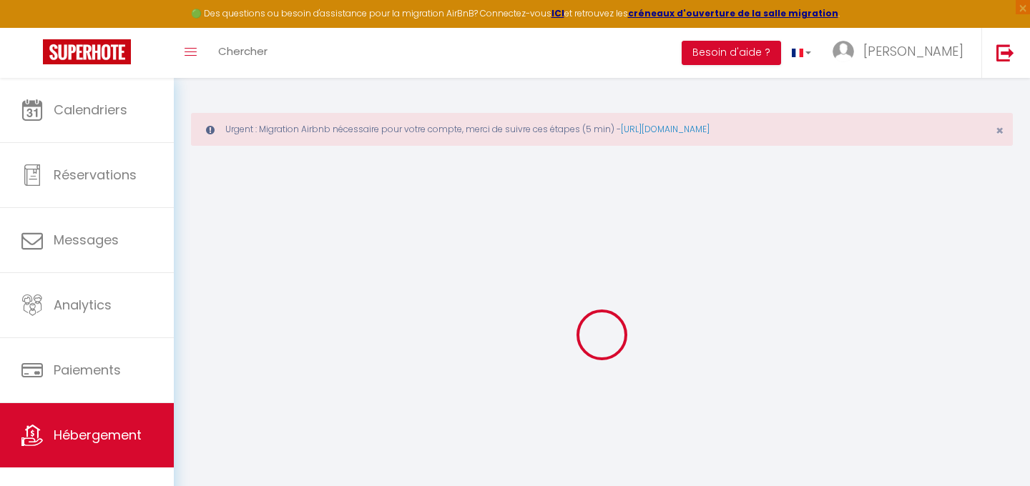
checkbox input "false"
select select
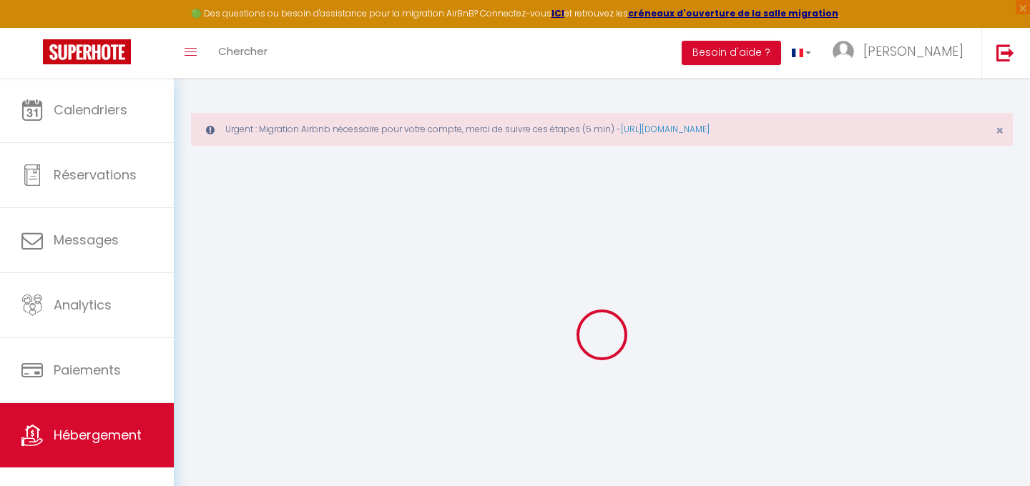
select select
checkbox input "false"
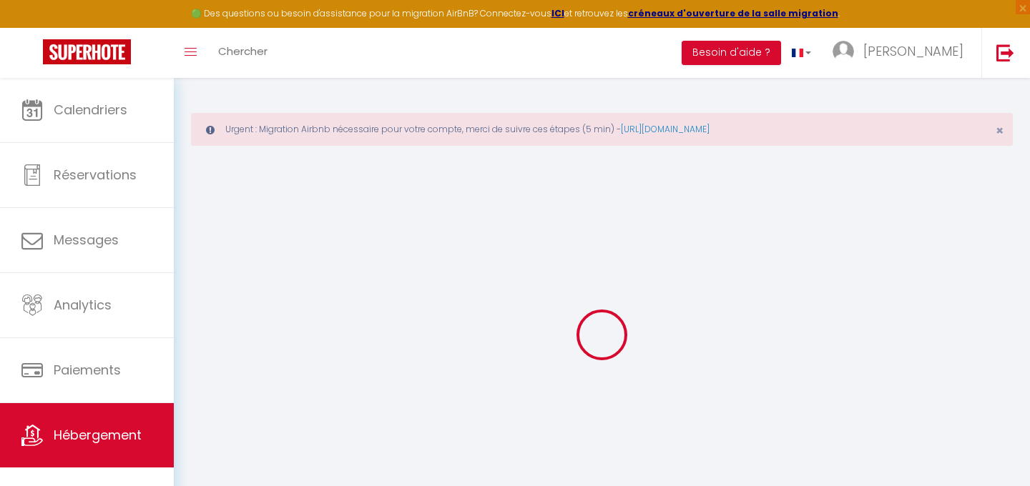
checkbox input "false"
select select
checkbox input "false"
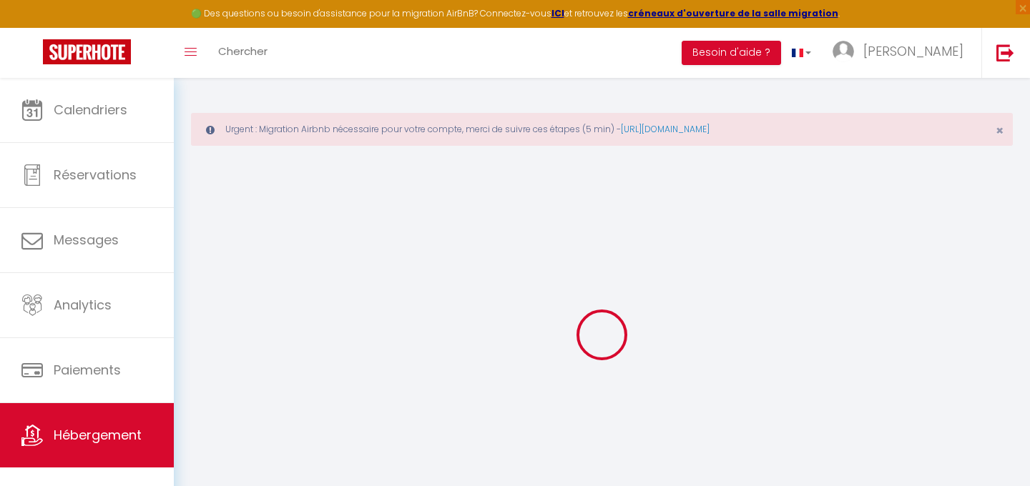
checkbox input "false"
select select "+ 3 %"
select select "+ 7 %"
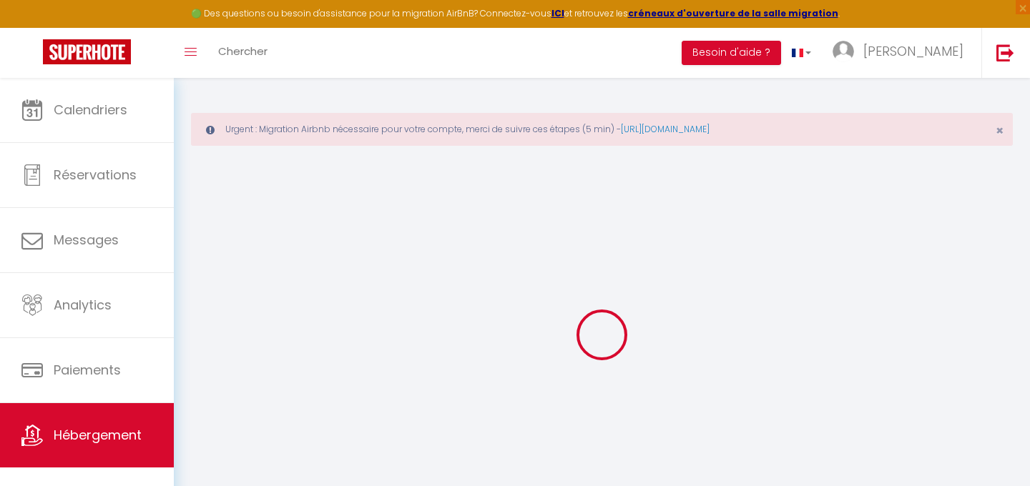
select select "+ 2 %"
select select
checkbox input "false"
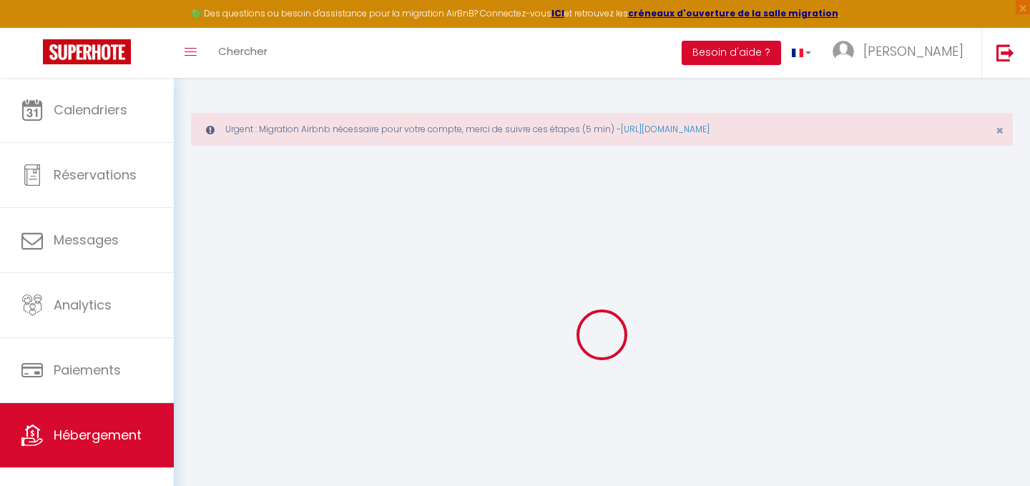
checkbox input "false"
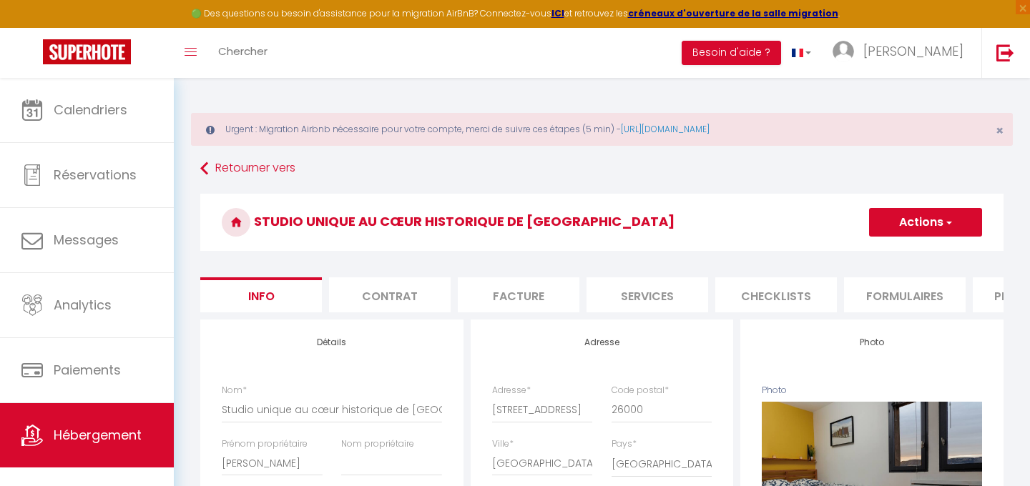
scroll to position [0, 139]
click at [872, 293] on li "Plateformes" at bounding box center [894, 295] width 122 height 35
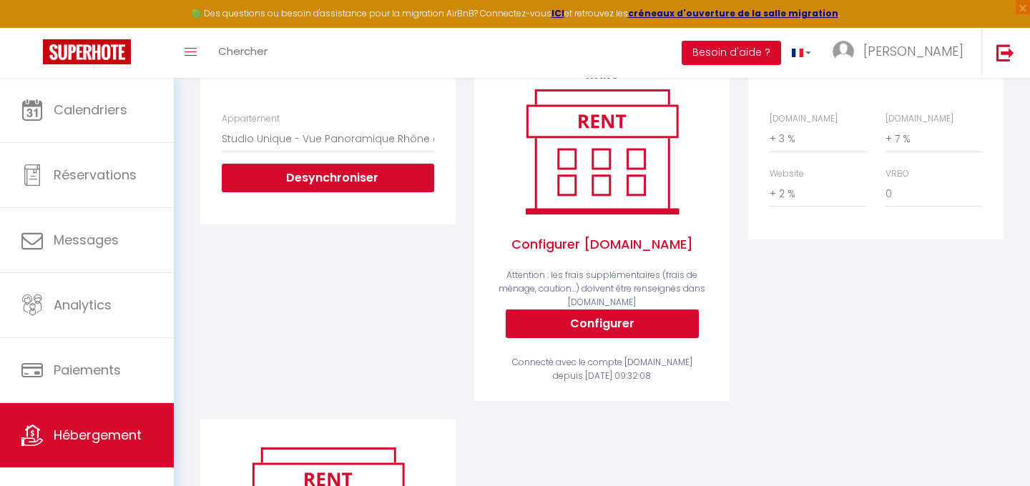
scroll to position [423, 0]
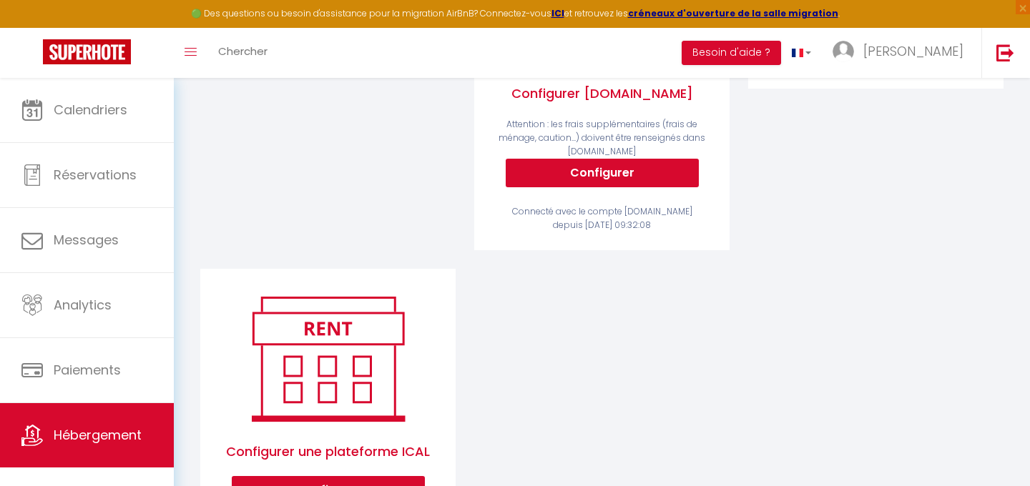
click at [565, 187] on div "Activé Configurer [DOMAIN_NAME] Attention : les frais supplémentaires (frais de…" at bounding box center [602, 74] width 212 height 313
click at [566, 176] on button "Configurer" at bounding box center [602, 173] width 193 height 29
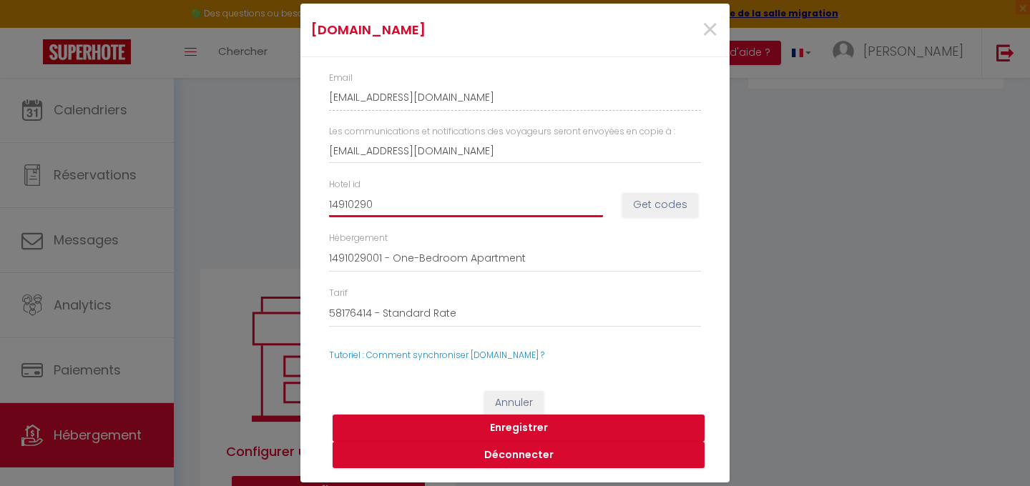
click at [451, 210] on input "14910290" at bounding box center [466, 205] width 274 height 26
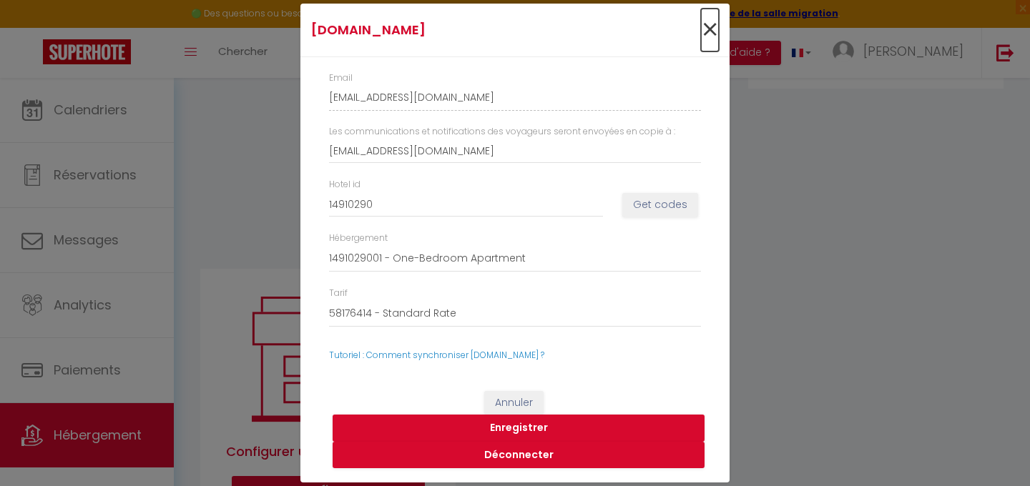
click at [711, 23] on span "×" at bounding box center [710, 30] width 18 height 43
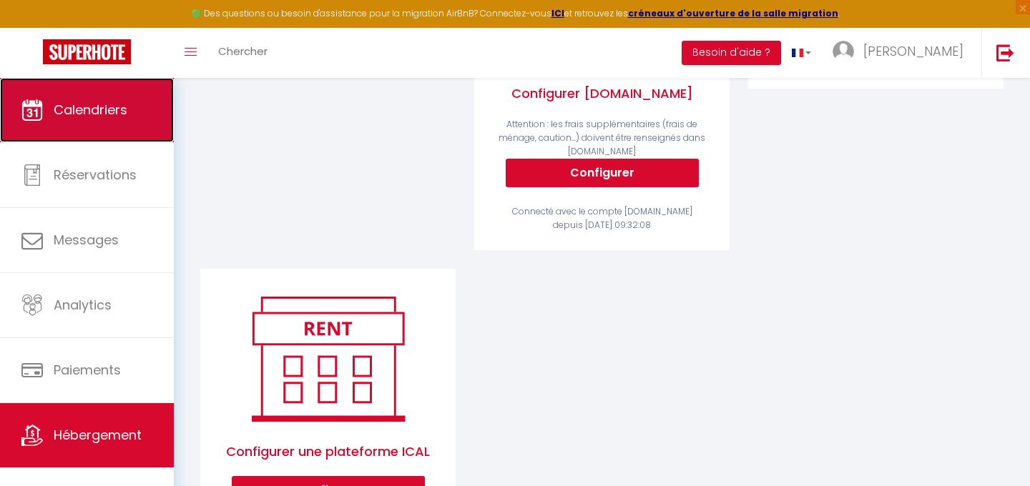
click at [61, 109] on span "Calendriers" at bounding box center [91, 110] width 74 height 18
